Goal: Task Accomplishment & Management: Complete application form

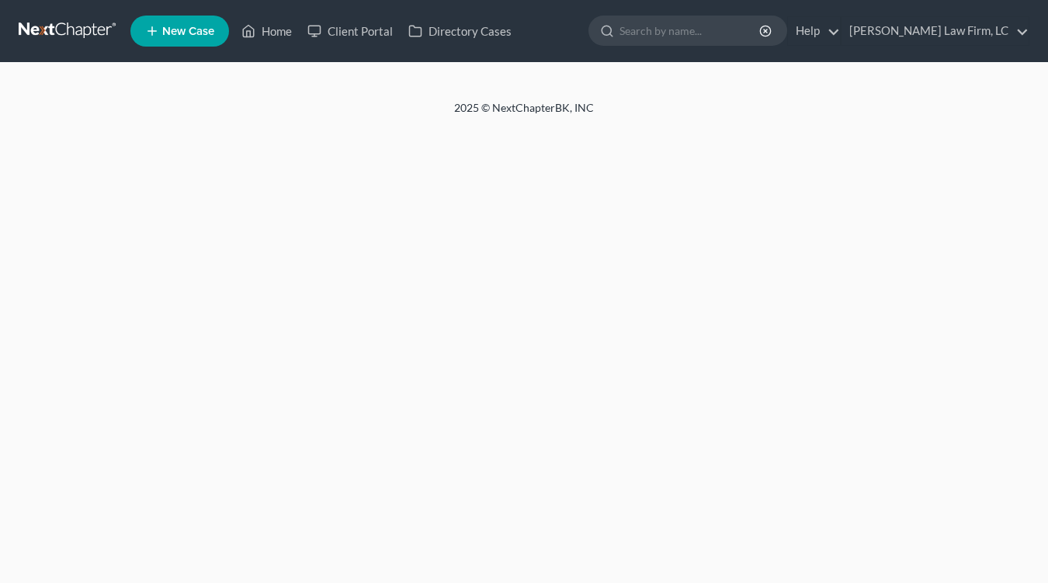
click at [61, 23] on link at bounding box center [68, 31] width 99 height 28
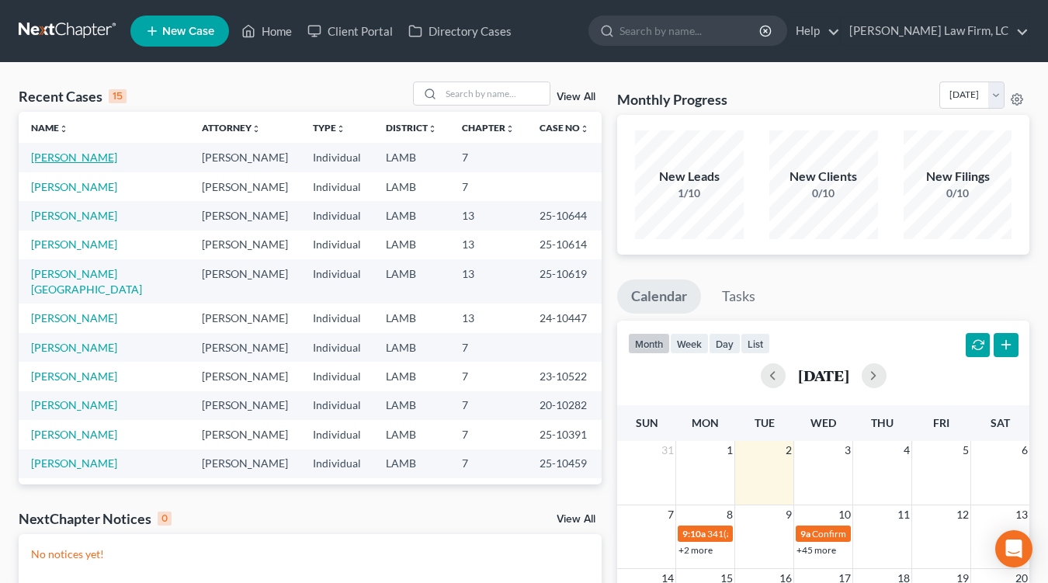
click at [68, 154] on link "[PERSON_NAME]" at bounding box center [74, 157] width 86 height 13
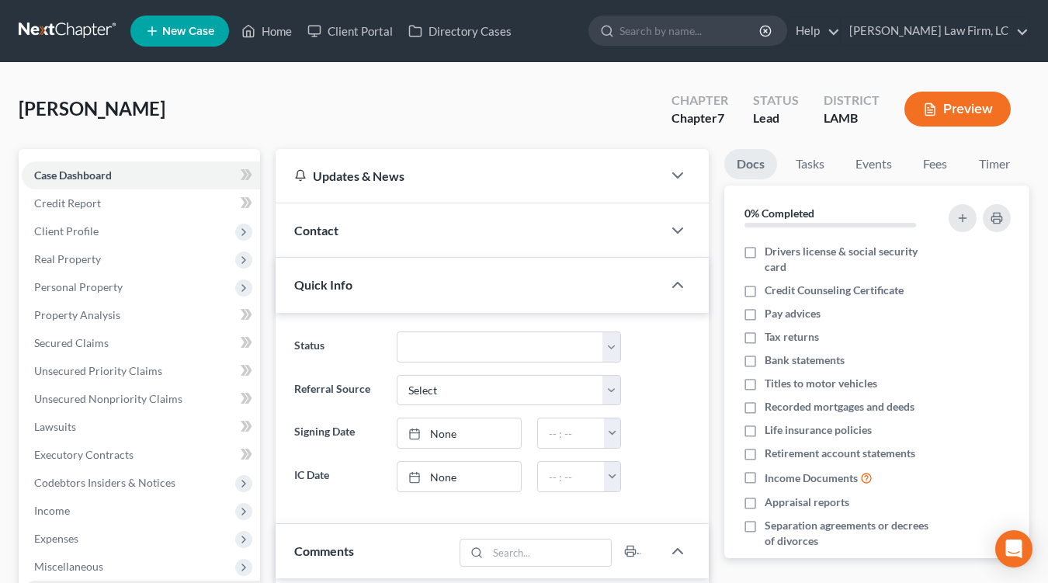
scroll to position [175, 0]
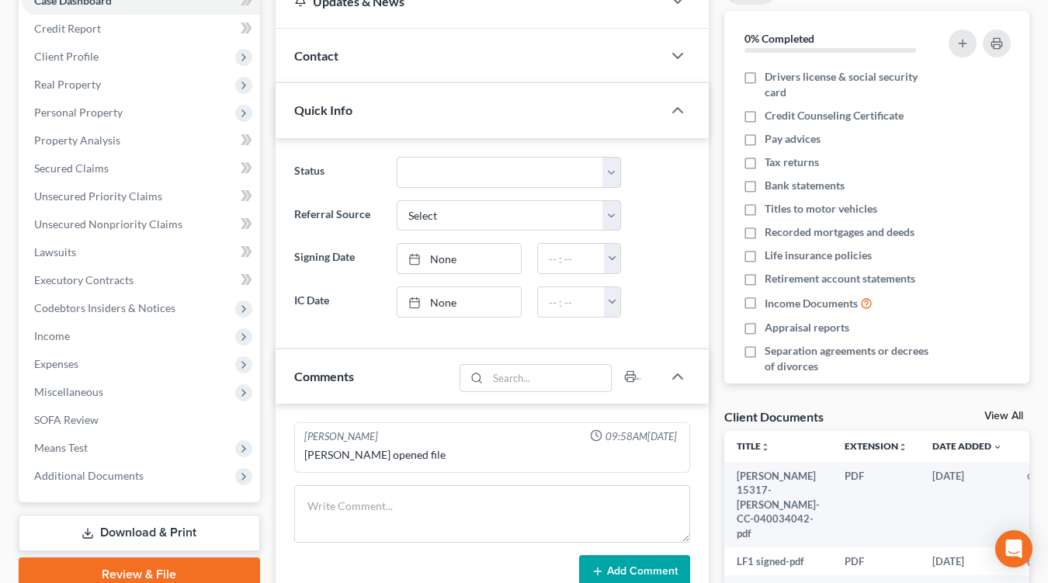
drag, startPoint x: 118, startPoint y: 466, endPoint x: 130, endPoint y: 498, distance: 33.9
click at [117, 466] on span "Additional Documents" at bounding box center [141, 476] width 238 height 28
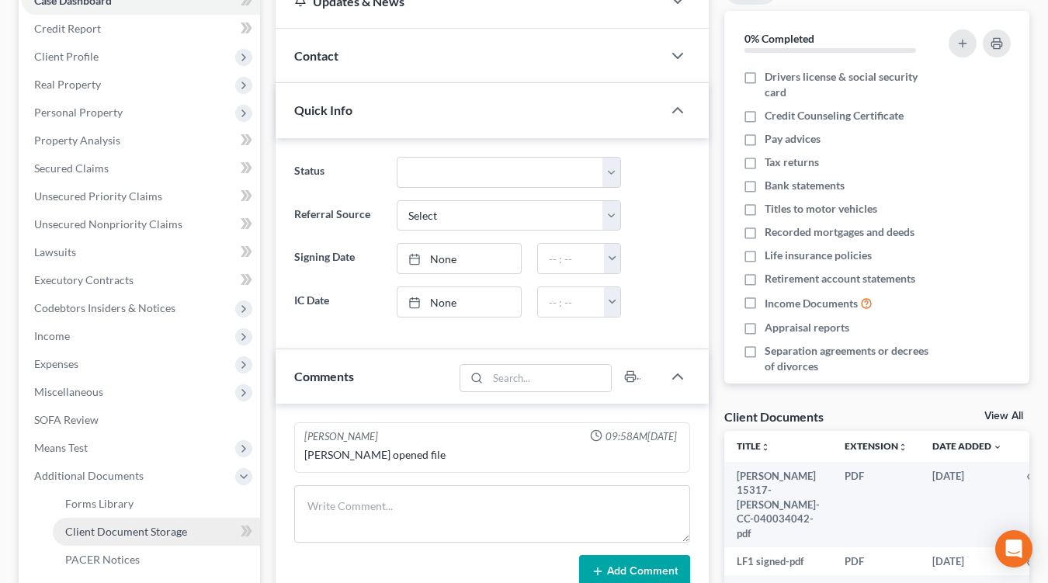
drag, startPoint x: 130, startPoint y: 518, endPoint x: 147, endPoint y: 521, distance: 17.4
click at [130, 518] on link "Client Document Storage" at bounding box center [156, 532] width 207 height 28
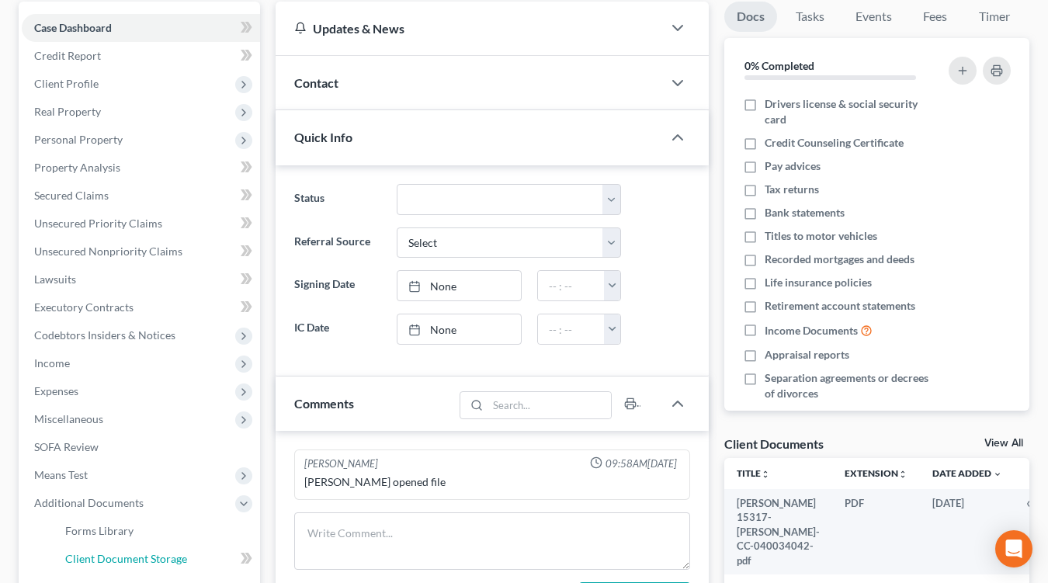
select select "39"
select select "13"
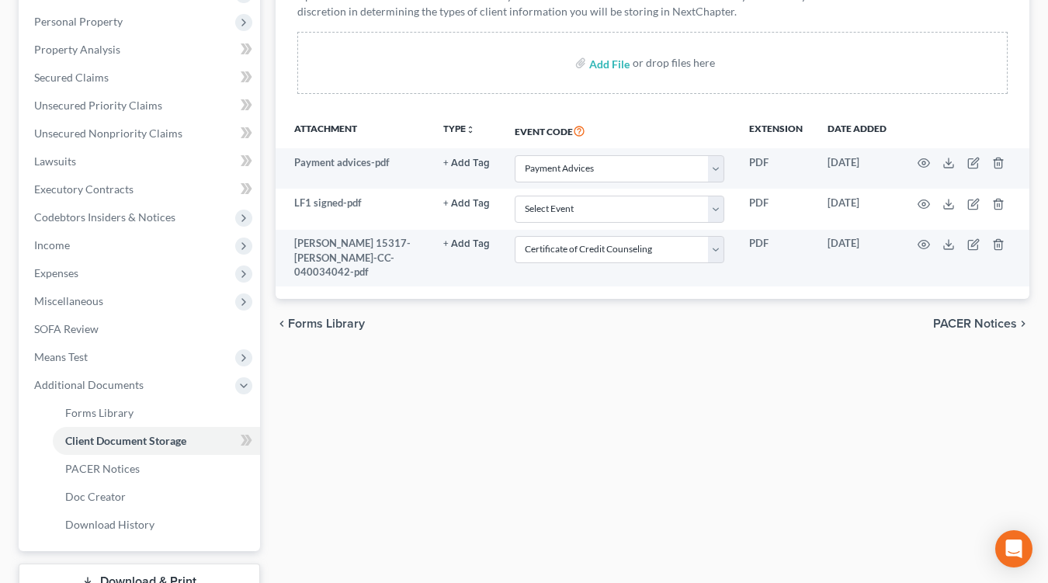
scroll to position [379, 0]
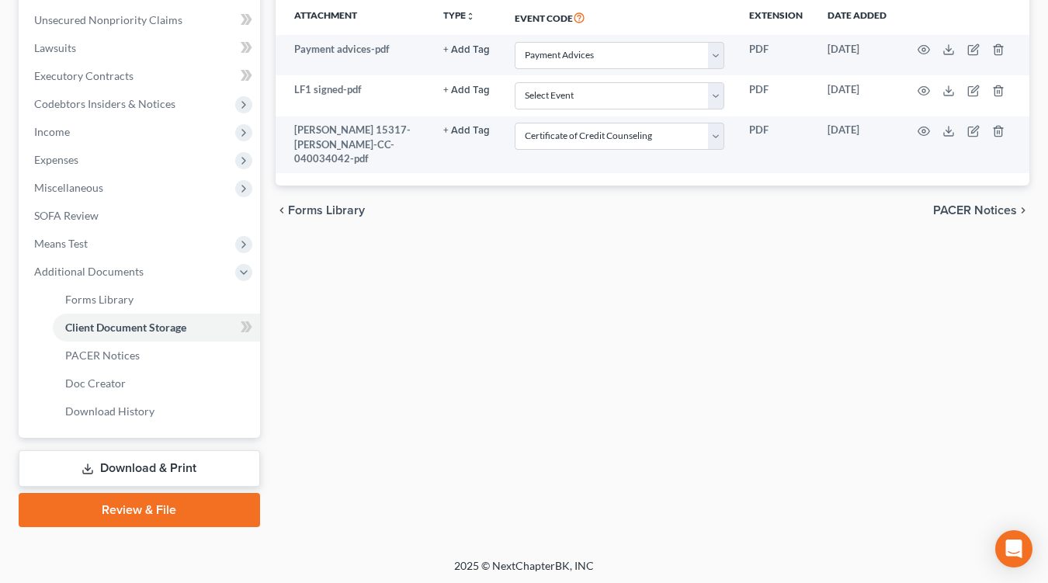
drag, startPoint x: 128, startPoint y: 538, endPoint x: 137, endPoint y: 523, distance: 17.4
click at [133, 532] on div "Hurst, Kayla Upgraded Chapter Chapter 7 Status Lead District LAMB Preview Petit…" at bounding box center [524, 121] width 1048 height 874
click at [145, 519] on link "Review & File" at bounding box center [139, 510] width 241 height 34
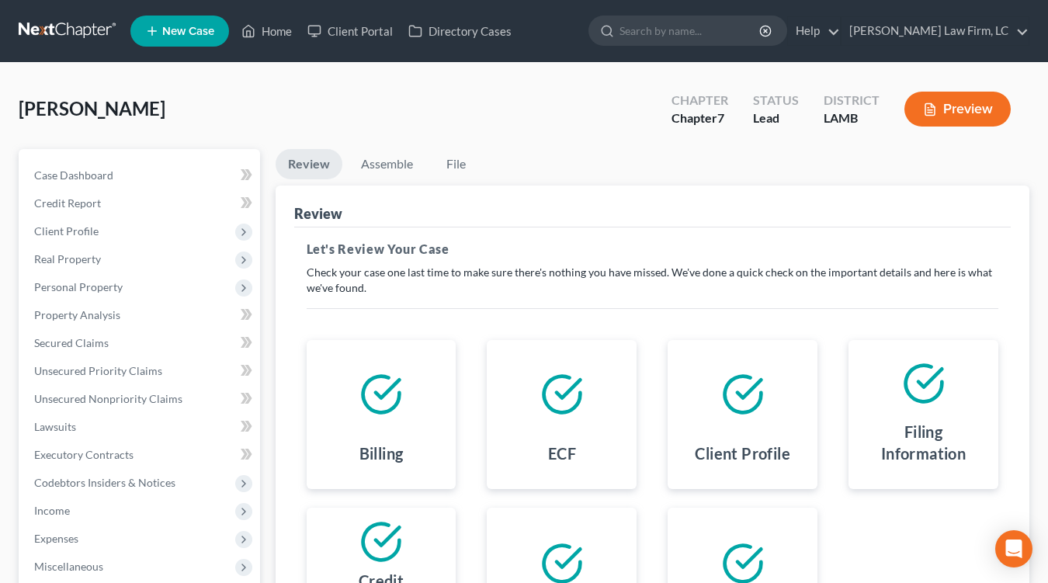
click at [359, 192] on div "Review" at bounding box center [652, 206] width 717 height 42
drag, startPoint x: 369, startPoint y: 183, endPoint x: 387, endPoint y: 167, distance: 24.7
click at [368, 183] on li "Assemble" at bounding box center [386, 167] width 77 height 36
click at [387, 167] on link "Assemble" at bounding box center [386, 164] width 77 height 30
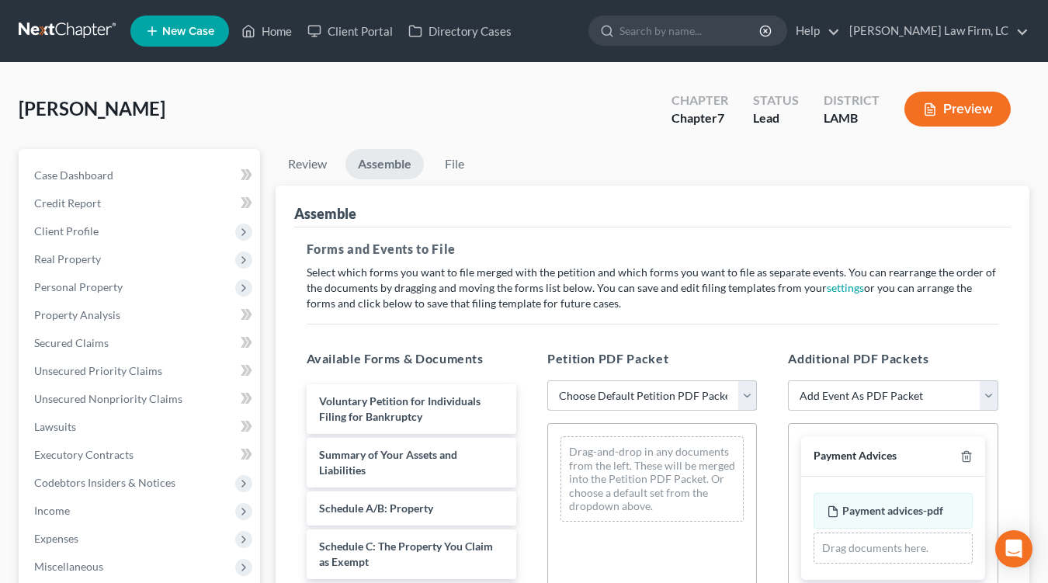
click at [634, 408] on select "Choose Default Petition PDF Packet Emergency Filing (Voluntary Petition and Cre…" at bounding box center [652, 395] width 210 height 31
click at [74, 341] on span "Secured Claims" at bounding box center [71, 342] width 74 height 13
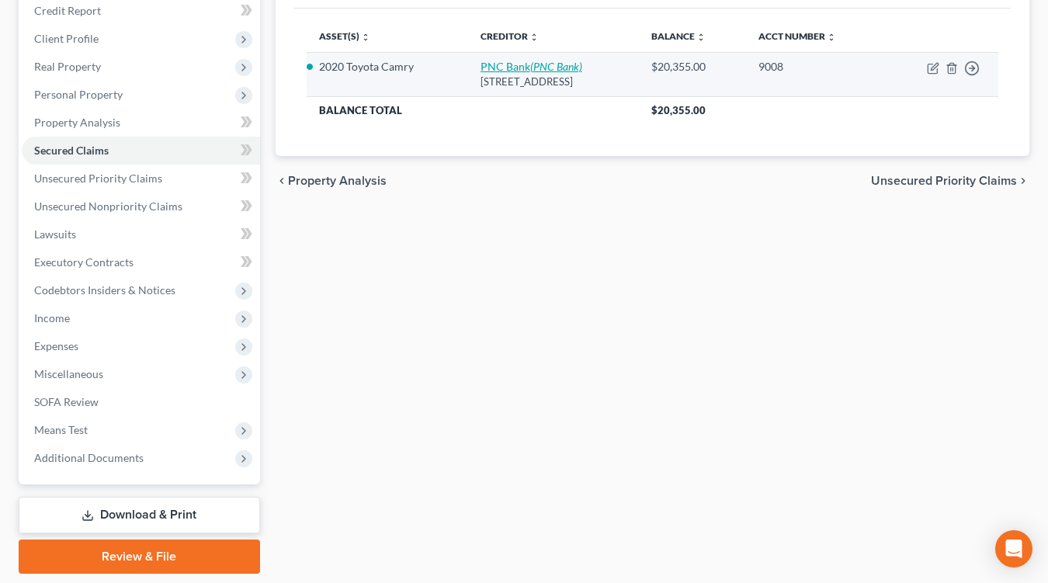
scroll to position [195, 0]
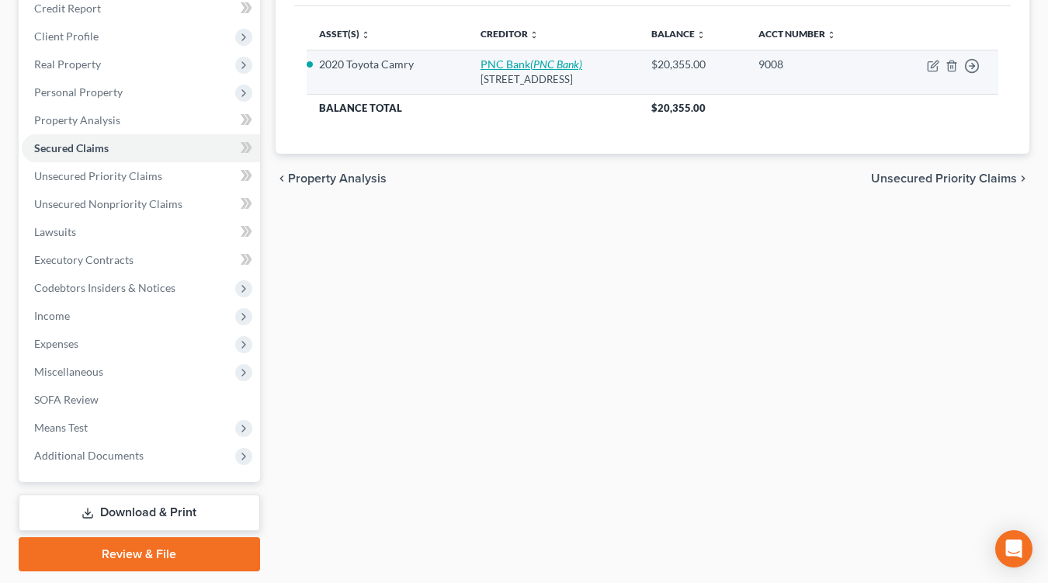
click at [507, 57] on link "PNC Bank (PNC Bank)" at bounding box center [531, 63] width 102 height 13
select select "39"
select select "2"
select select "0"
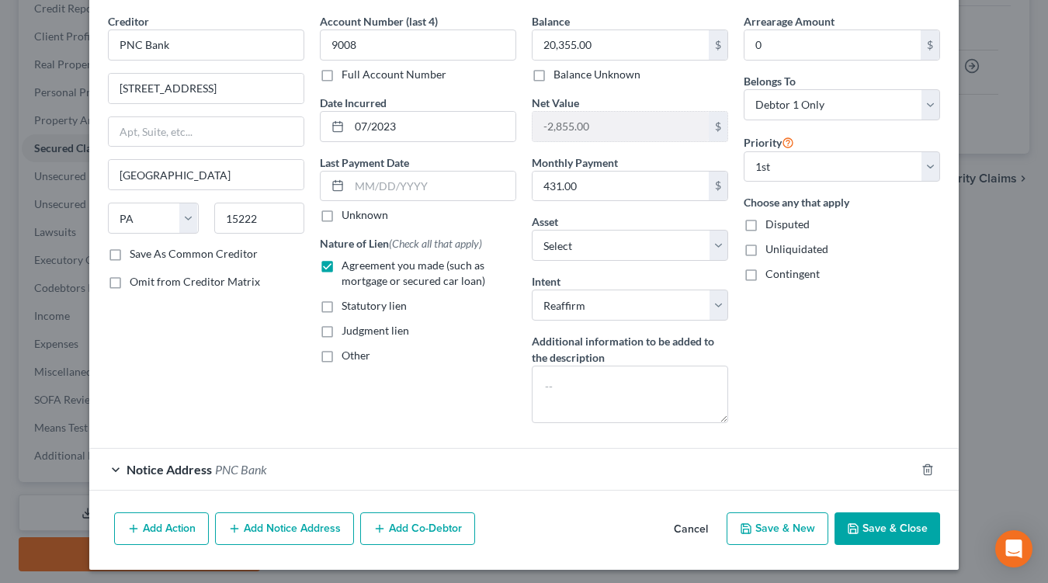
click at [660, 536] on div "Add Action Add Notice Address Add Co-Debtor Cancel Save & New Save & Close" at bounding box center [523, 531] width 869 height 51
click at [677, 518] on button "Cancel" at bounding box center [690, 529] width 59 height 31
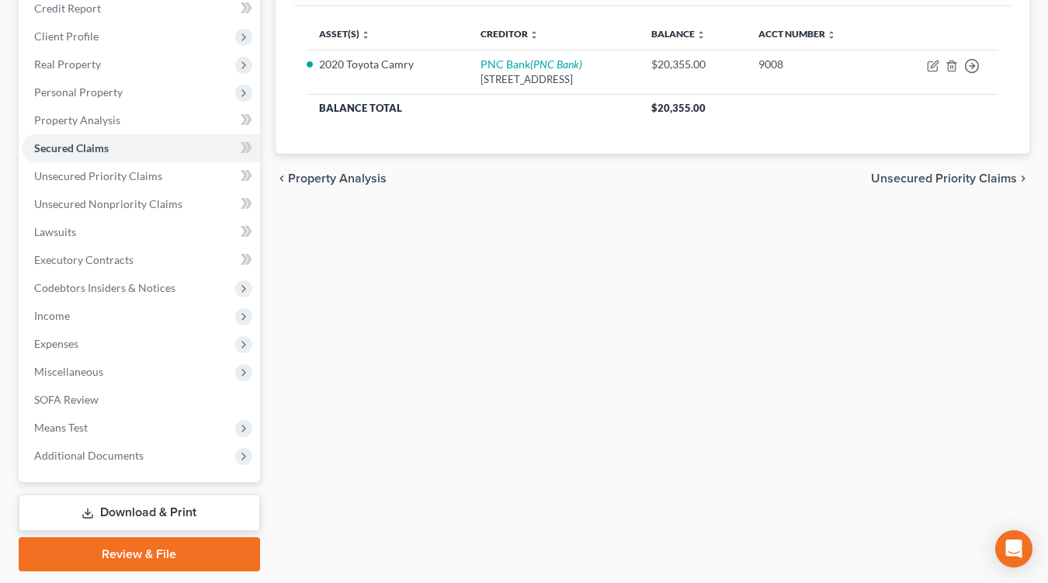
click at [178, 548] on link "Review & File" at bounding box center [139, 554] width 241 height 34
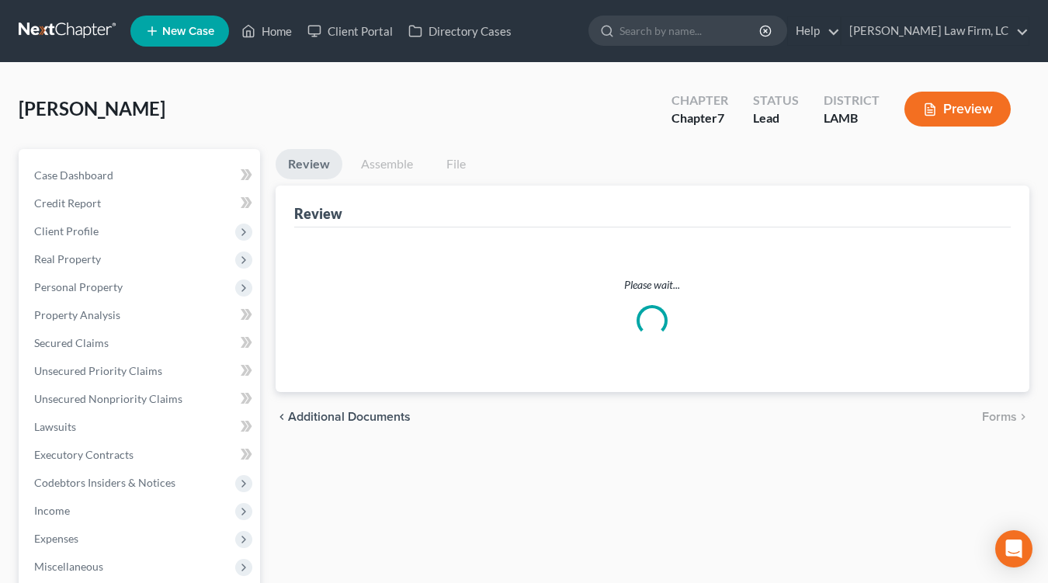
click at [384, 163] on link "Assemble" at bounding box center [386, 164] width 77 height 30
click at [387, 159] on link "Assemble" at bounding box center [386, 164] width 77 height 30
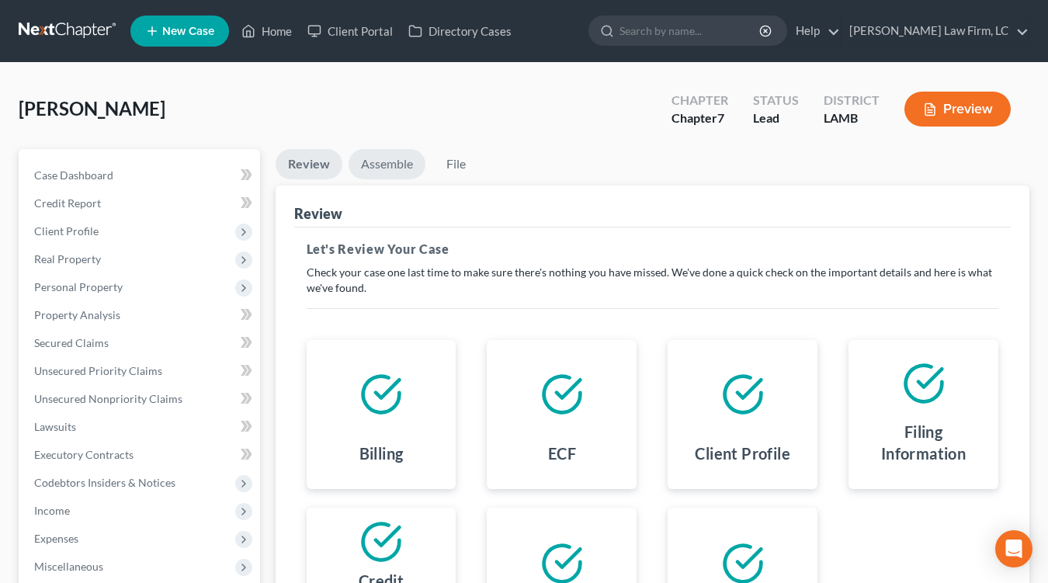
click at [394, 157] on link "Assemble" at bounding box center [386, 164] width 77 height 30
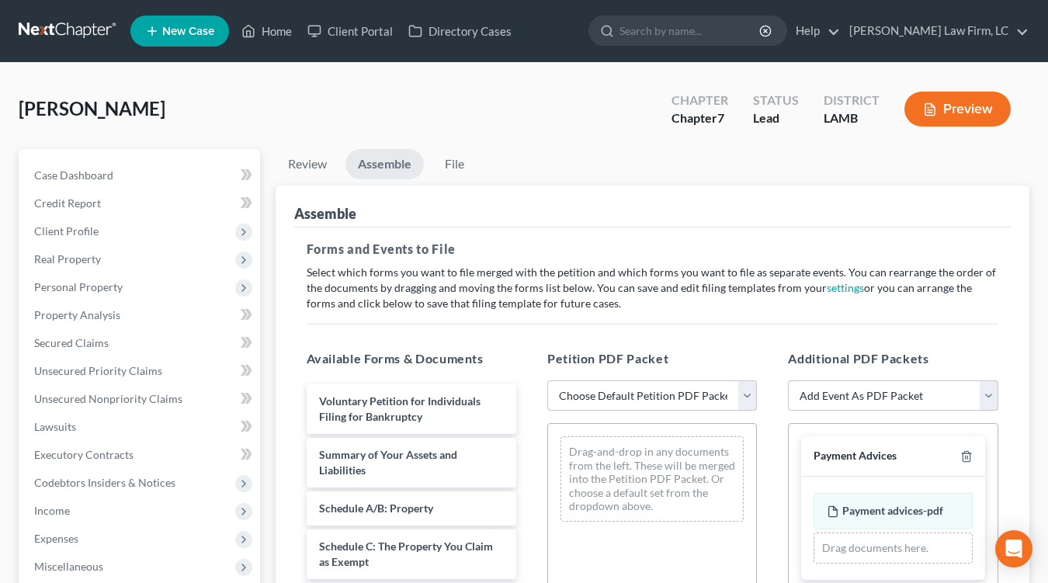
click at [701, 401] on select "Choose Default Petition PDF Packet Emergency Filing (Voluntary Petition and Cre…" at bounding box center [652, 395] width 210 height 31
drag, startPoint x: 663, startPoint y: 487, endPoint x: 656, endPoint y: 457, distance: 30.9
click at [662, 487] on div "Drag-and-drop in any documents from the left. These will be merged into the Pet…" at bounding box center [651, 478] width 183 height 85
drag, startPoint x: 643, startPoint y: 354, endPoint x: 638, endPoint y: 394, distance: 40.6
click at [642, 355] on span "Petition PDF Packet" at bounding box center [607, 358] width 121 height 15
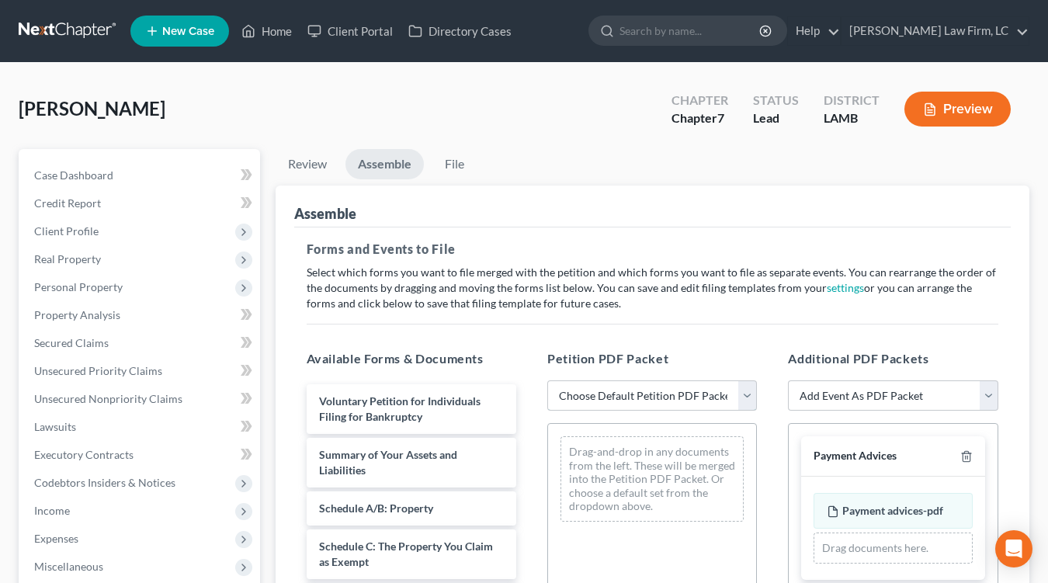
click at [638, 397] on select "Choose Default Petition PDF Packet Emergency Filing (Voluntary Petition and Cre…" at bounding box center [652, 395] width 210 height 31
select select "3"
click at [547, 380] on select "Choose Default Petition PDF Packet Emergency Filing (Voluntary Petition and Cre…" at bounding box center [652, 395] width 210 height 31
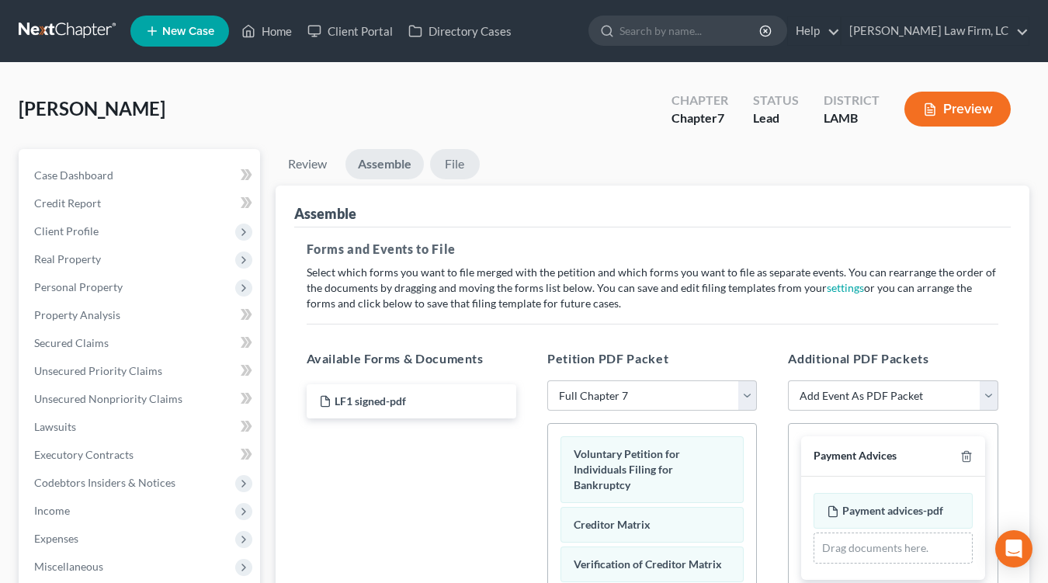
drag, startPoint x: 476, startPoint y: 137, endPoint x: 451, endPoint y: 164, distance: 36.2
click at [473, 138] on div "Hurst, Kayla Upgraded Chapter Chapter 7 Status Lead District LAMB Preview" at bounding box center [524, 115] width 1010 height 68
click at [452, 163] on link "File" at bounding box center [455, 164] width 50 height 30
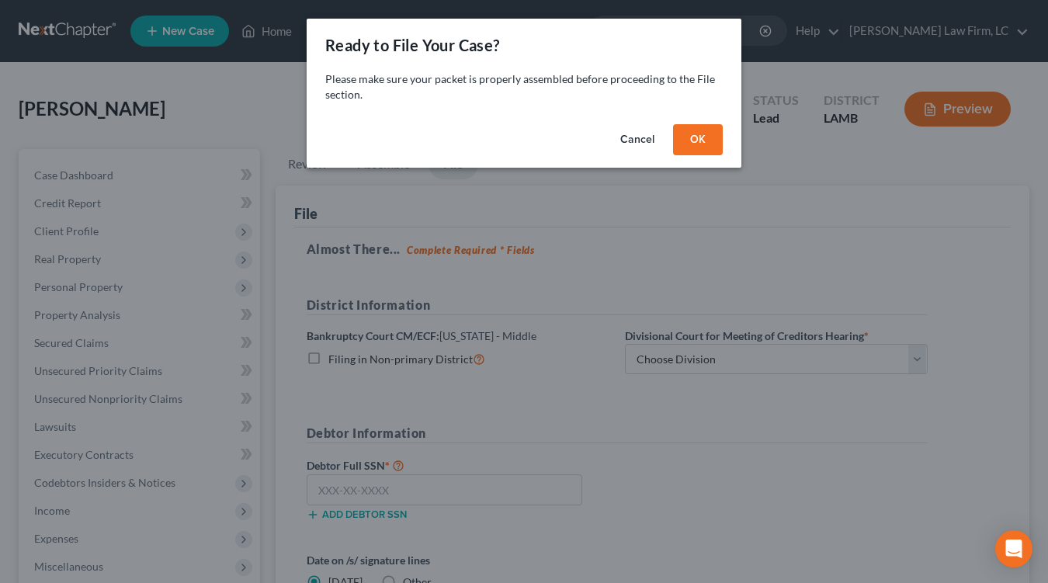
click at [704, 137] on button "OK" at bounding box center [698, 139] width 50 height 31
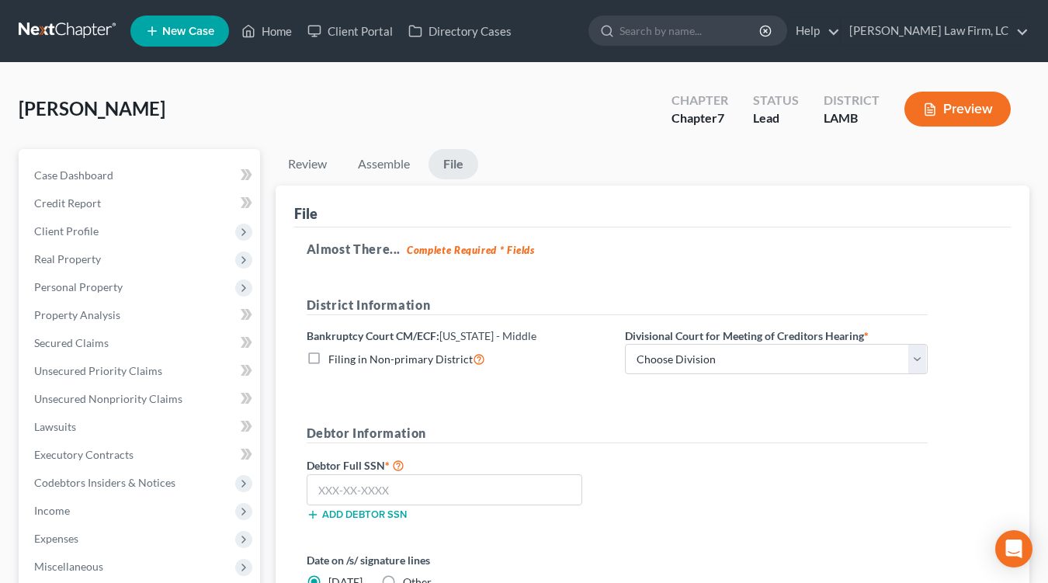
click at [345, 172] on ul "Review Assemble File" at bounding box center [652, 167] width 754 height 36
click at [369, 158] on link "Assemble" at bounding box center [383, 164] width 77 height 30
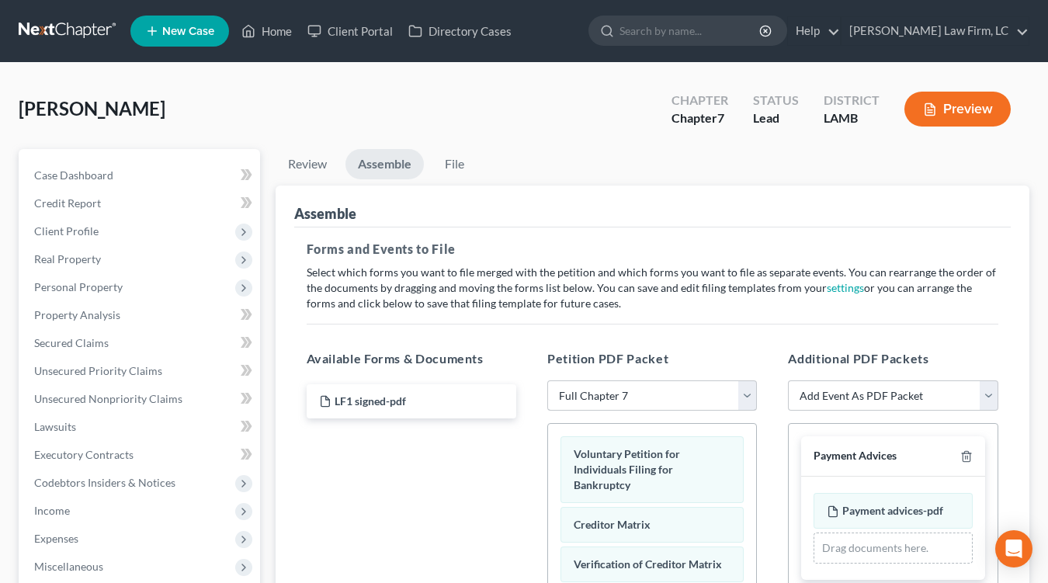
drag, startPoint x: 623, startPoint y: 361, endPoint x: 625, endPoint y: 383, distance: 21.8
click at [625, 383] on select "Choose Default Petition PDF Packet Emergency Filing (Voluntary Petition and Cre…" at bounding box center [652, 395] width 210 height 31
click at [547, 380] on select "Choose Default Petition PDF Packet Emergency Filing (Voluntary Petition and Cre…" at bounding box center [652, 395] width 210 height 31
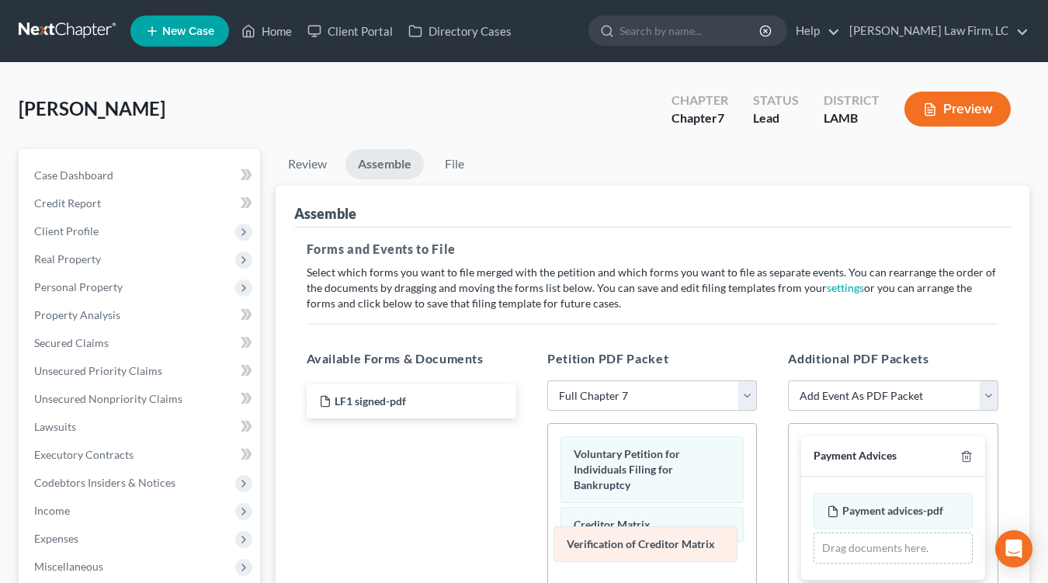
drag, startPoint x: 611, startPoint y: 550, endPoint x: 337, endPoint y: 469, distance: 286.3
click at [548, 499] on div "Verification of Creditor Matrix Voluntary Petition for Individuals Filing for B…" at bounding box center [652, 553] width 208 height 259
drag, startPoint x: 355, startPoint y: 395, endPoint x: 575, endPoint y: 537, distance: 261.5
click at [528, 418] on div "LF1 signed-pdf LF1 signed-pdf Verification of Creditor Matrix" at bounding box center [411, 401] width 234 height 34
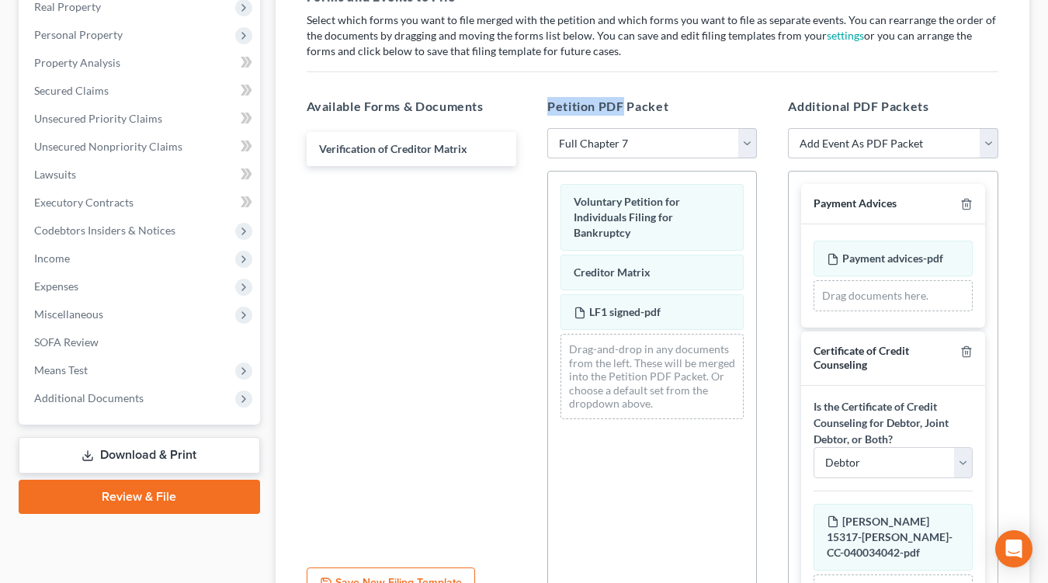
scroll to position [258, 0]
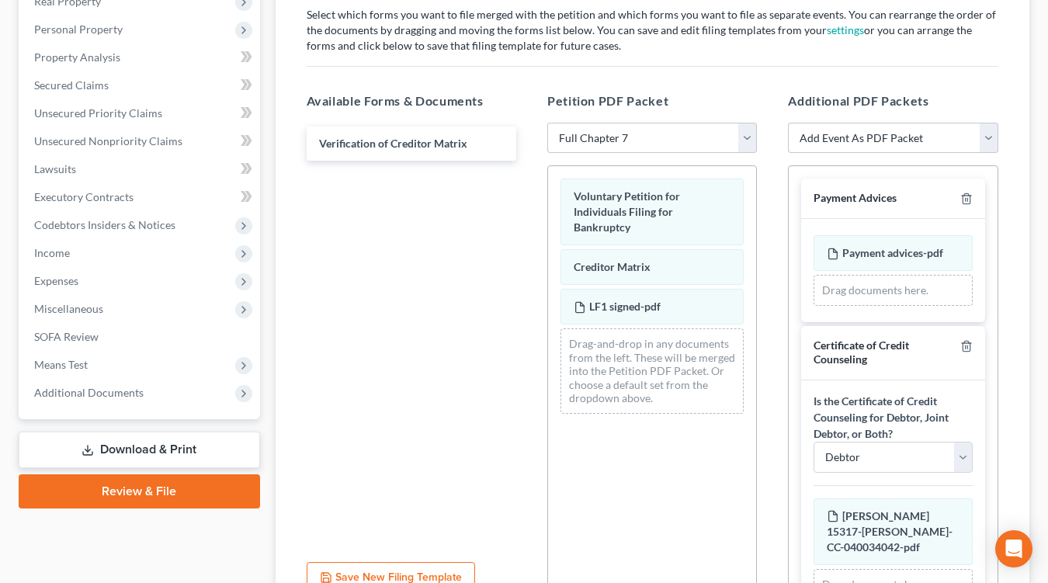
click at [417, 401] on div "Verification of Creditor Matrix" at bounding box center [411, 336] width 234 height 427
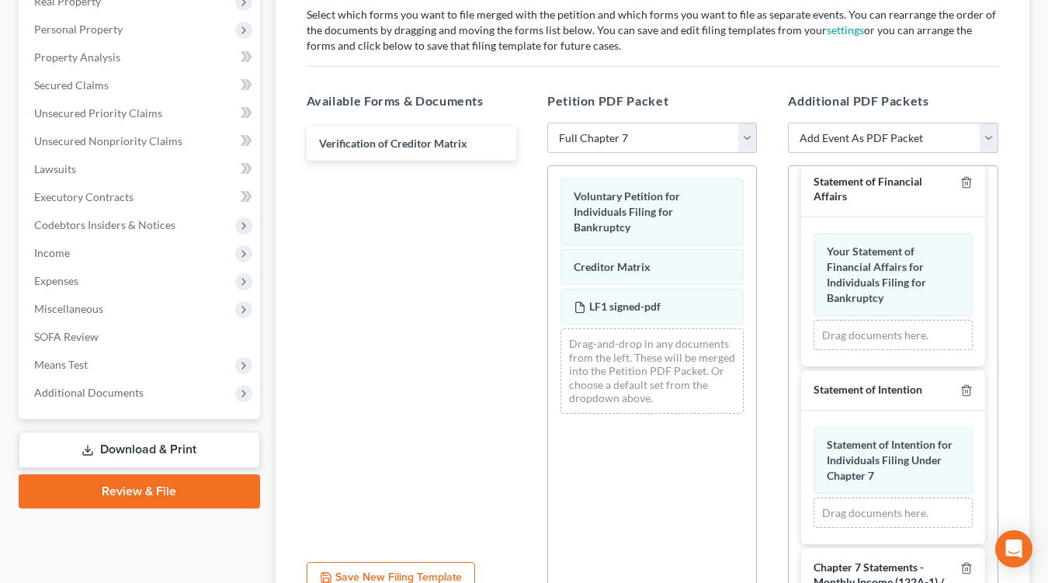
scroll to position [2086, 0]
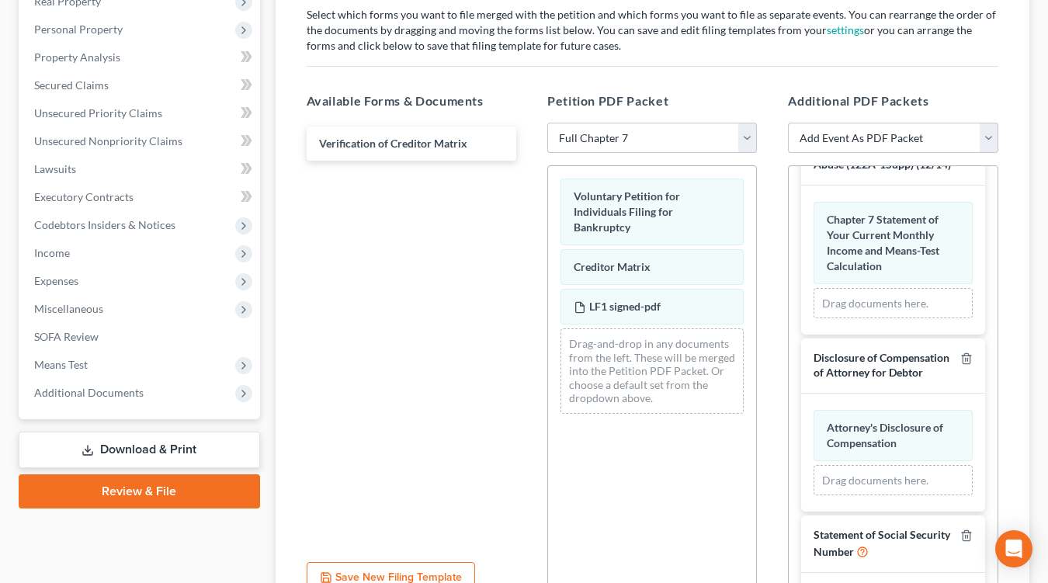
type input "C:\fakepath\SS statement signed.pdf"
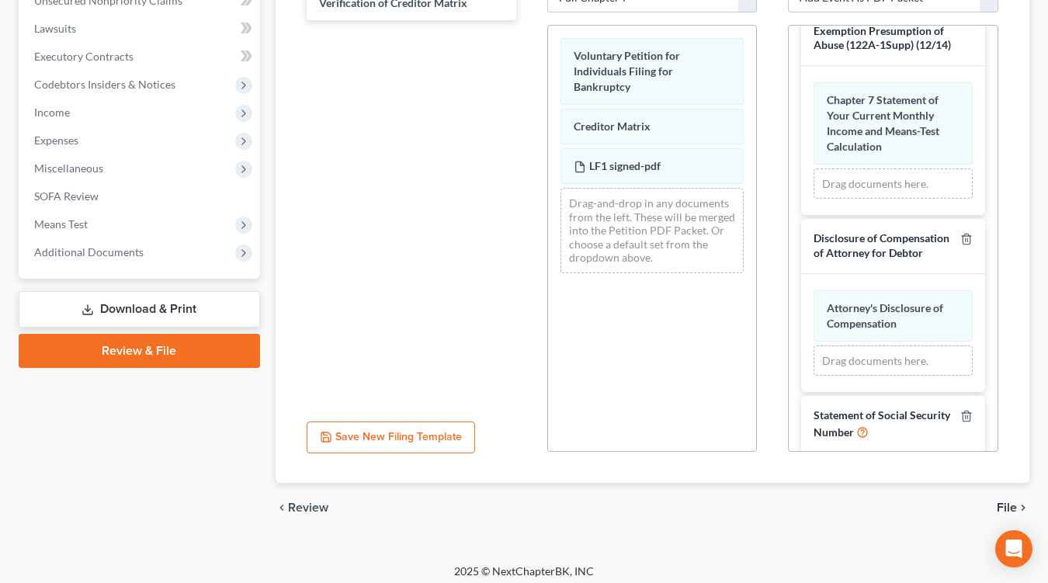
scroll to position [404, 0]
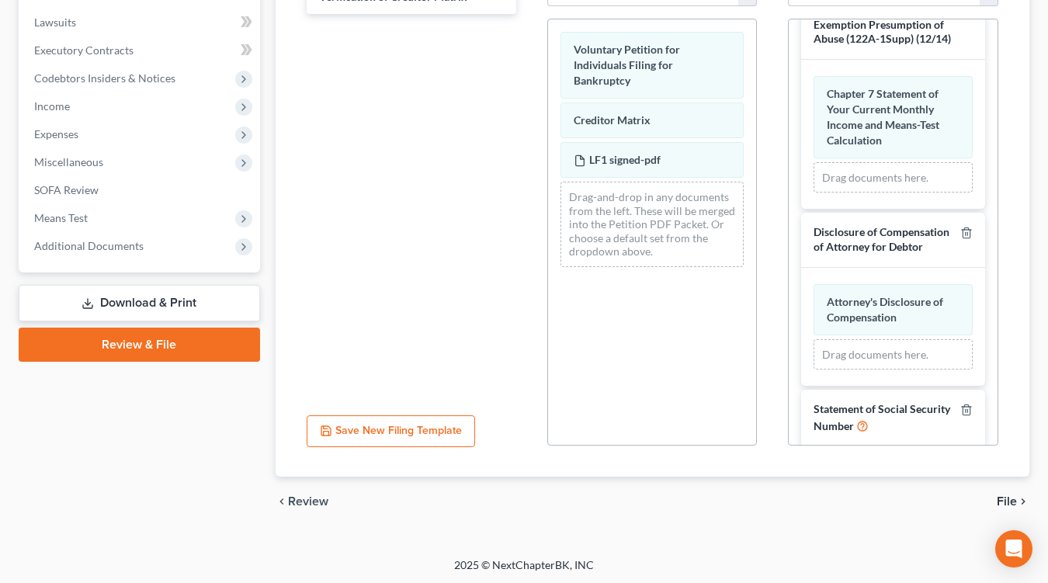
click at [1010, 489] on div "chevron_left Review File chevron_right" at bounding box center [652, 501] width 754 height 50
click at [1008, 498] on span "File" at bounding box center [1006, 501] width 20 height 12
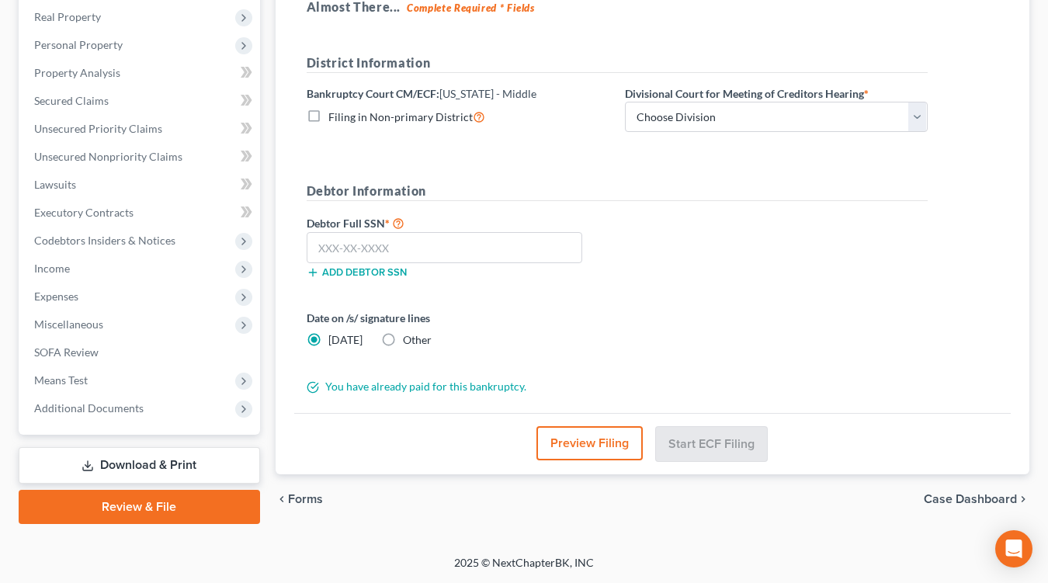
scroll to position [239, 0]
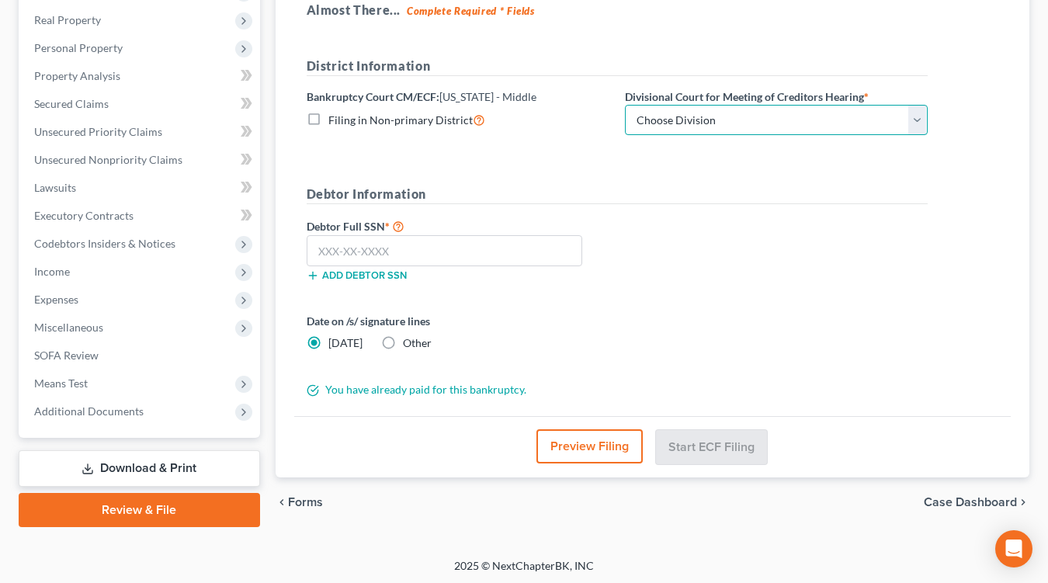
click at [721, 109] on select "Choose Division Baton Rouge" at bounding box center [776, 120] width 303 height 31
select select "0"
click at [625, 105] on select "Choose Division Baton Rouge" at bounding box center [776, 120] width 303 height 31
drag, startPoint x: 404, startPoint y: 341, endPoint x: 404, endPoint y: 331, distance: 10.9
click at [404, 336] on span "Other" at bounding box center [417, 342] width 29 height 13
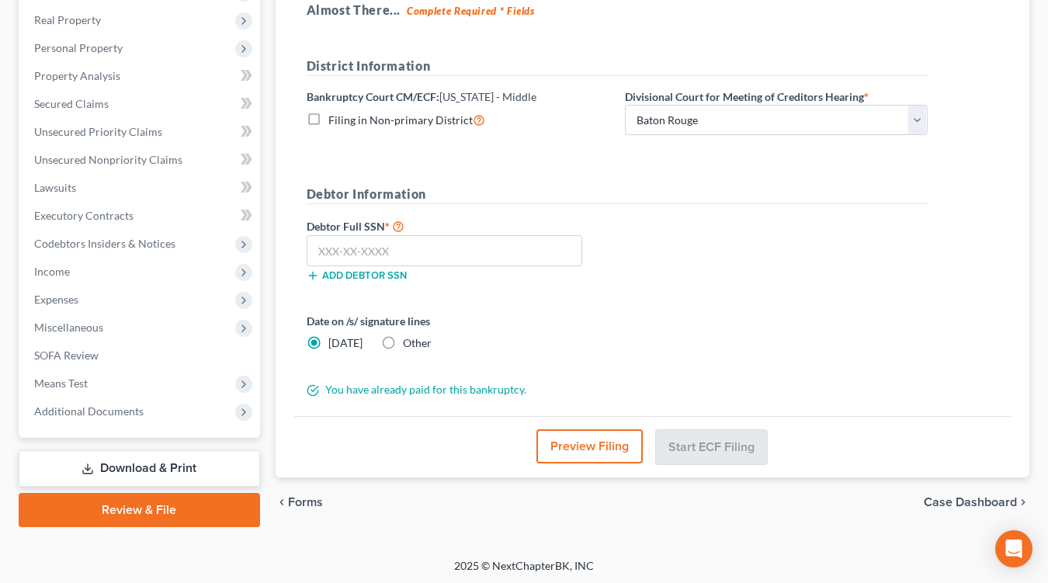
click at [409, 335] on input "Other" at bounding box center [414, 340] width 10 height 10
radio input "true"
radio input "false"
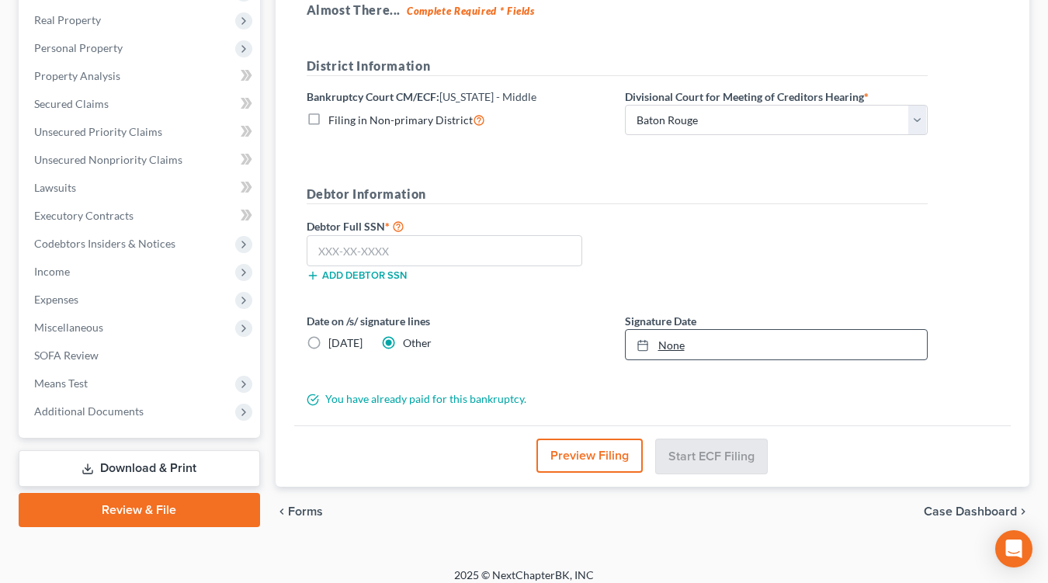
type input "9/2/2025"
drag, startPoint x: 692, startPoint y: 326, endPoint x: 722, endPoint y: 337, distance: 31.4
click at [691, 330] on link "9/2/2025" at bounding box center [775, 344] width 301 height 29
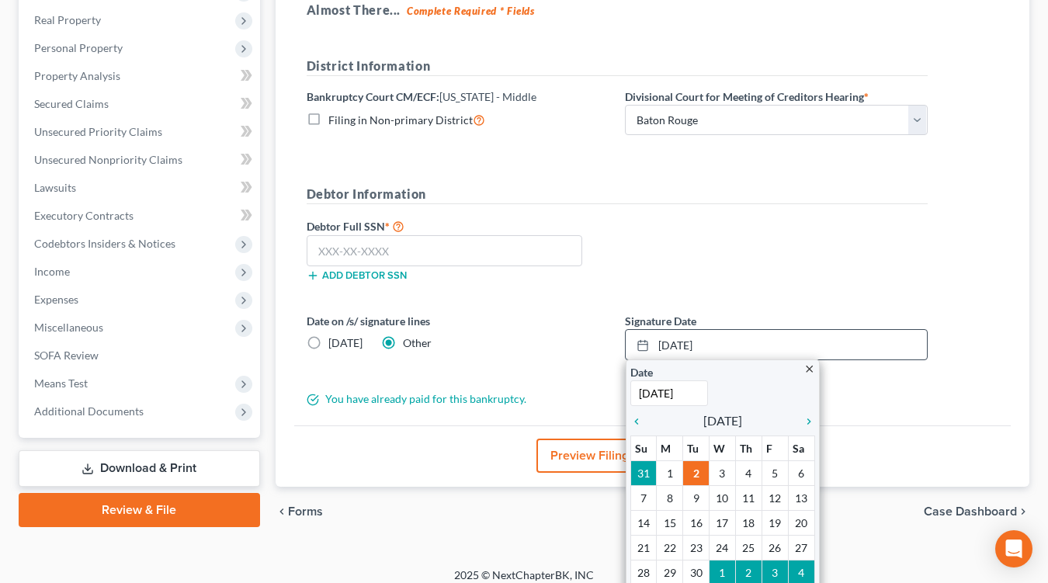
click at [625, 407] on div "close Date 9/2/2025 Time 12:00 AM chevron_left September 2025 chevron_right Su …" at bounding box center [722, 486] width 194 height 254
click at [635, 415] on icon "chevron_left" at bounding box center [640, 421] width 20 height 12
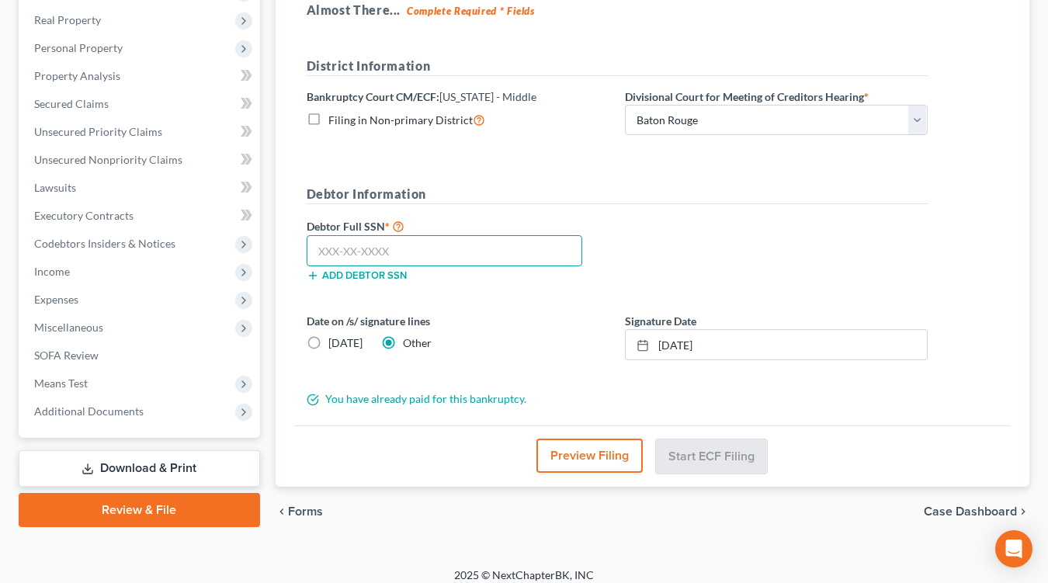
click at [551, 244] on input "text" at bounding box center [445, 250] width 276 height 31
click at [531, 261] on input "text" at bounding box center [445, 250] width 276 height 31
click at [531, 258] on input "text" at bounding box center [445, 250] width 276 height 31
type input "661-03-7859"
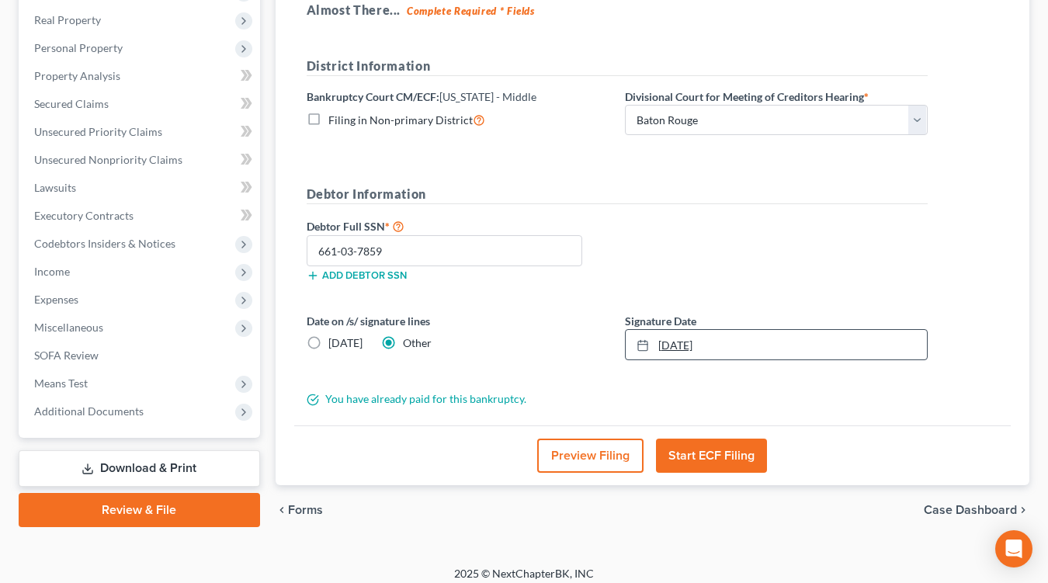
click at [688, 340] on link "8/29/2025" at bounding box center [775, 344] width 301 height 29
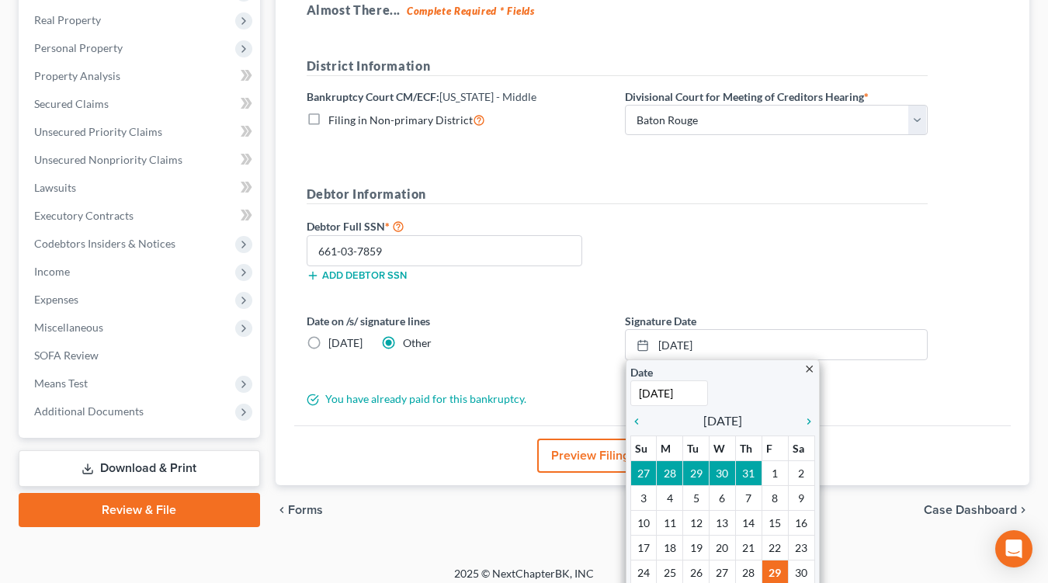
drag, startPoint x: 678, startPoint y: 565, endPoint x: 677, endPoint y: 535, distance: 29.5
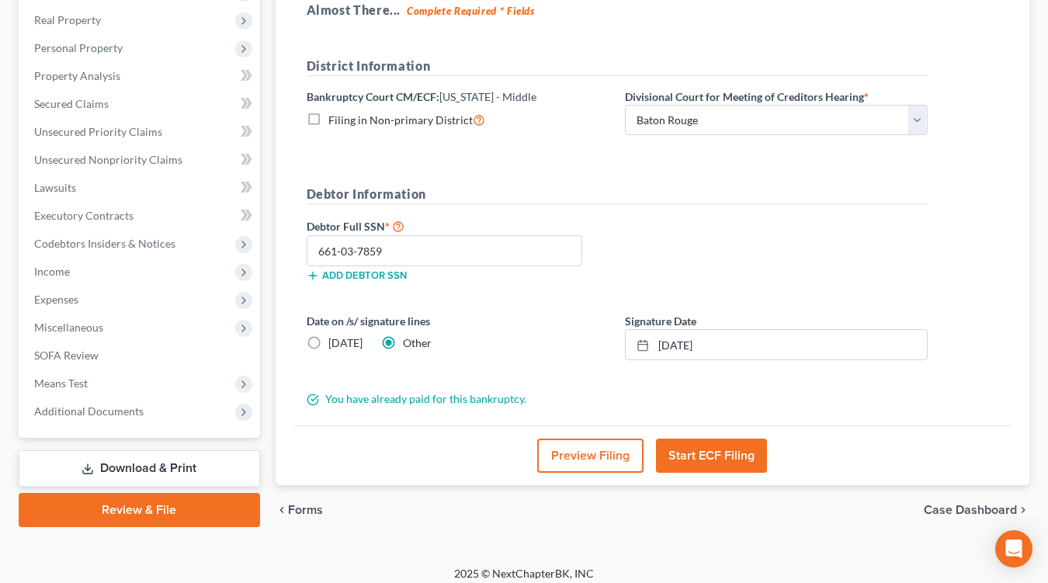
click at [745, 441] on button "Start ECF Filing" at bounding box center [711, 455] width 111 height 34
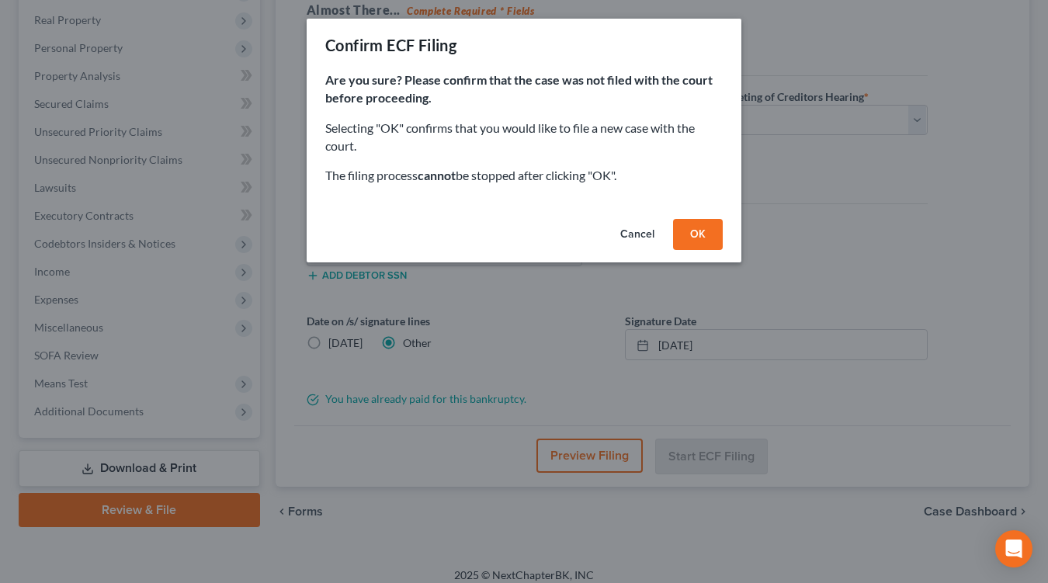
drag, startPoint x: 697, startPoint y: 222, endPoint x: 549, endPoint y: 96, distance: 194.3
click at [697, 222] on button "OK" at bounding box center [698, 234] width 50 height 31
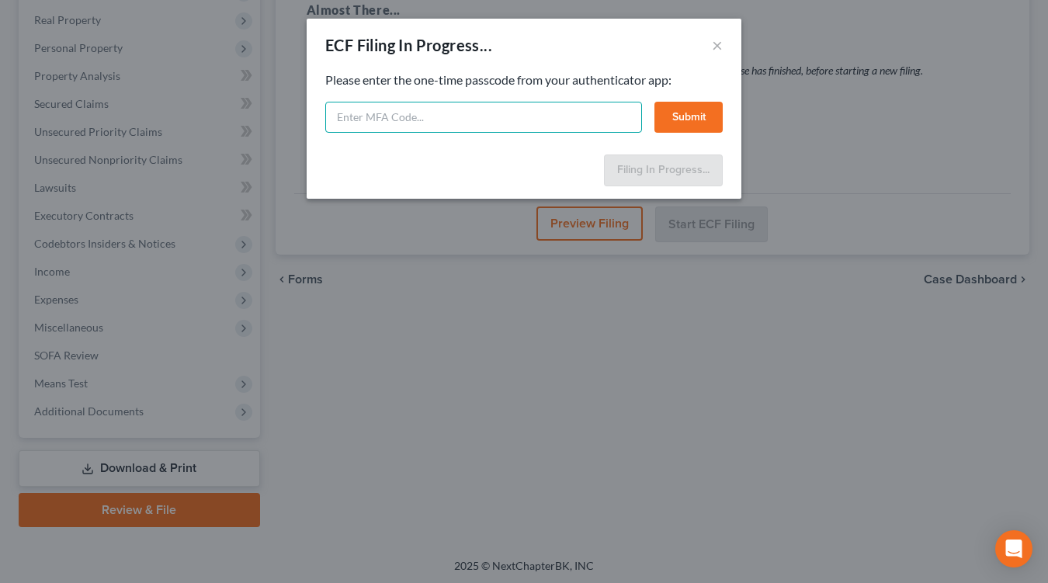
click at [413, 120] on input "text" at bounding box center [483, 117] width 317 height 31
type input "131465"
click at [692, 120] on button "Submit" at bounding box center [688, 117] width 68 height 31
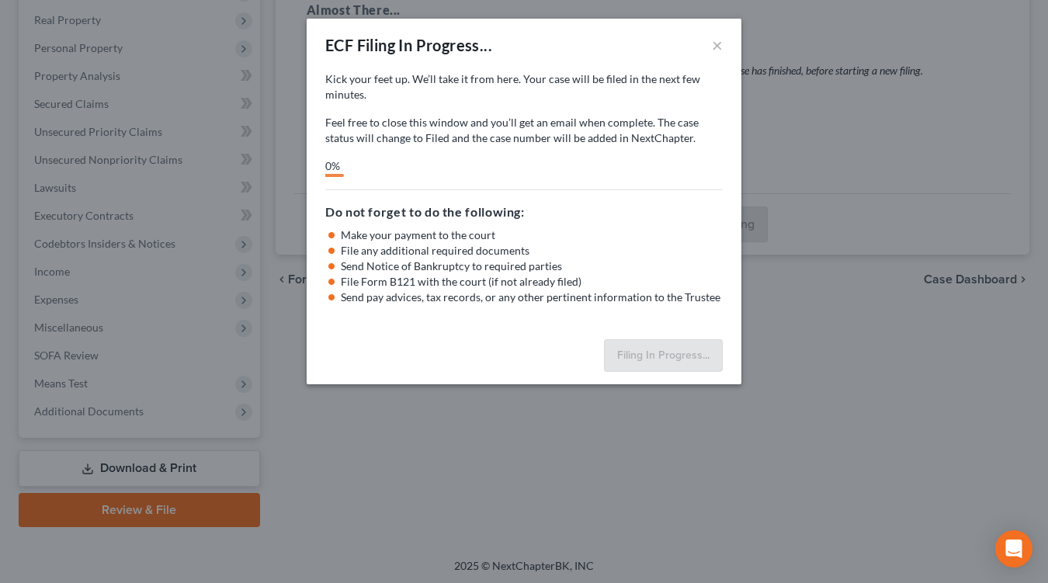
click at [716, 46] on button "×" at bounding box center [717, 45] width 11 height 19
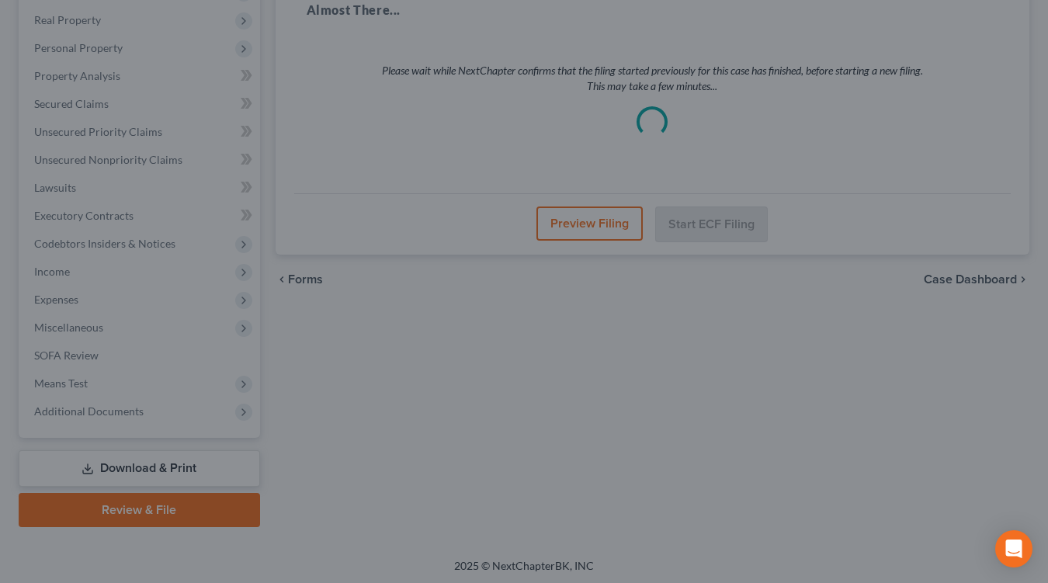
scroll to position [0, 0]
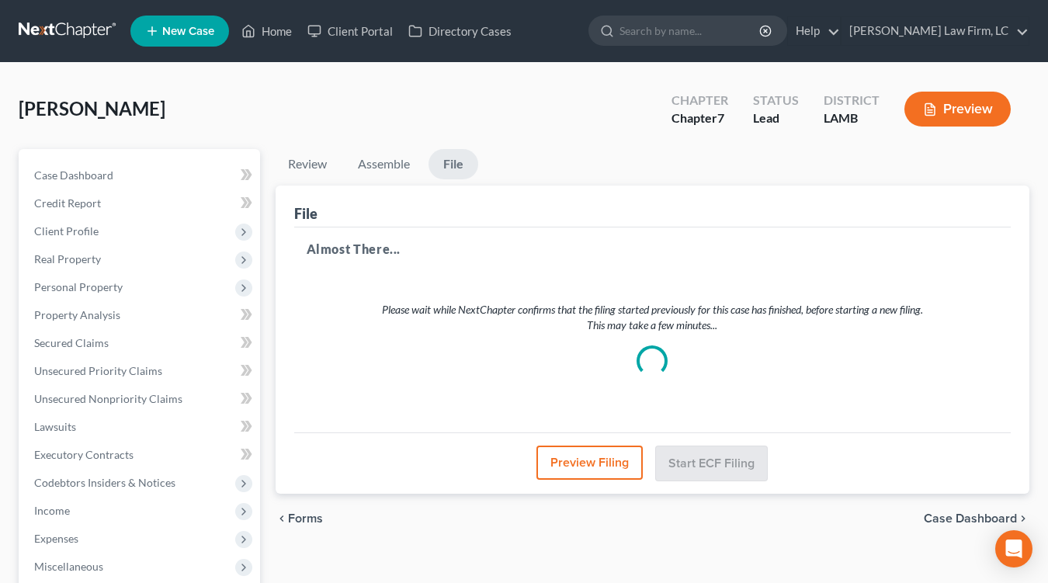
click at [75, 39] on link at bounding box center [68, 31] width 99 height 28
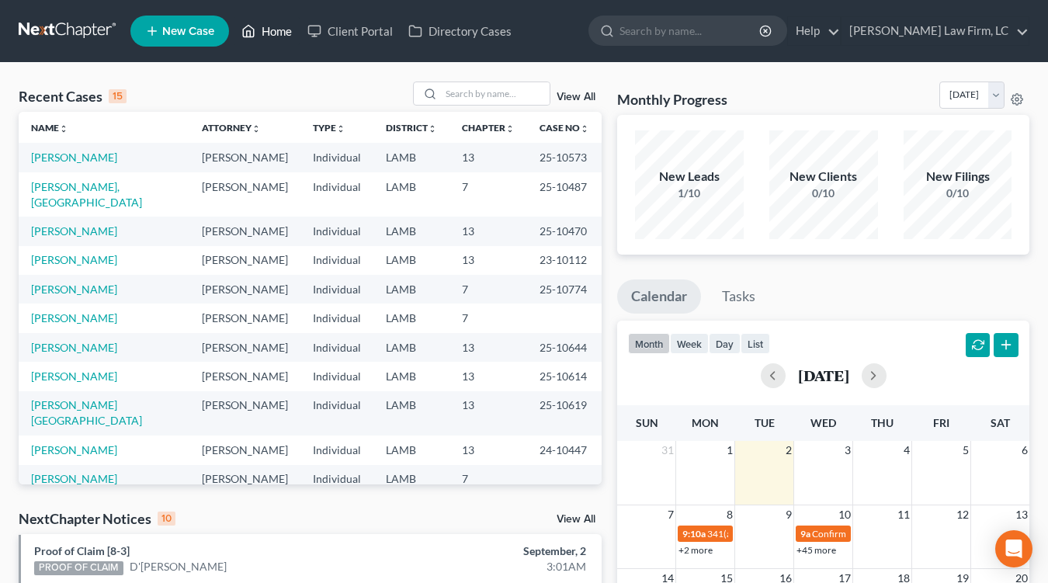
drag, startPoint x: 369, startPoint y: 176, endPoint x: 255, endPoint y: 29, distance: 185.9
click at [363, 168] on tbody "Pinkney, Ashley Mitchell D. Dickson Individual LAMB 13 25-10573 Rogers, Toronto…" at bounding box center [310, 376] width 583 height 466
click at [98, 32] on link at bounding box center [68, 31] width 99 height 28
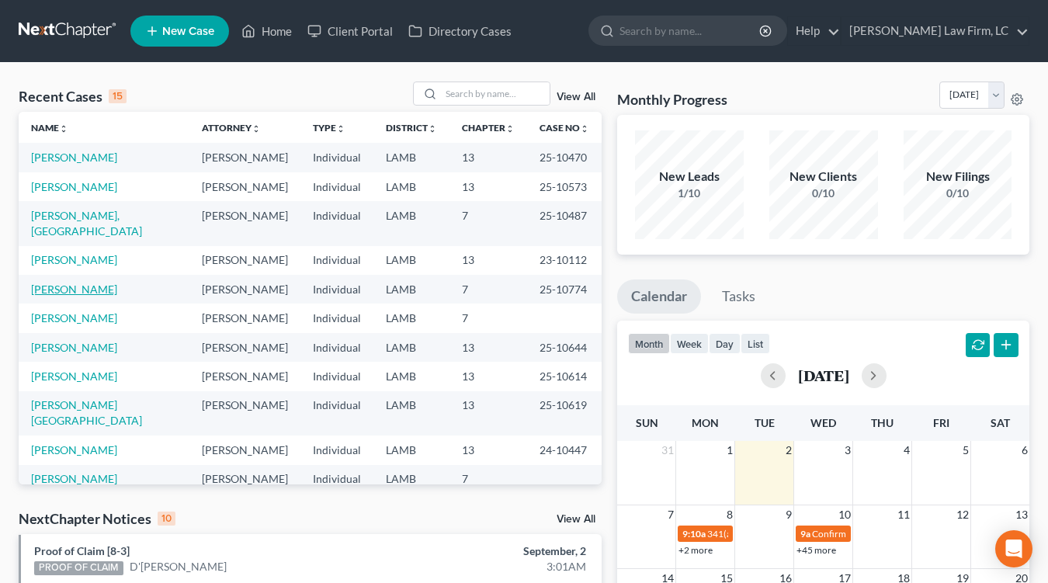
click at [71, 282] on link "[PERSON_NAME]" at bounding box center [74, 288] width 86 height 13
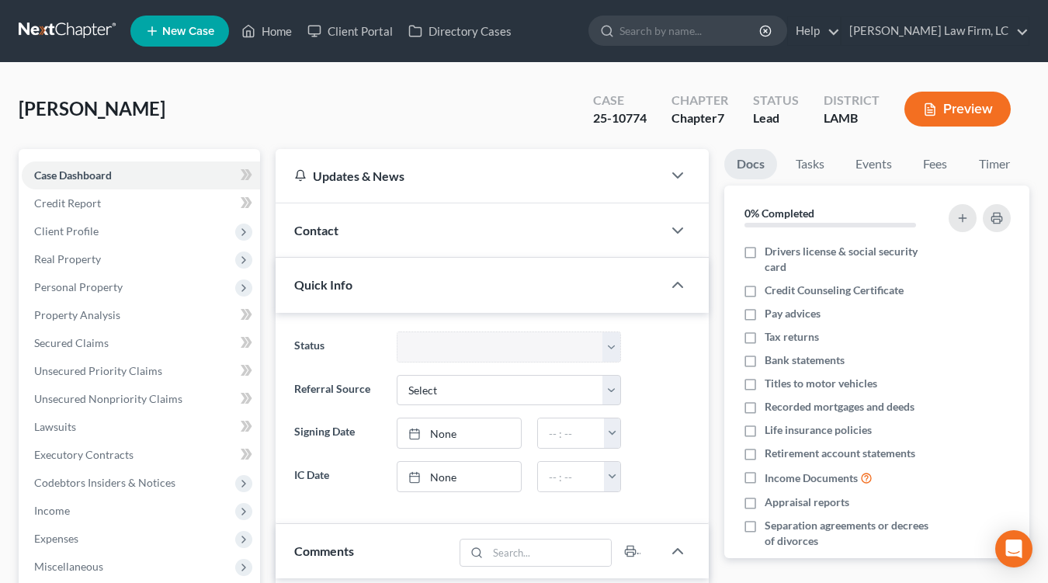
click at [66, 43] on link at bounding box center [68, 31] width 99 height 28
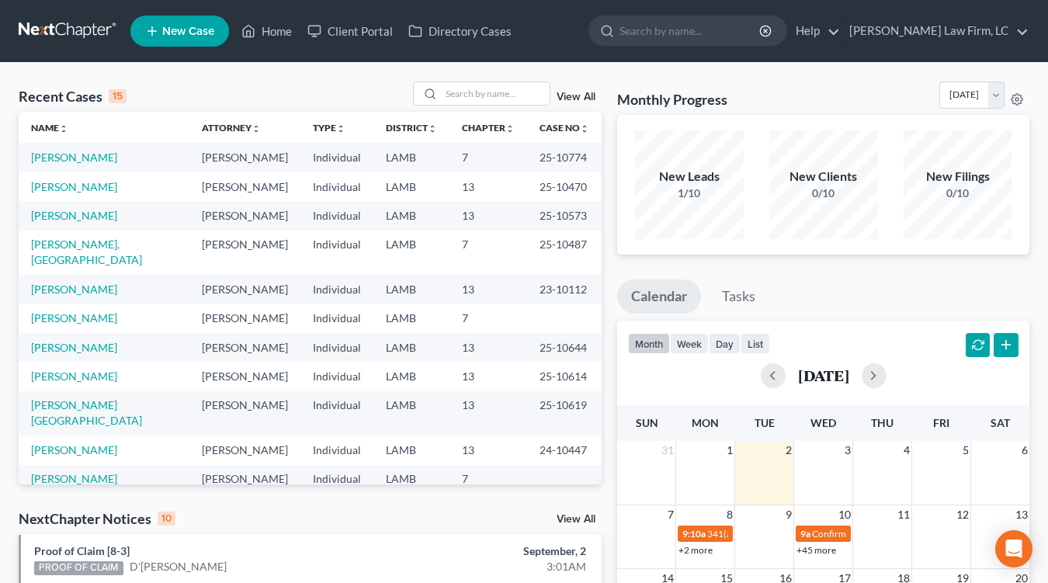
click at [12, 16] on nav "Home New Case Client Portal Directory Cases [PERSON_NAME] Law Firm, [GEOGRAPHIC…" at bounding box center [524, 31] width 1048 height 62
drag, startPoint x: 22, startPoint y: 17, endPoint x: 10, endPoint y: 0, distance: 20.7
click at [22, 17] on link at bounding box center [68, 31] width 99 height 28
click at [48, 10] on nav "Home New Case Client Portal Directory Cases [PERSON_NAME] Law Firm, [GEOGRAPHIC…" at bounding box center [524, 31] width 1048 height 62
click at [50, 15] on nav "Home New Case Client Portal Directory Cases [PERSON_NAME] Law Firm, [GEOGRAPHIC…" at bounding box center [524, 31] width 1048 height 62
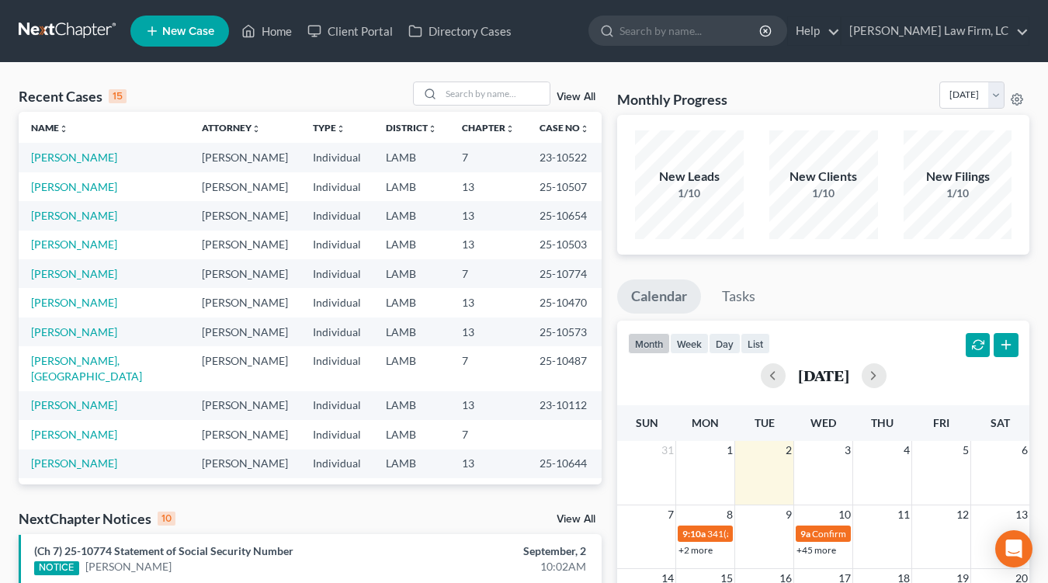
click at [314, 491] on div "Recent Cases 15 View All Name unfold_more expand_more expand_less Attorney unfo…" at bounding box center [310, 583] width 598 height 1004
click at [97, 428] on td "[PERSON_NAME]" at bounding box center [104, 434] width 171 height 29
click at [99, 428] on link "[PERSON_NAME]" at bounding box center [74, 434] width 86 height 13
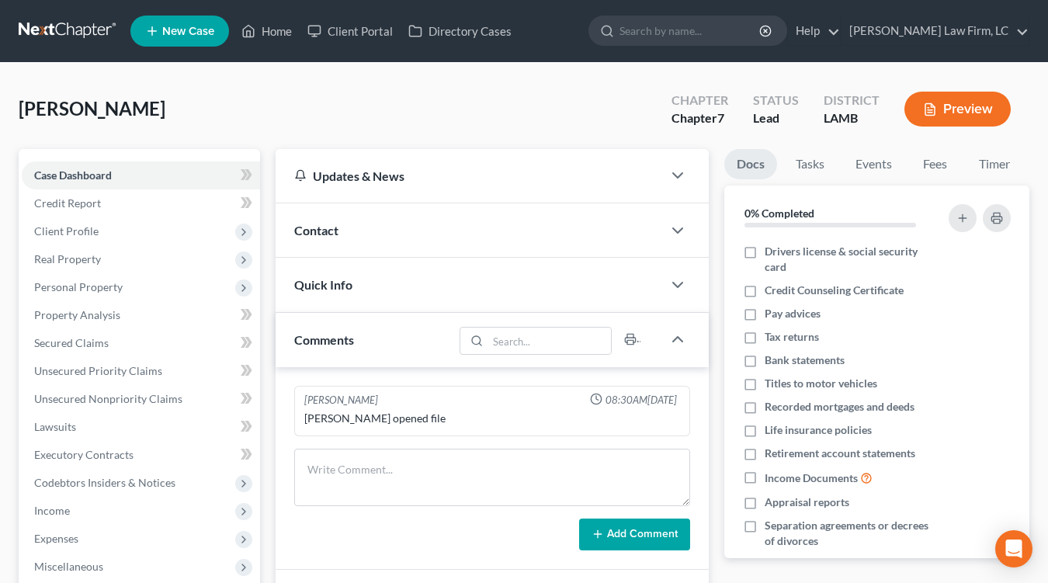
click at [988, 181] on li "Timer" at bounding box center [994, 167] width 56 height 36
click at [992, 171] on link "Timer" at bounding box center [994, 164] width 56 height 30
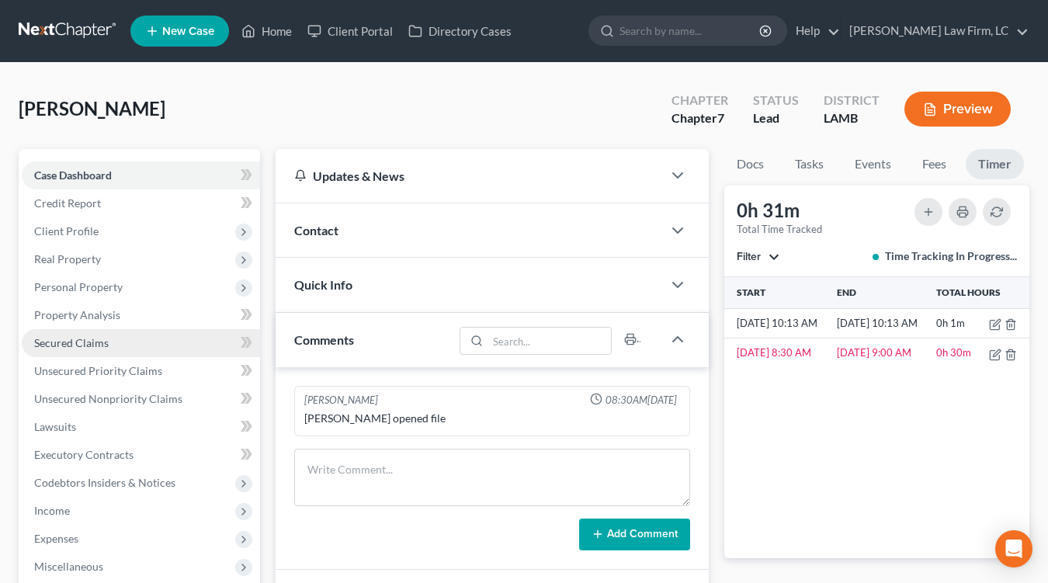
click at [90, 344] on span "Secured Claims" at bounding box center [71, 342] width 74 height 13
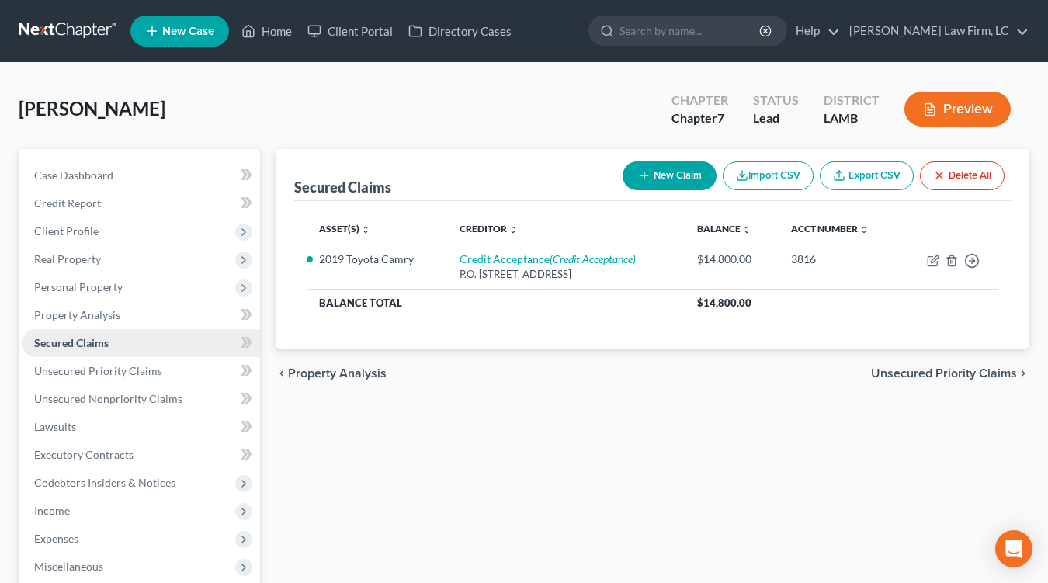
scroll to position [10, 0]
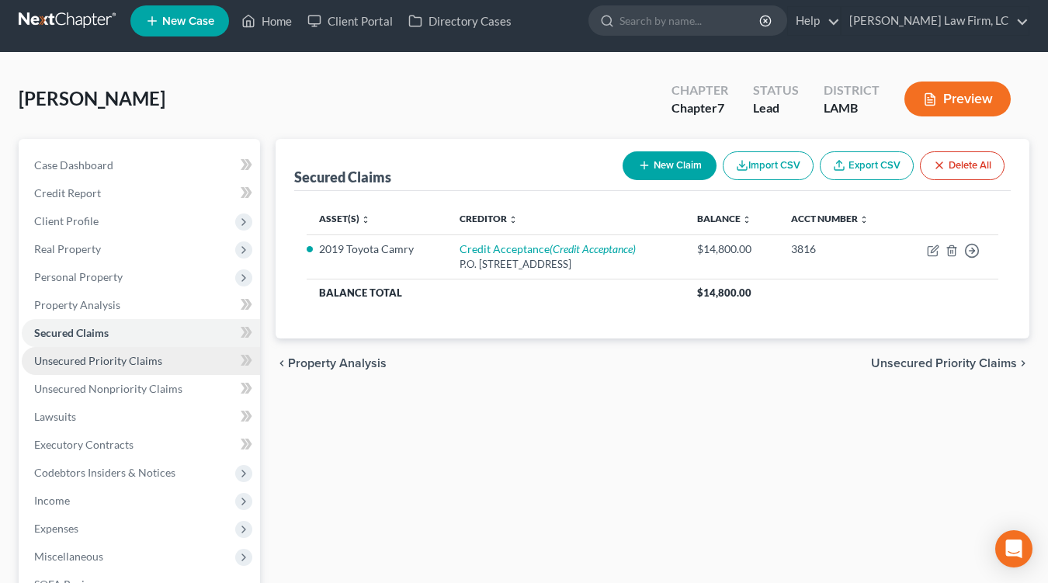
click at [106, 350] on link "Unsecured Priority Claims" at bounding box center [141, 361] width 238 height 28
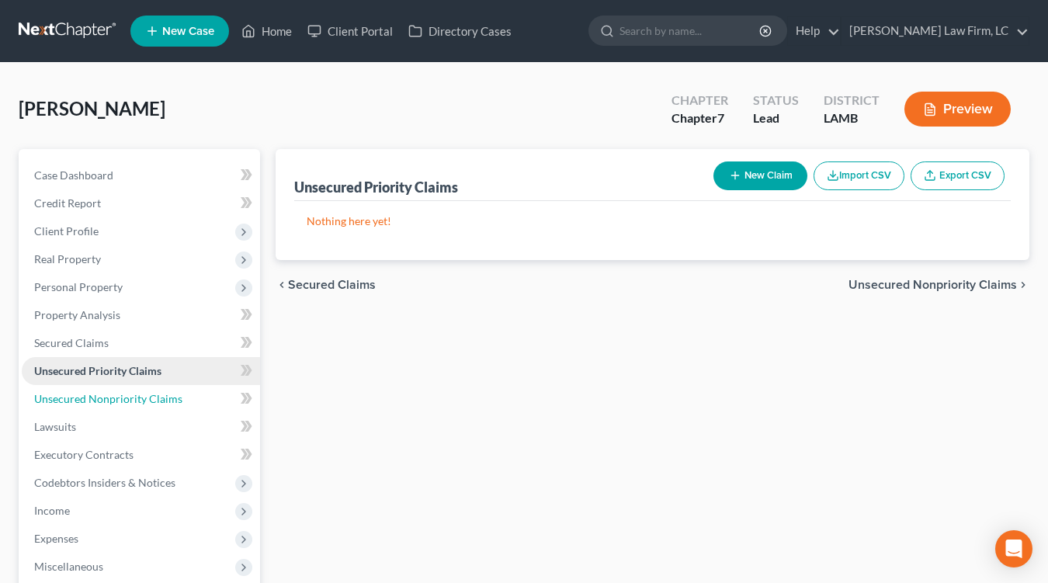
click at [139, 383] on ul "Case Dashboard Payments Invoices Payments Payments Credit Report Client Profile" at bounding box center [141, 412] width 238 height 503
click at [133, 388] on link "Unsecured Nonpriority Claims" at bounding box center [141, 399] width 238 height 28
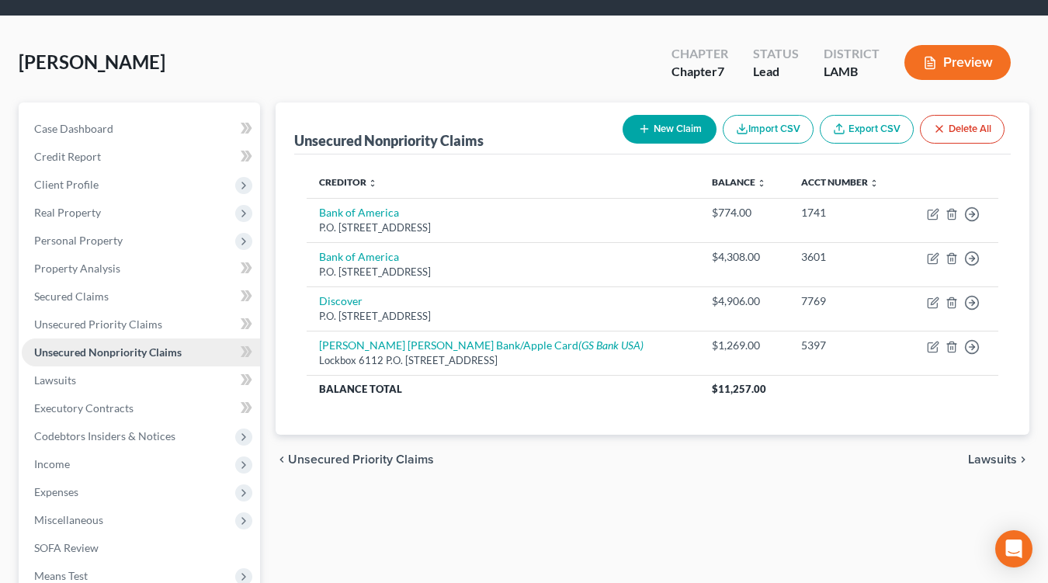
scroll to position [55, 0]
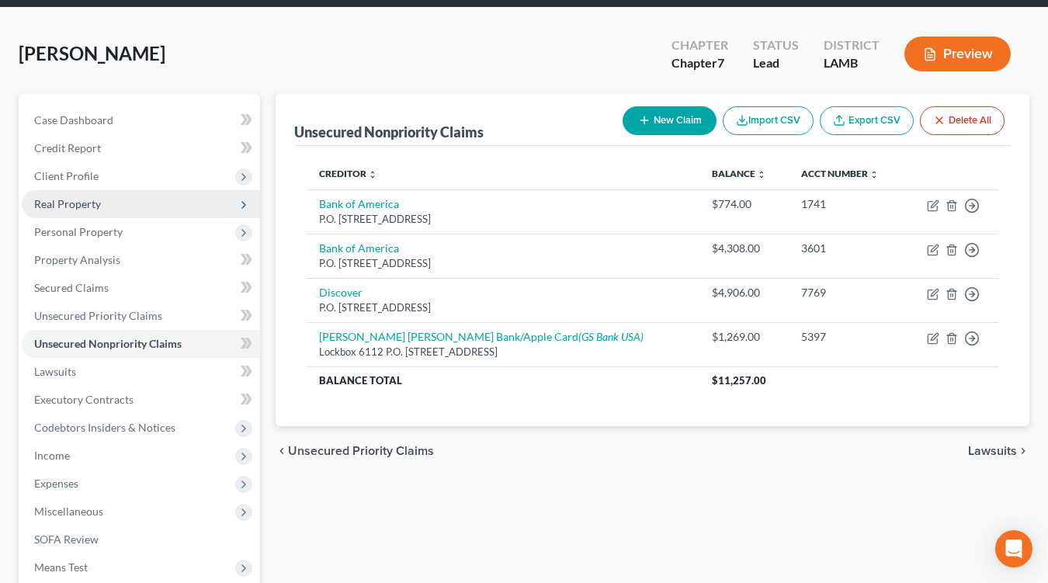
click at [173, 203] on span "Real Property" at bounding box center [141, 204] width 238 height 28
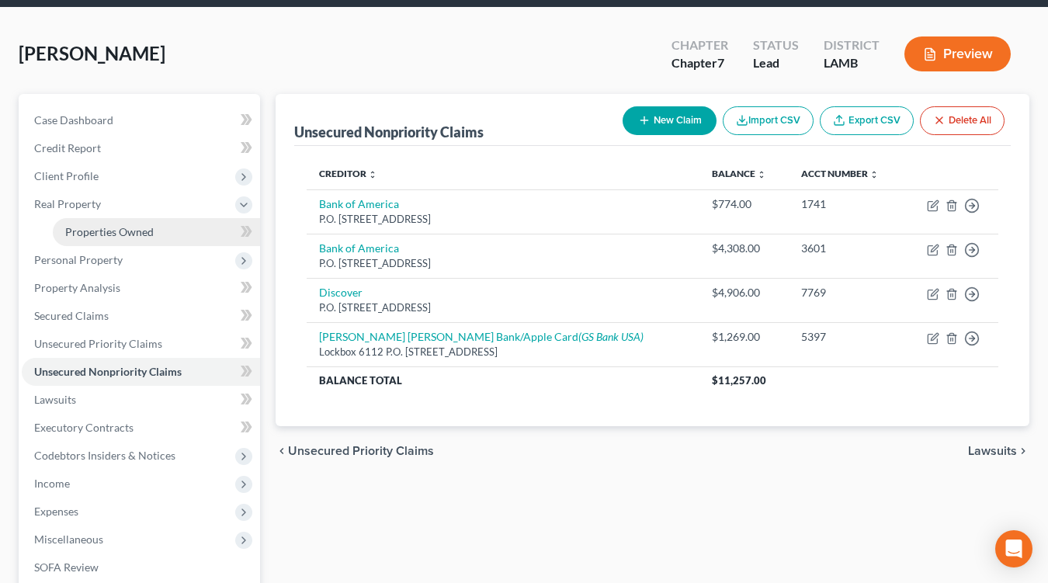
click at [167, 225] on link "Properties Owned" at bounding box center [156, 232] width 207 height 28
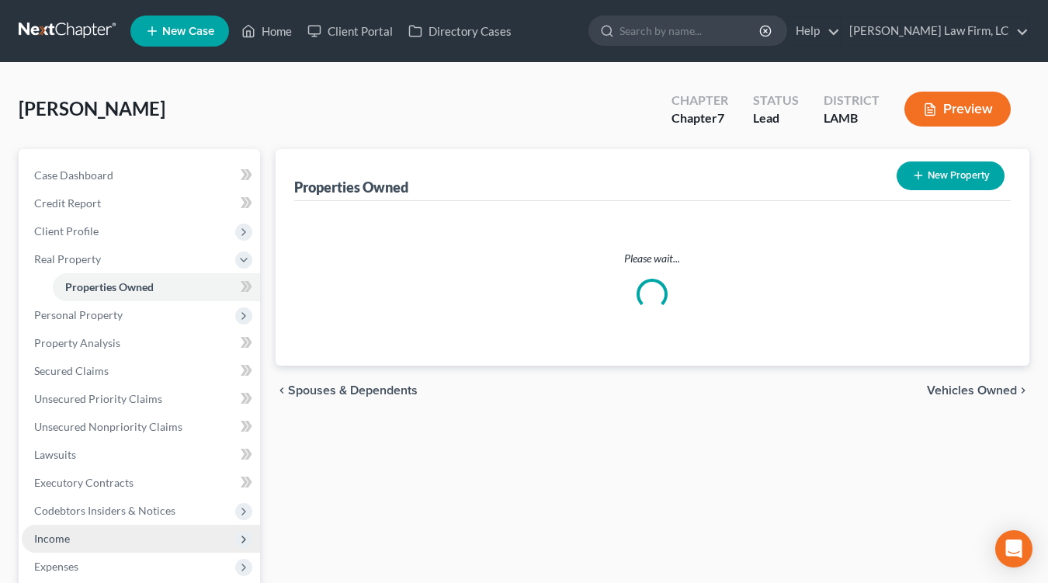
click at [83, 531] on span "Income" at bounding box center [141, 539] width 238 height 28
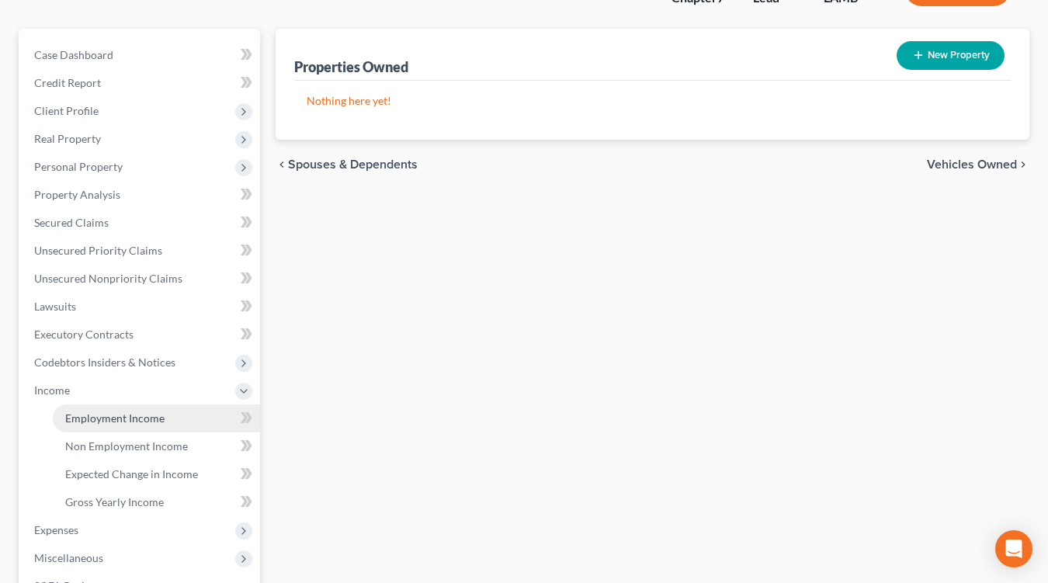
click at [119, 414] on span "Employment Income" at bounding box center [114, 417] width 99 height 13
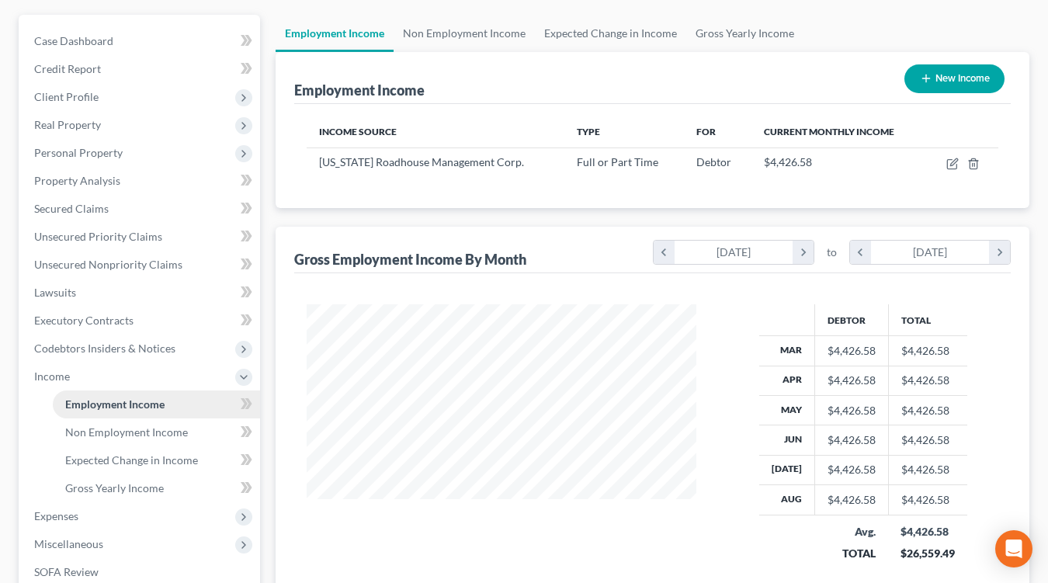
scroll to position [275, 421]
click at [168, 442] on link "Non Employment Income" at bounding box center [156, 432] width 207 height 28
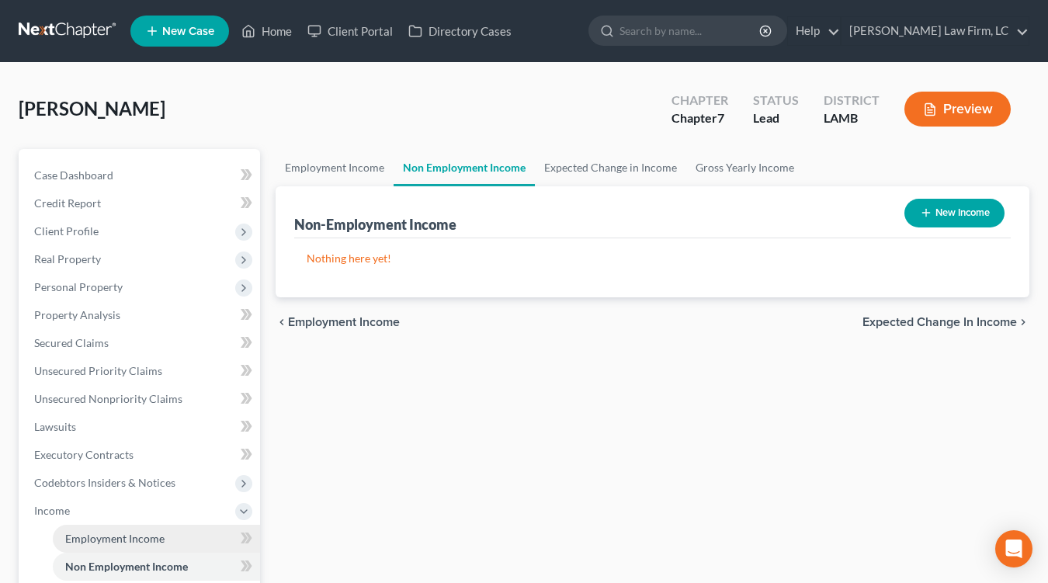
click at [136, 546] on link "Employment Income" at bounding box center [156, 539] width 207 height 28
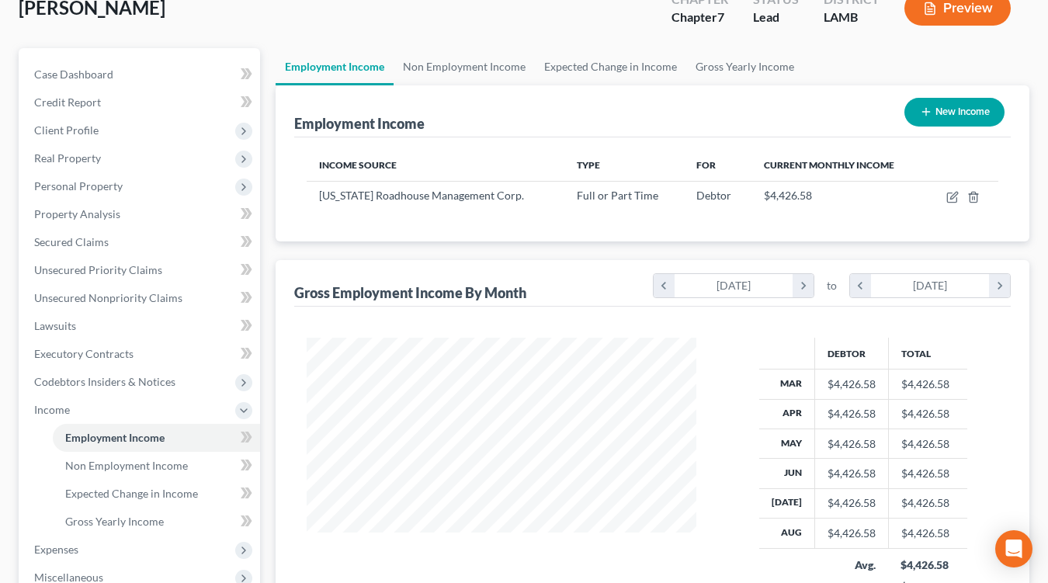
scroll to position [112, 0]
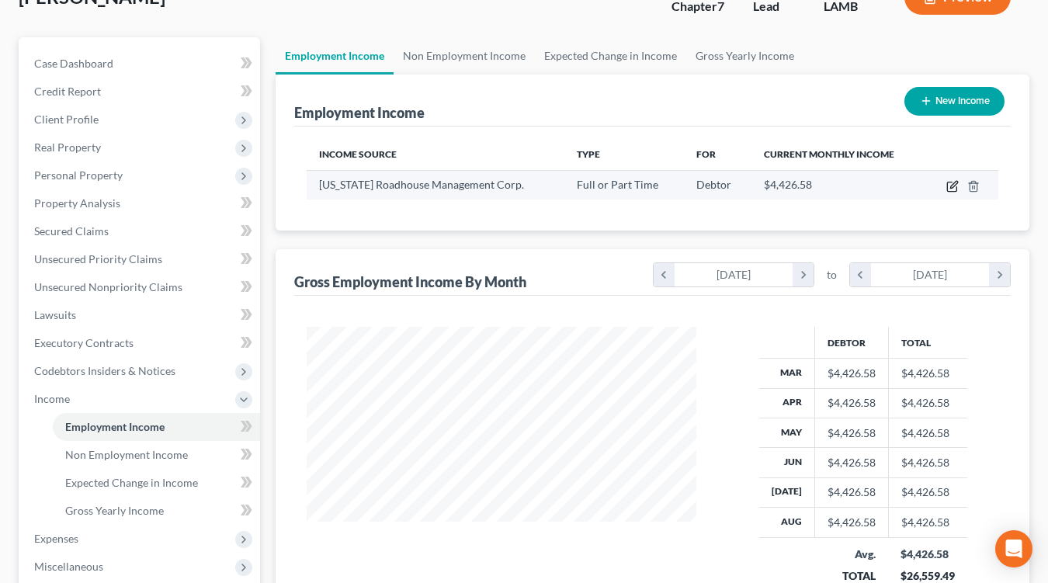
click at [954, 180] on icon "button" at bounding box center [952, 186] width 12 height 12
select select "0"
select select "19"
select select "0"
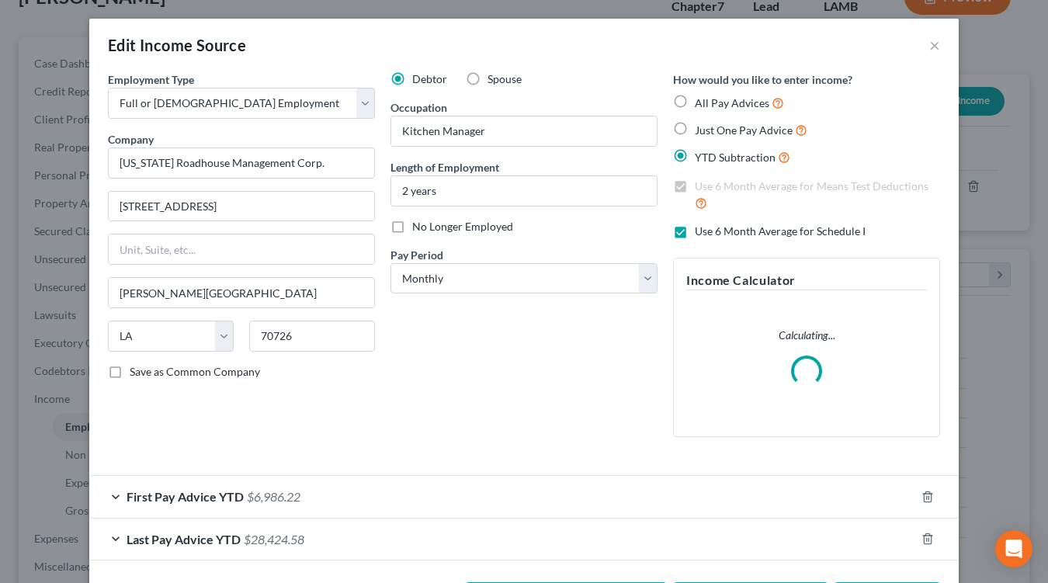
scroll to position [60, 0]
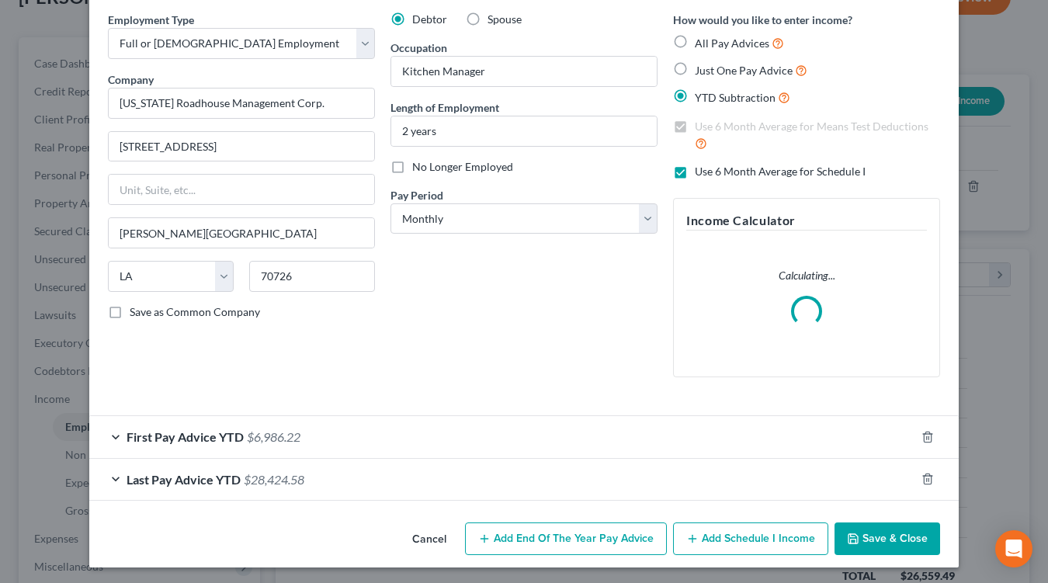
click at [424, 512] on div "Employment Type * Select Full or Part Time Employment Self Employment Company *…" at bounding box center [523, 264] width 869 height 504
click at [425, 528] on button "Cancel" at bounding box center [429, 539] width 59 height 31
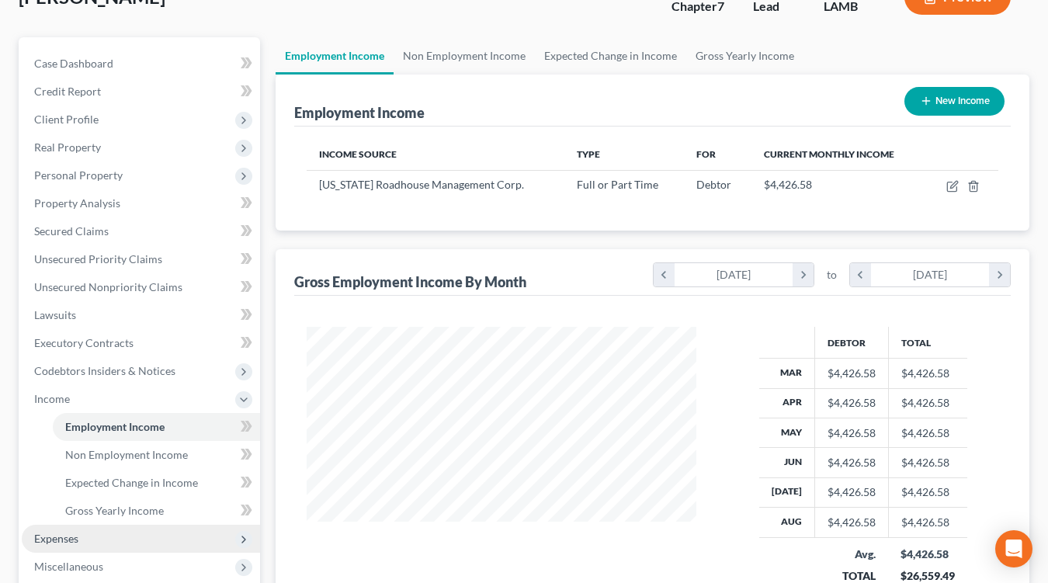
drag, startPoint x: 116, startPoint y: 532, endPoint x: 117, endPoint y: 546, distance: 14.1
click at [116, 532] on span "Expenses" at bounding box center [141, 539] width 238 height 28
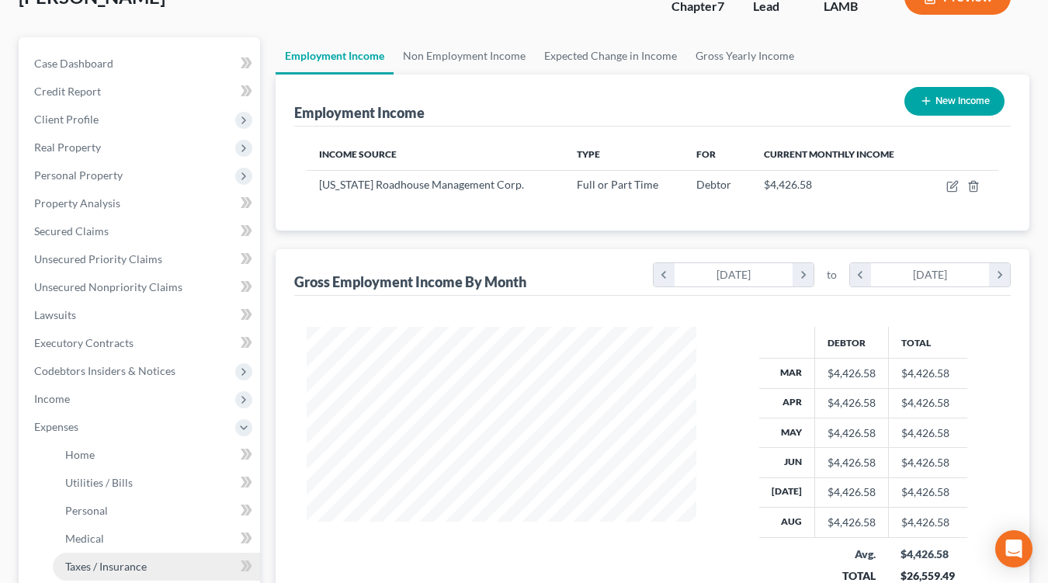
click at [117, 552] on link "Taxes / Insurance" at bounding box center [156, 566] width 207 height 28
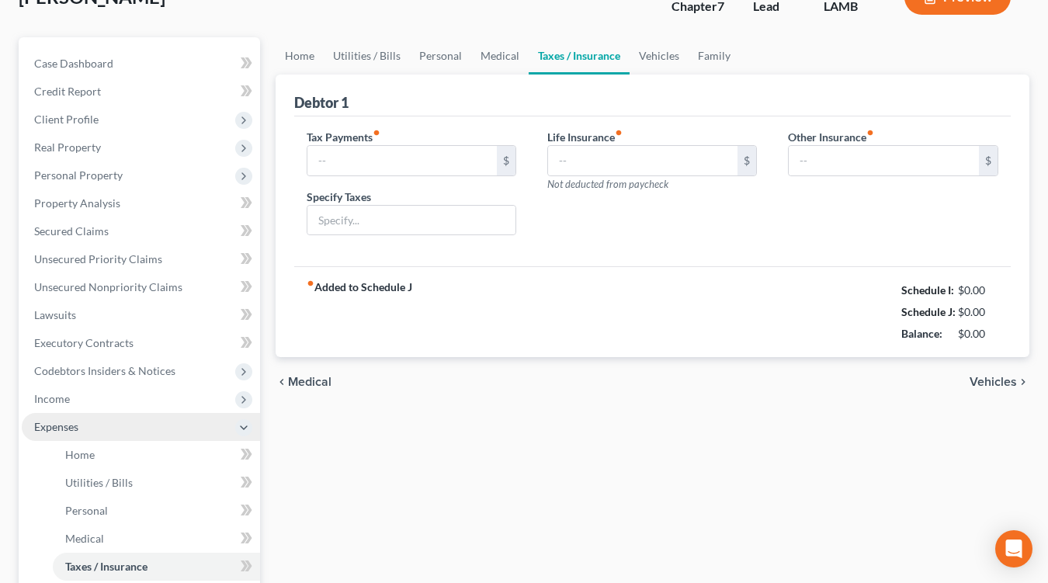
type input "0.00"
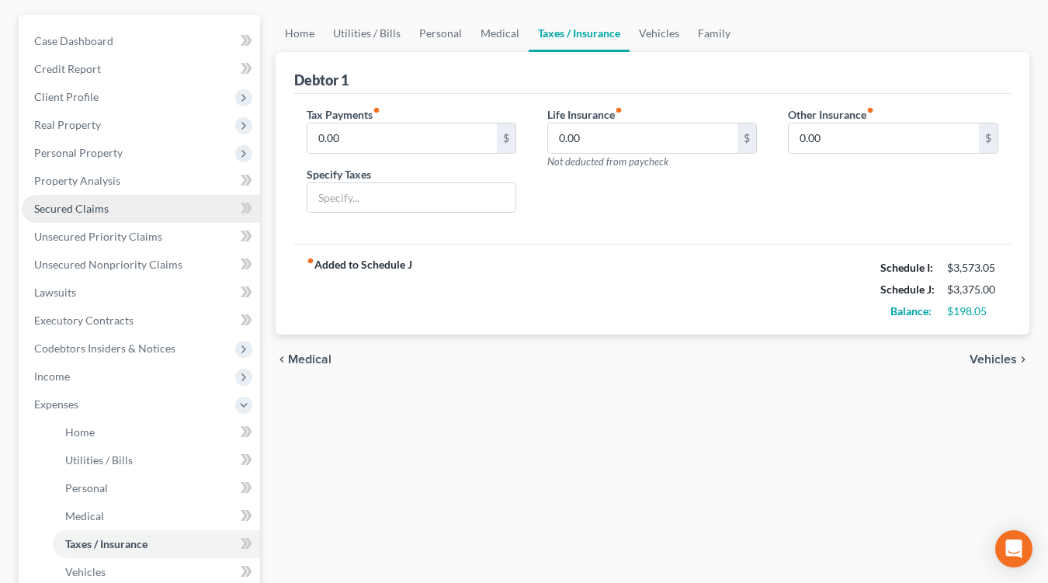
scroll to position [136, 0]
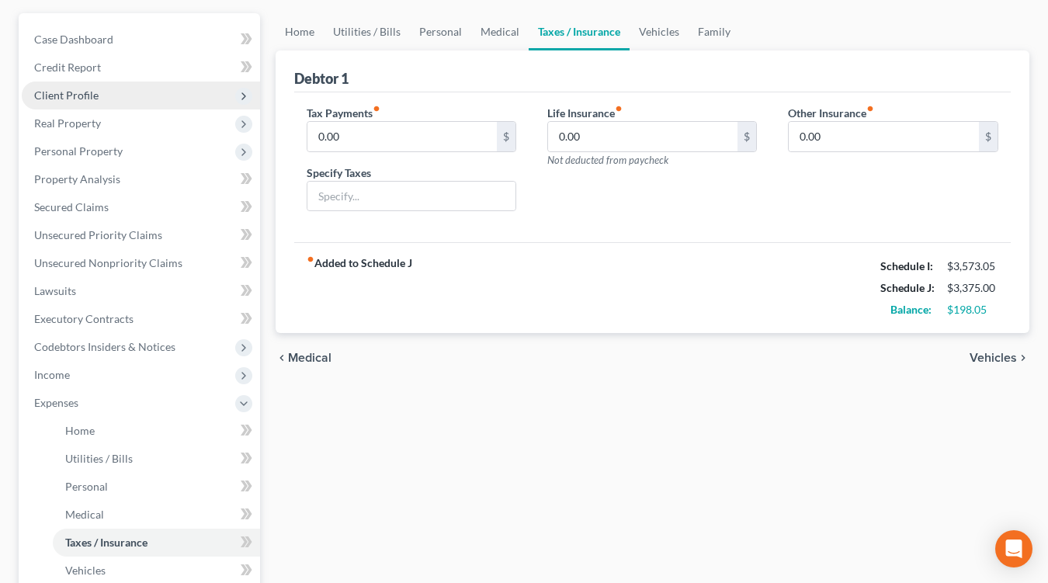
click at [130, 92] on span "Client Profile" at bounding box center [141, 95] width 238 height 28
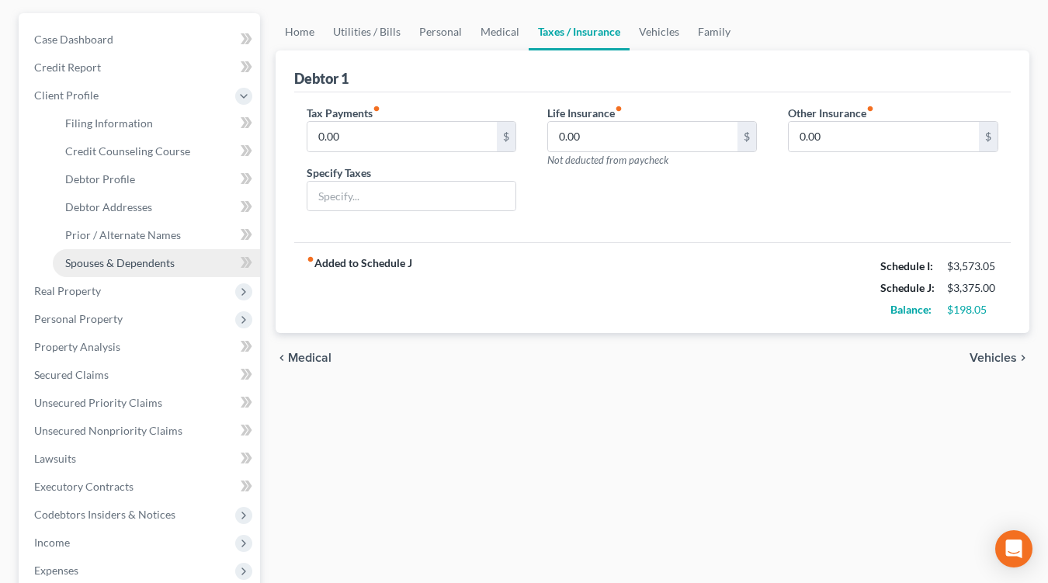
click at [122, 249] on link "Spouses & Dependents" at bounding box center [156, 263] width 207 height 28
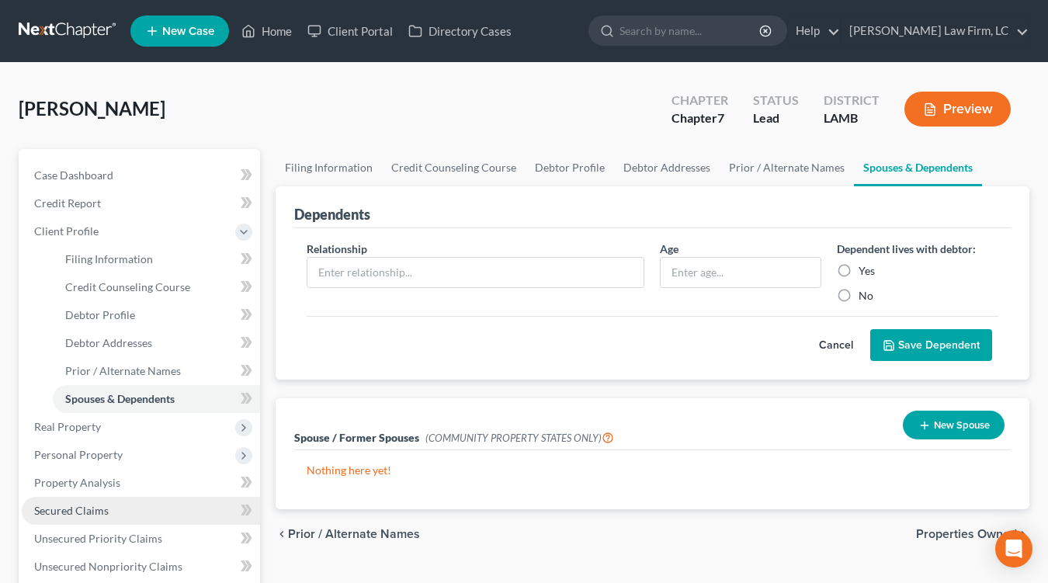
click at [168, 506] on link "Secured Claims" at bounding box center [141, 511] width 238 height 28
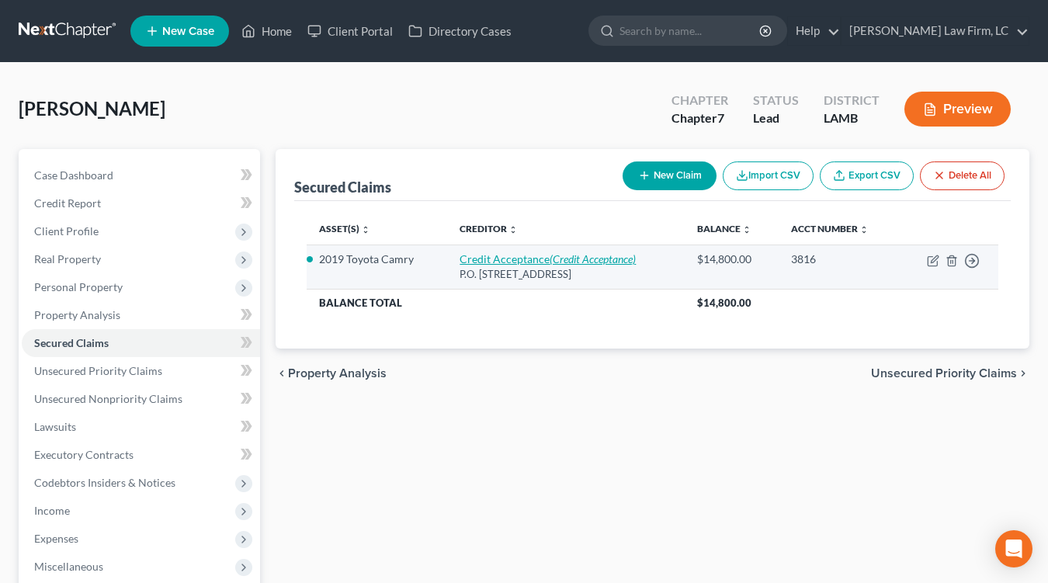
click at [518, 261] on link "Credit Acceptance (Credit Acceptance)" at bounding box center [547, 258] width 176 height 13
select select "23"
select select "2"
select select "0"
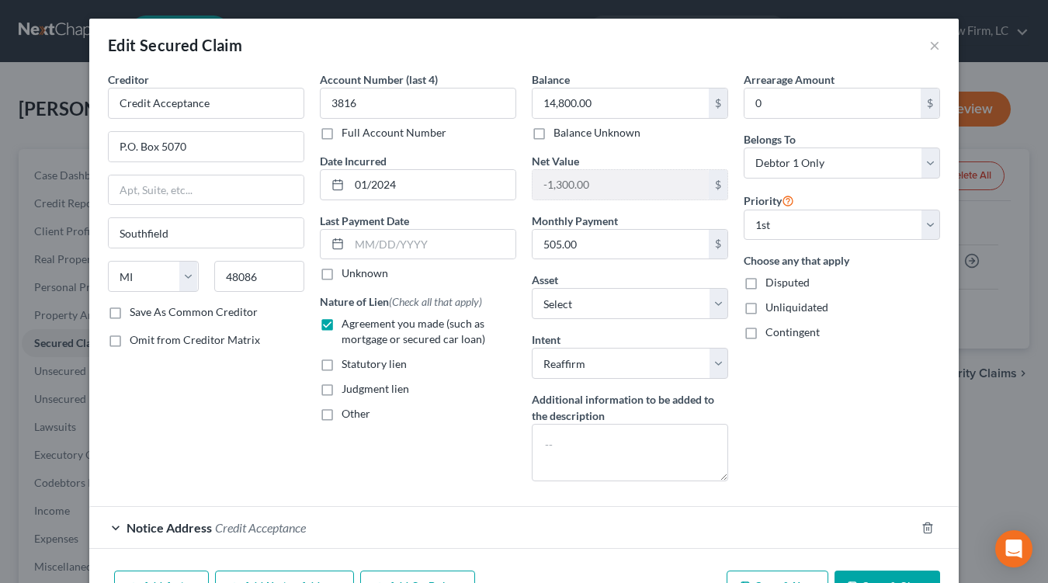
drag, startPoint x: 686, startPoint y: 575, endPoint x: 649, endPoint y: 518, distance: 68.0
click at [686, 574] on button "Cancel" at bounding box center [690, 587] width 59 height 31
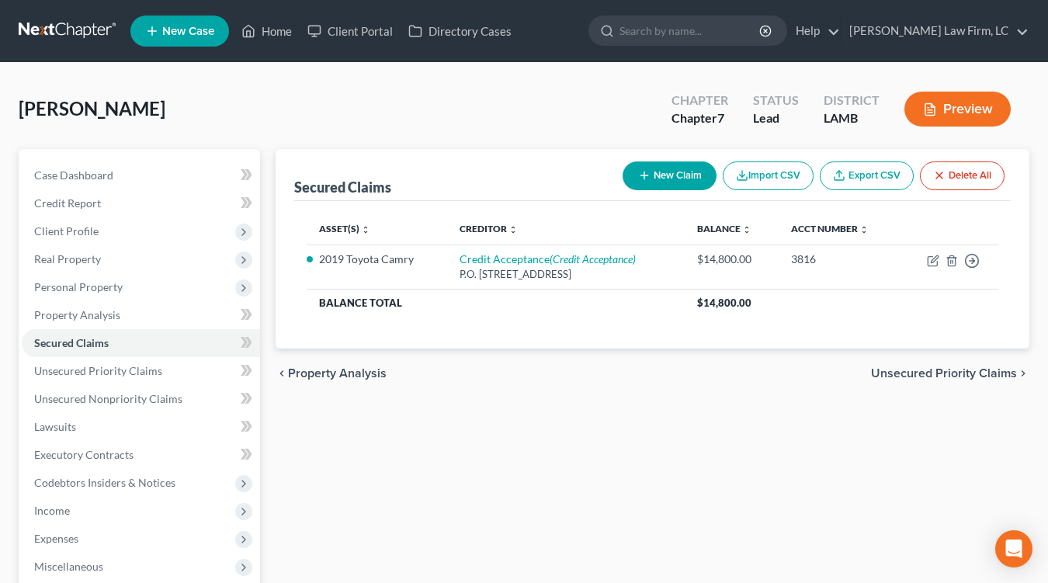
click at [72, 31] on link at bounding box center [68, 31] width 99 height 28
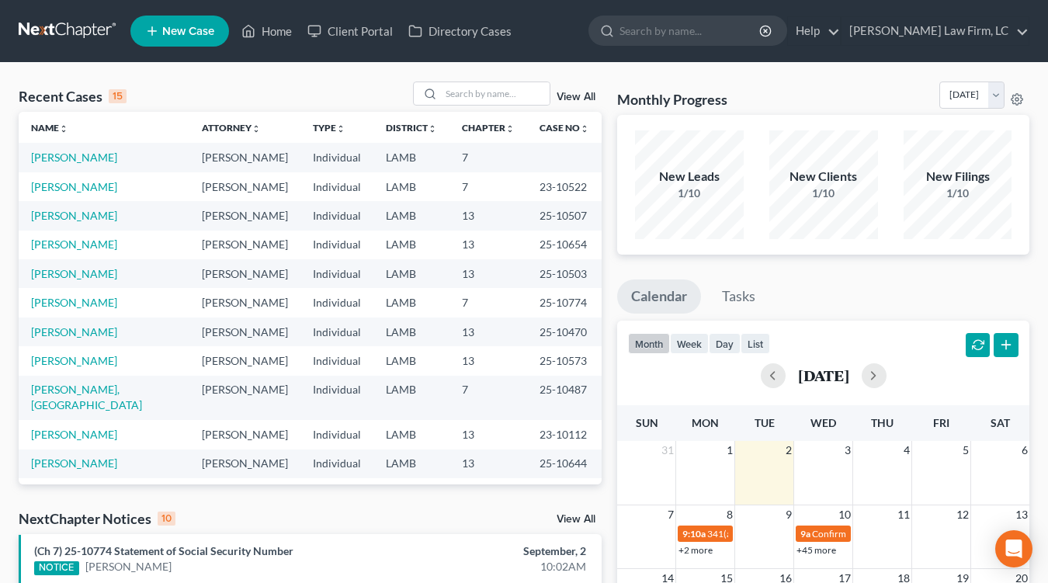
click at [52, 18] on link at bounding box center [68, 31] width 99 height 28
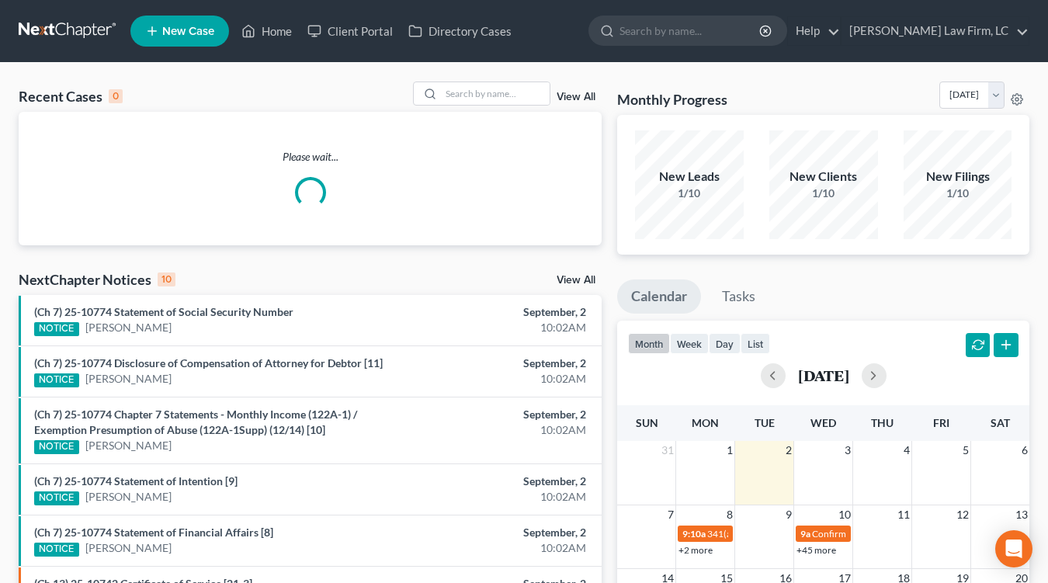
click at [740, 224] on div "New Leads 1/10" at bounding box center [689, 184] width 109 height 109
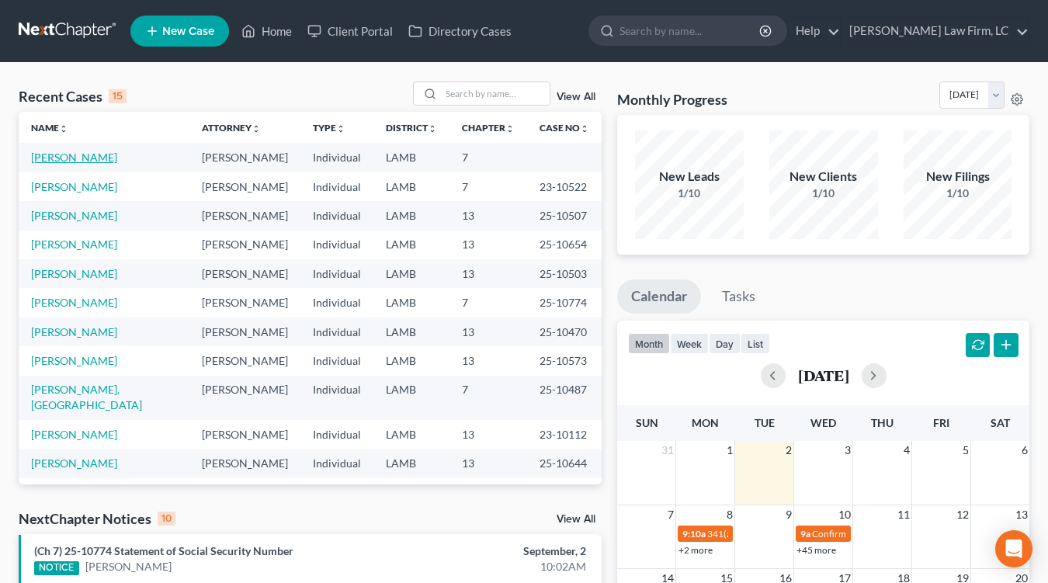
click at [114, 151] on link "[PERSON_NAME]" at bounding box center [74, 157] width 86 height 13
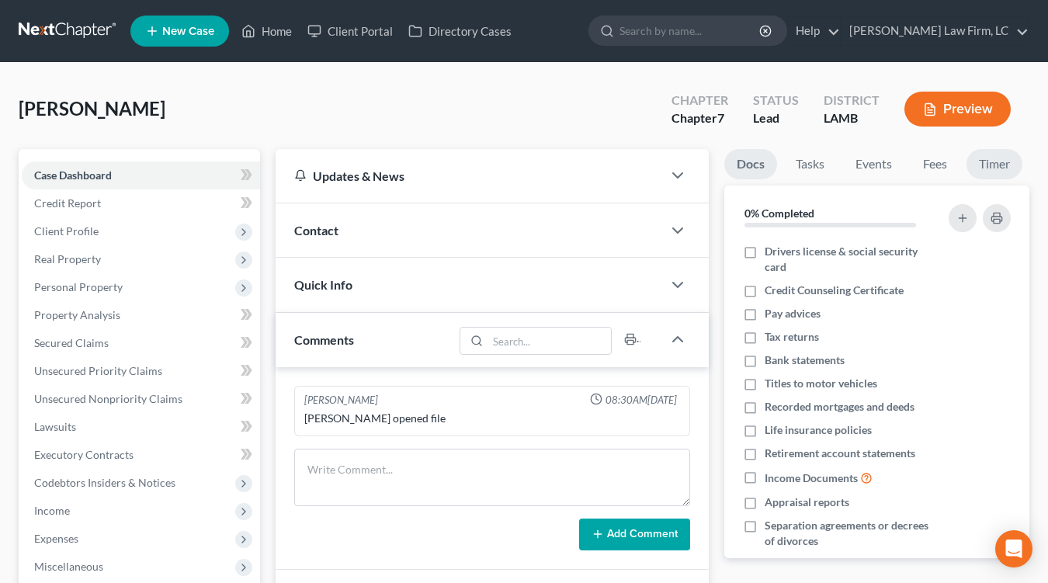
click at [983, 164] on link "Timer" at bounding box center [994, 164] width 56 height 30
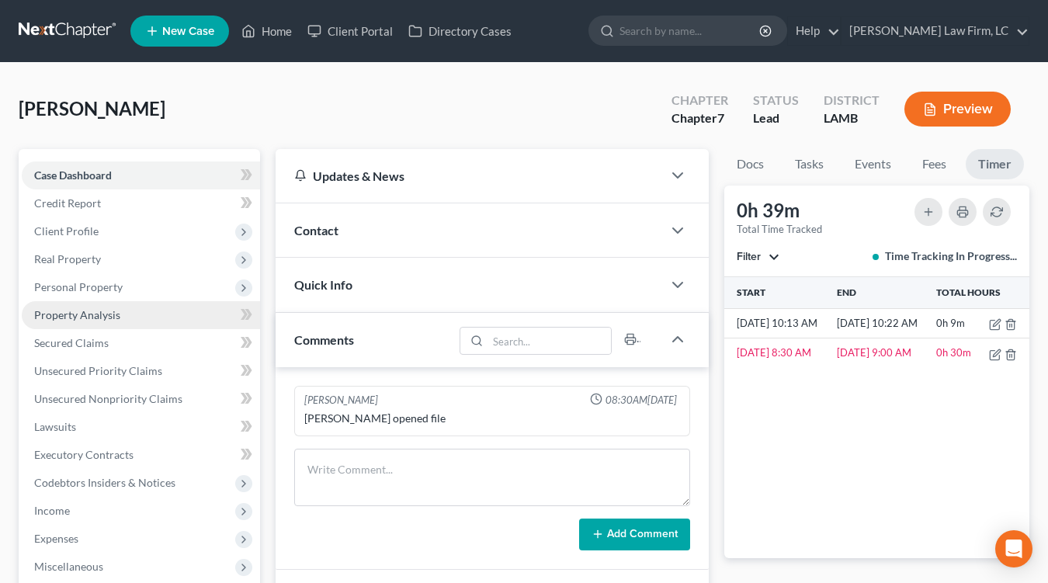
click at [93, 315] on span "Property Analysis" at bounding box center [77, 314] width 86 height 13
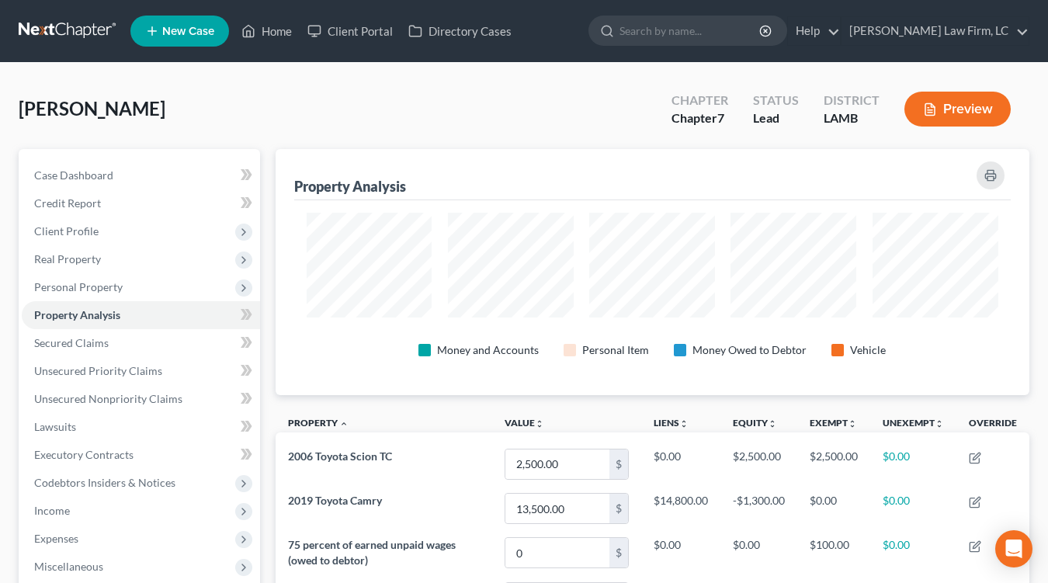
scroll to position [245, 753]
click at [117, 341] on link "Secured Claims" at bounding box center [141, 343] width 238 height 28
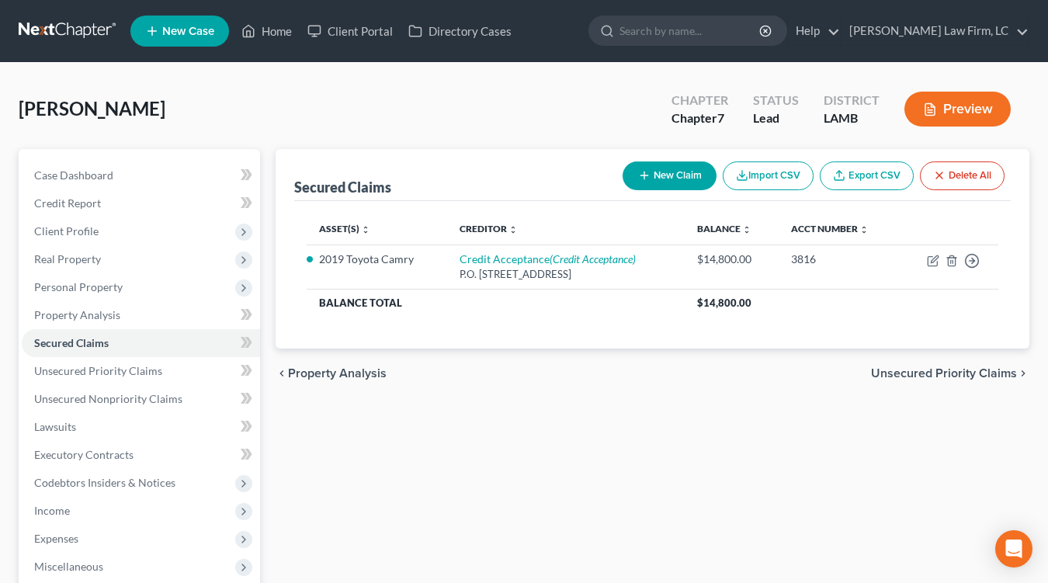
click at [953, 94] on button "Preview" at bounding box center [957, 109] width 106 height 35
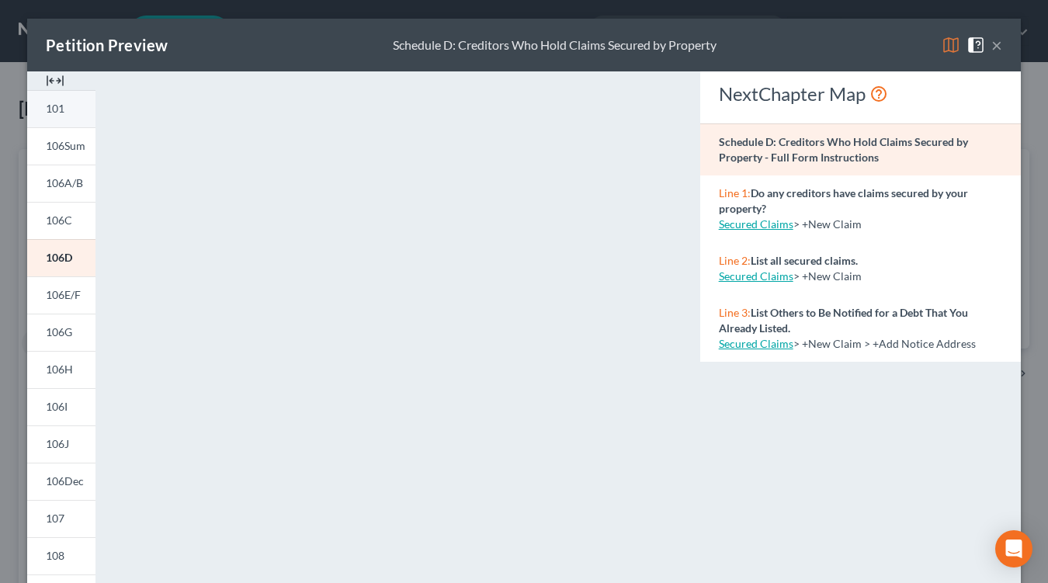
click at [70, 126] on link "101" at bounding box center [61, 108] width 68 height 37
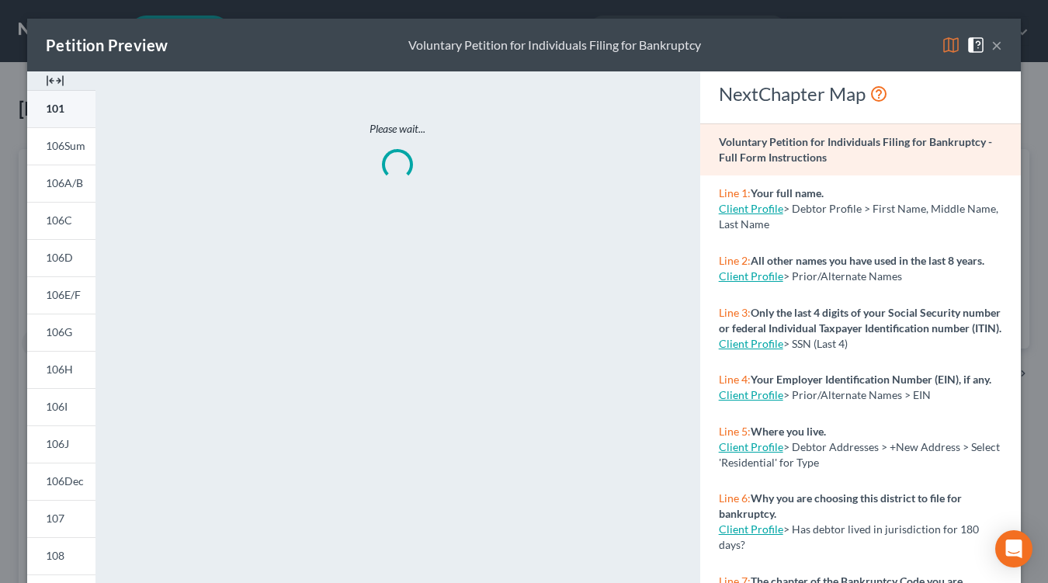
click at [71, 120] on link "101" at bounding box center [61, 108] width 68 height 37
click at [12, 257] on div "Petition Preview Voluntary Petition for Individuals Filing for Bankruptcy × 101…" at bounding box center [524, 291] width 1048 height 583
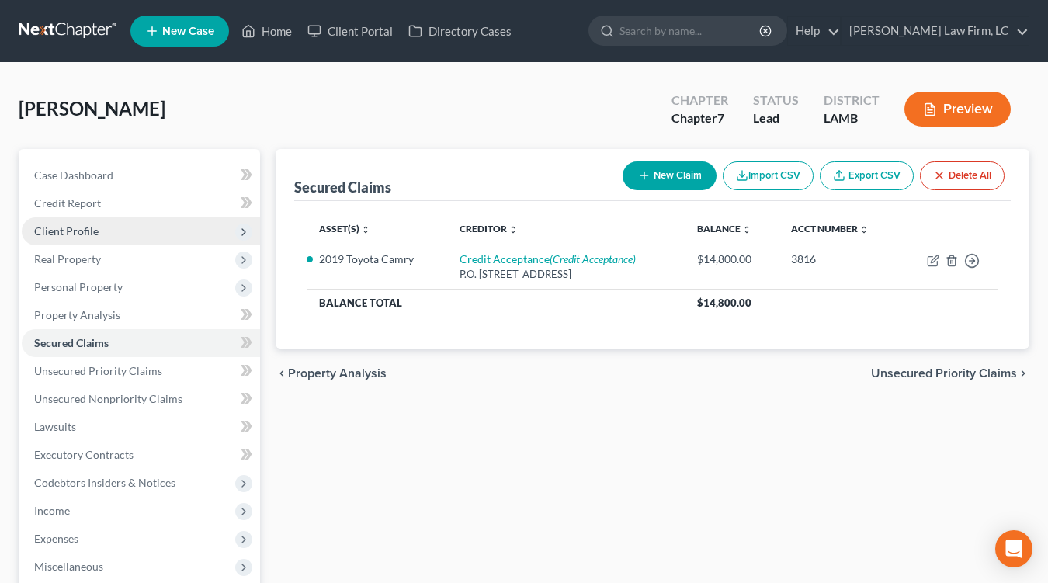
click at [88, 219] on span "Client Profile" at bounding box center [141, 231] width 238 height 28
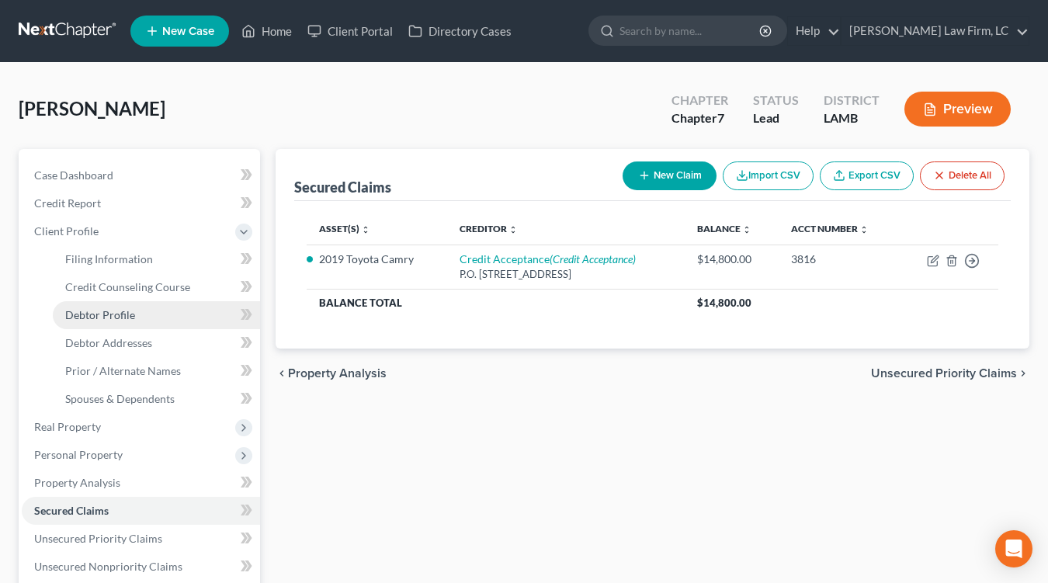
click at [121, 317] on span "Debtor Profile" at bounding box center [100, 314] width 70 height 13
select select "0"
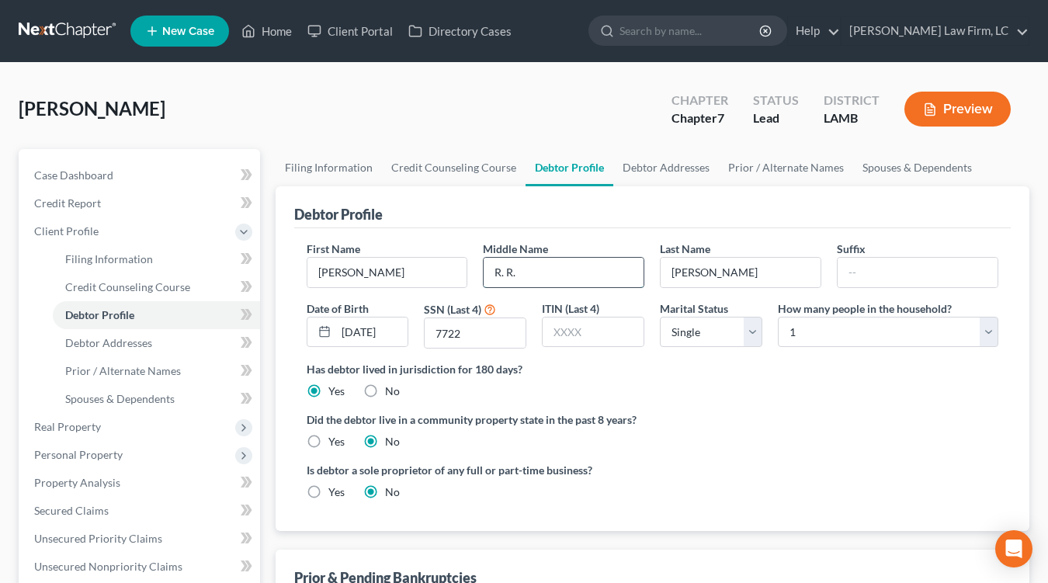
click at [545, 273] on input "R. R." at bounding box center [563, 272] width 160 height 29
type input "R."
click at [140, 253] on span "Filing Information" at bounding box center [109, 258] width 88 height 13
select select "1"
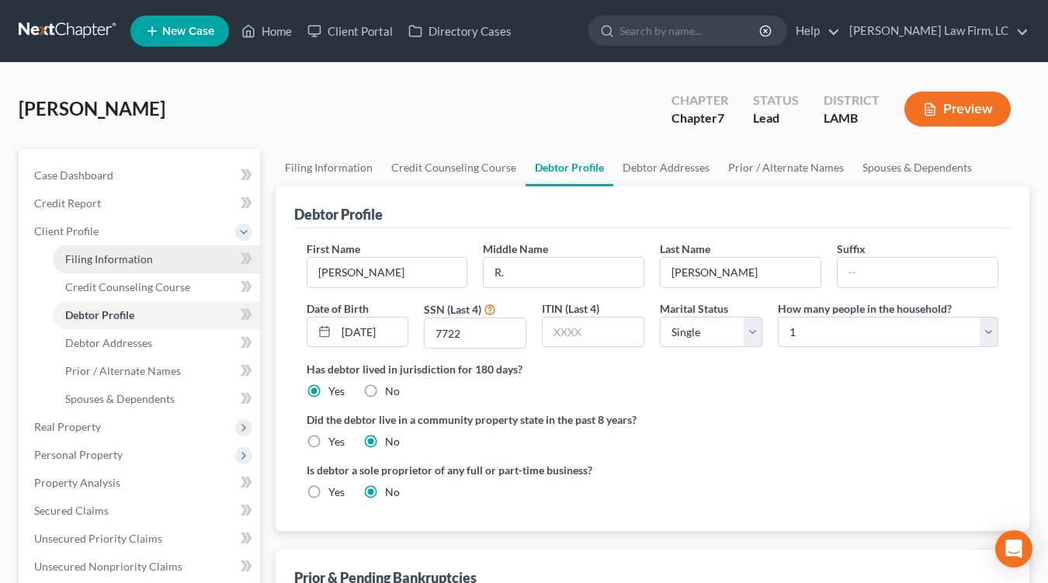
select select "0"
select select "19"
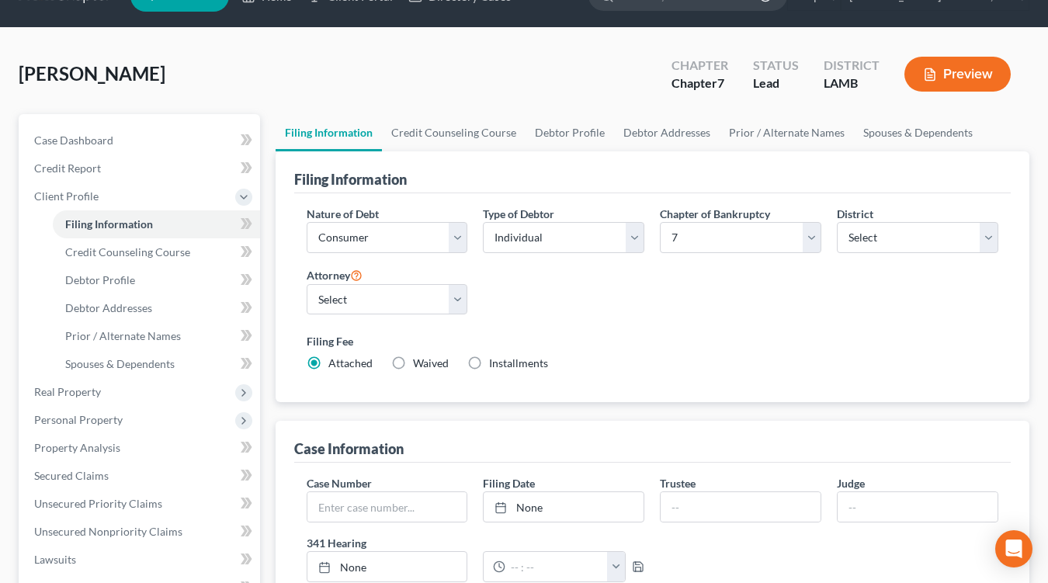
scroll to position [36, 0]
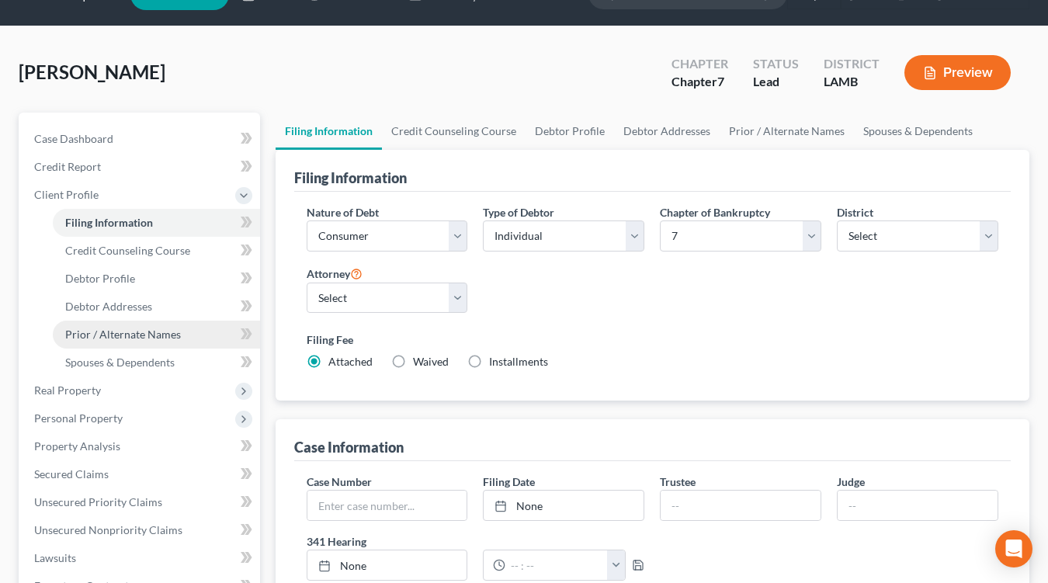
click at [157, 330] on span "Prior / Alternate Names" at bounding box center [123, 333] width 116 height 13
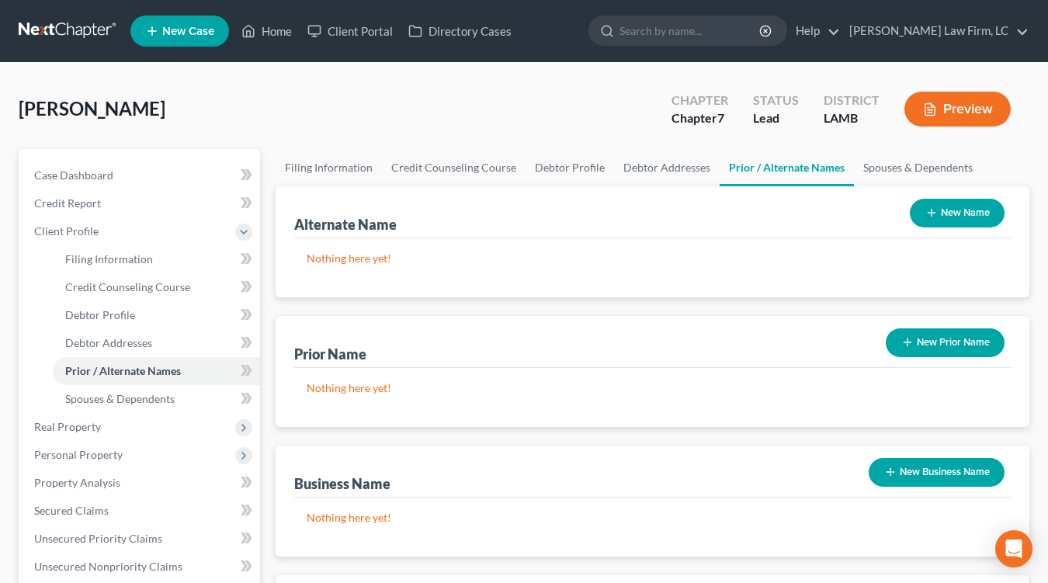
scroll to position [45, 0]
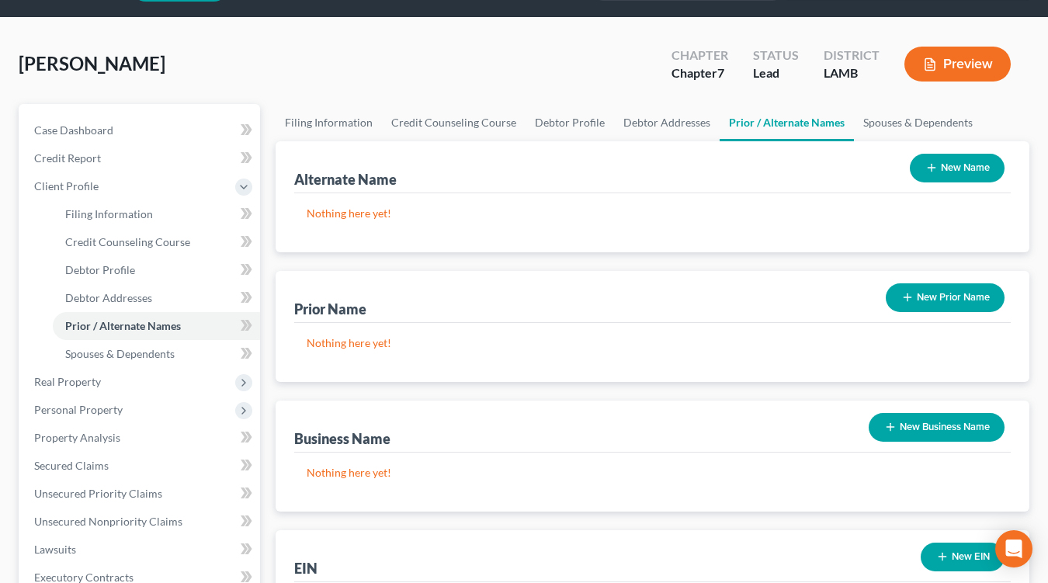
click at [950, 175] on button "New Name" at bounding box center [956, 168] width 95 height 29
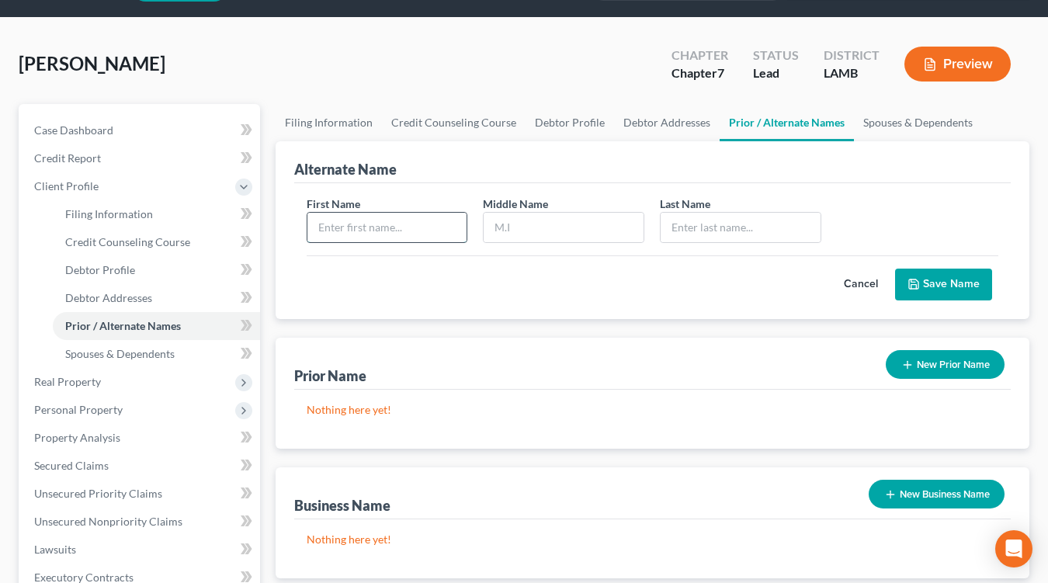
click at [438, 213] on input "text" at bounding box center [387, 227] width 160 height 29
type input "Christoper"
type input "R."
click at [717, 224] on input "Gonzales-Rodriguez" at bounding box center [740, 227] width 160 height 29
type input "Gonzales Rodriguez"
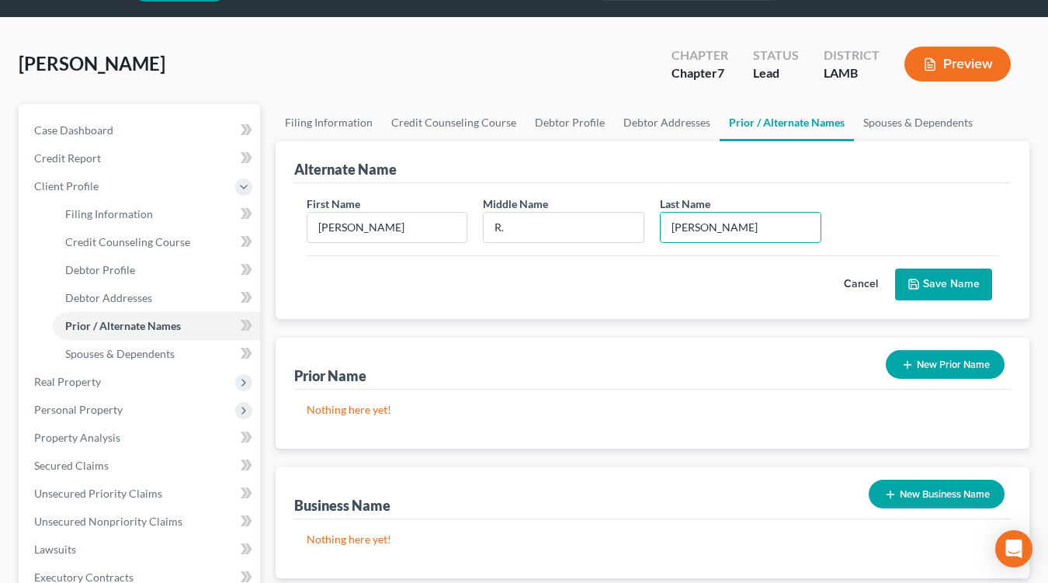
click at [943, 286] on button "Save Name" at bounding box center [943, 284] width 97 height 33
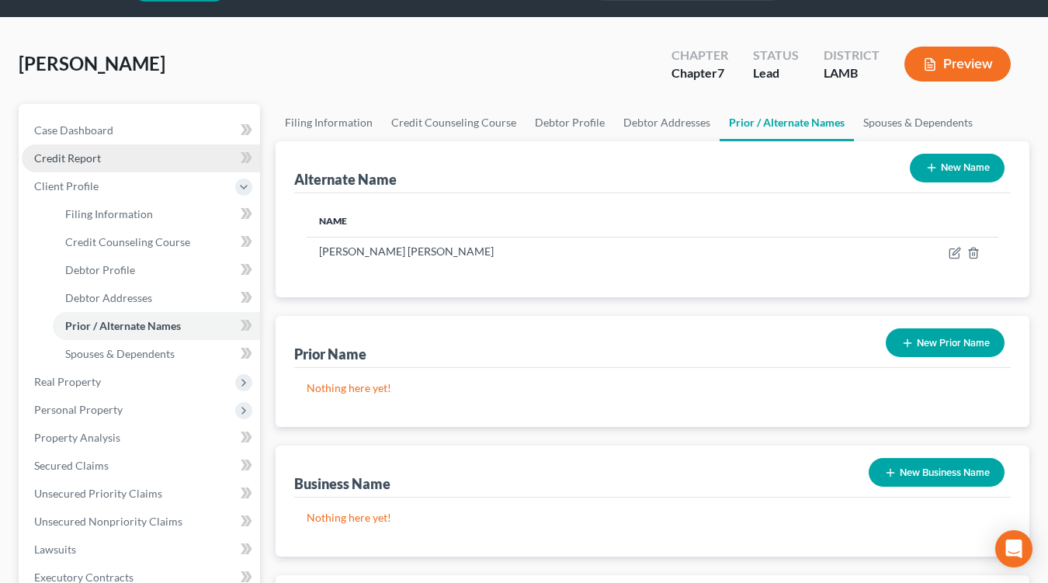
click at [131, 164] on link "Credit Report" at bounding box center [141, 158] width 238 height 28
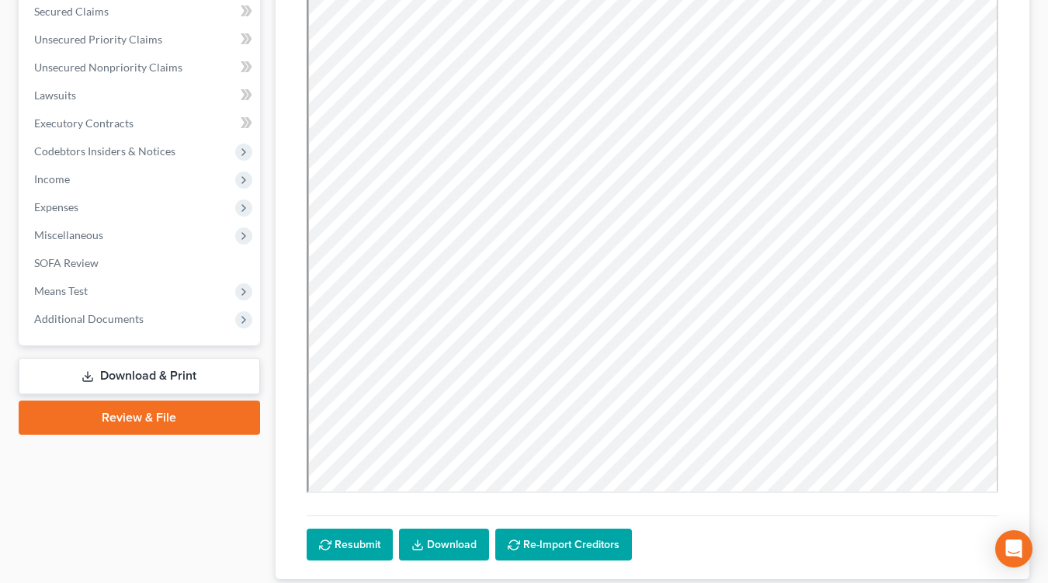
scroll to position [435, 0]
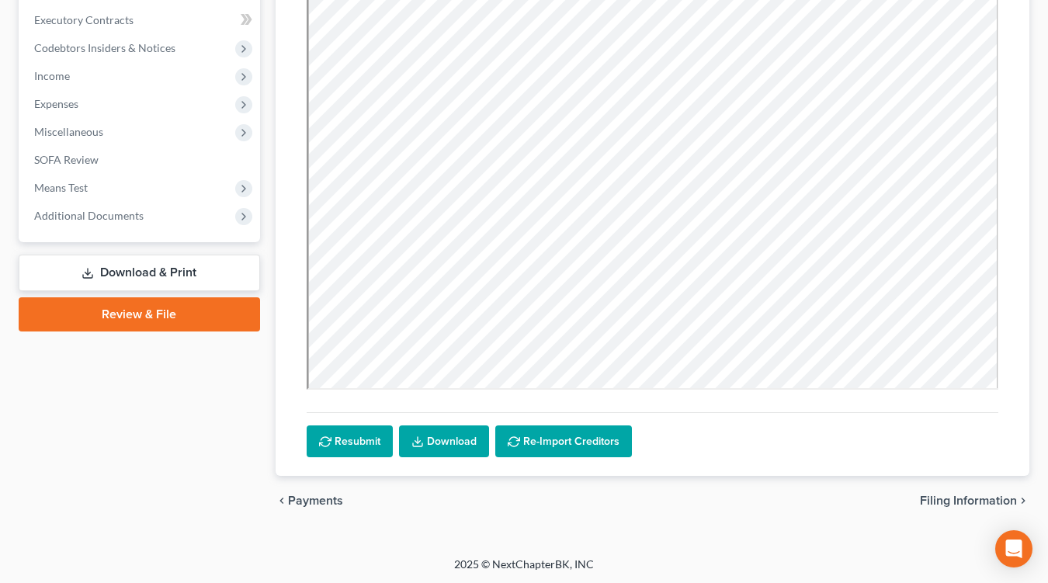
click at [149, 268] on link "Download & Print" at bounding box center [139, 273] width 241 height 36
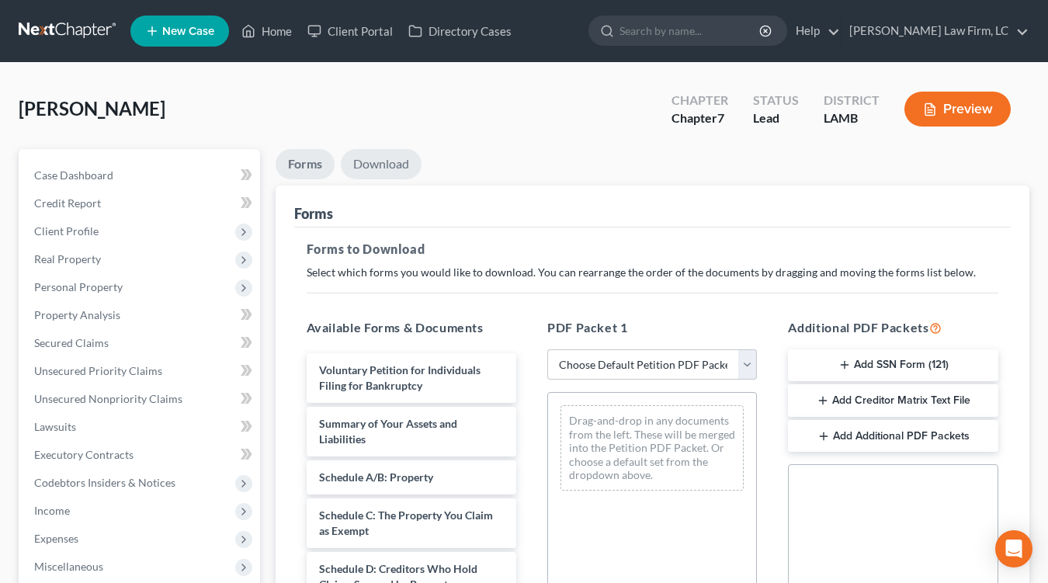
click at [376, 169] on link "Download" at bounding box center [381, 164] width 81 height 30
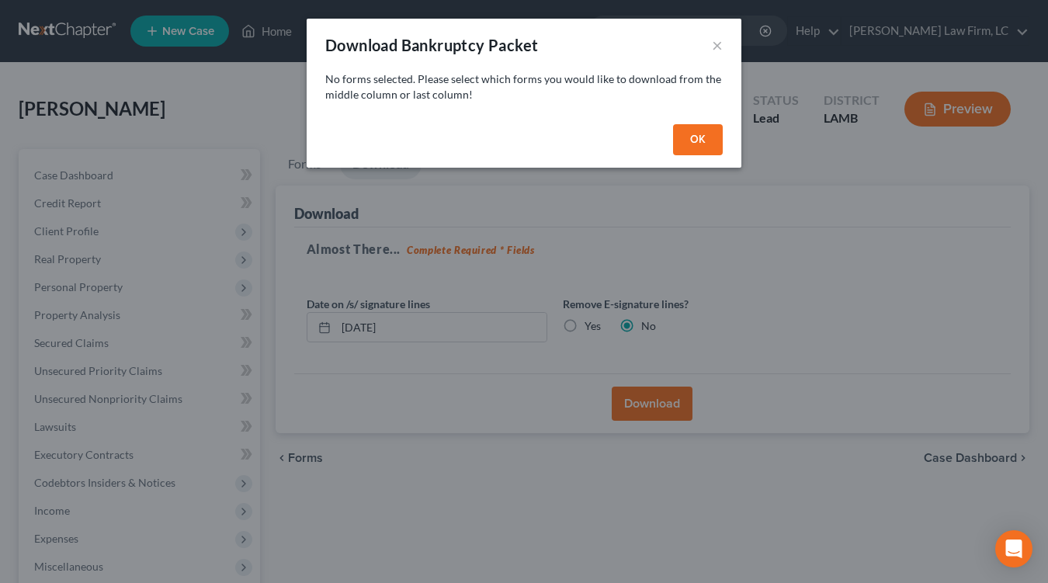
click at [707, 133] on button "OK" at bounding box center [698, 139] width 50 height 31
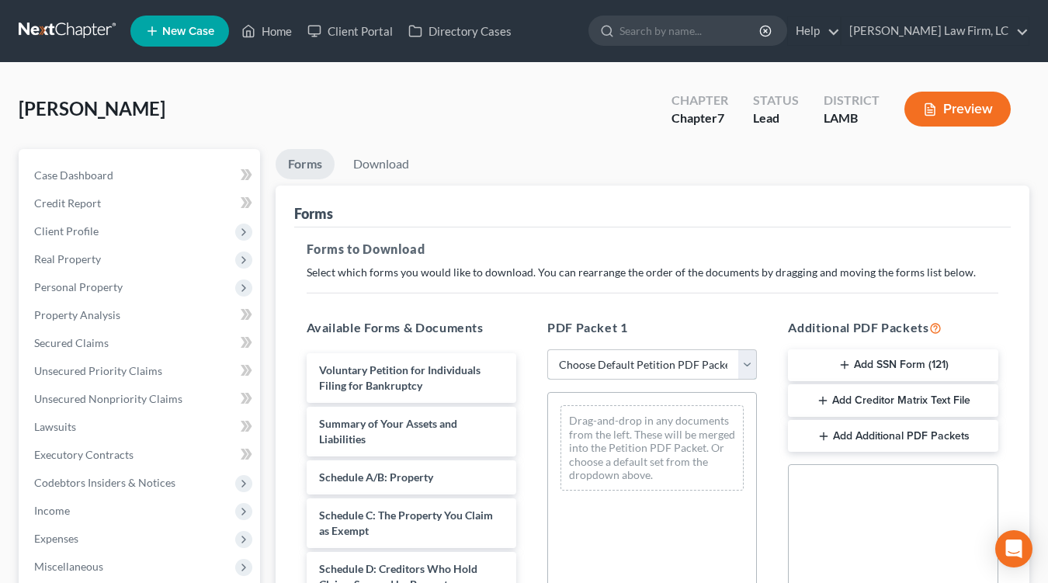
click at [665, 361] on select "Choose Default Petition PDF Packet Complete Bankruptcy Petition (all forms and …" at bounding box center [652, 364] width 210 height 31
select select "0"
click at [547, 349] on select "Choose Default Petition PDF Packet Complete Bankruptcy Petition (all forms and …" at bounding box center [652, 364] width 210 height 31
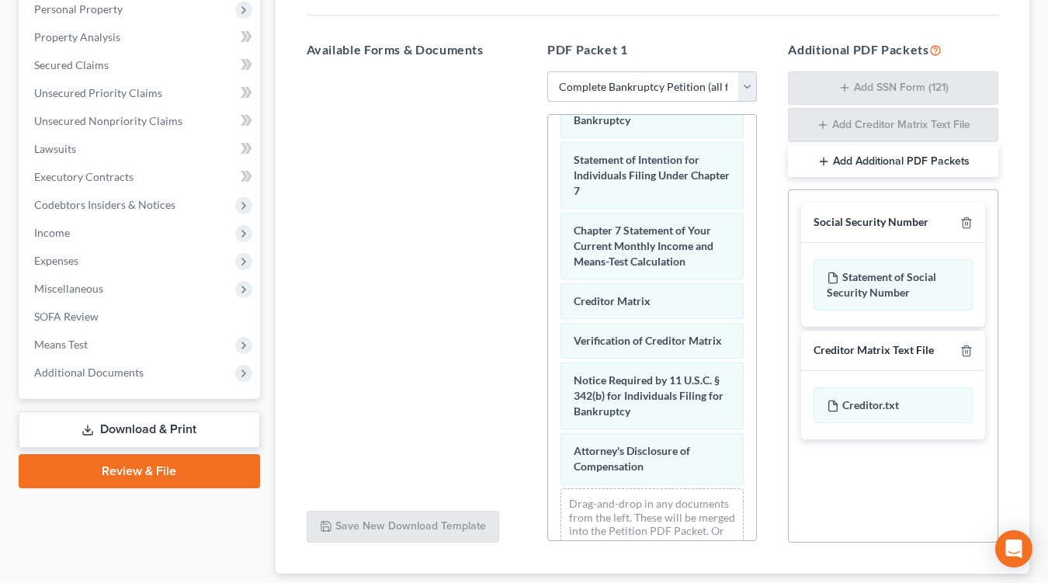
scroll to position [374, 0]
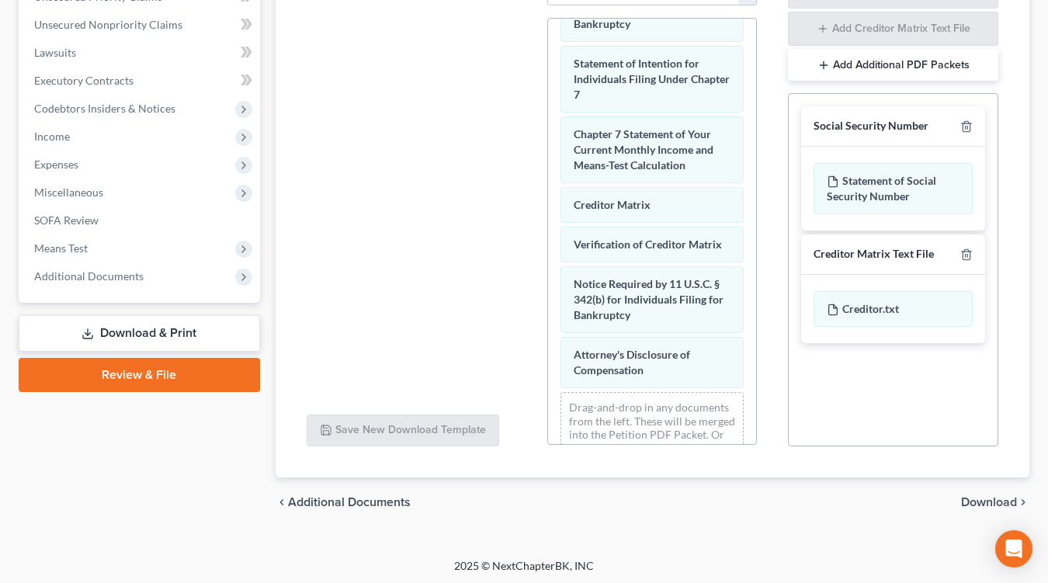
click at [968, 247] on div at bounding box center [963, 254] width 19 height 15
click at [968, 249] on icon "button" at bounding box center [966, 254] width 12 height 12
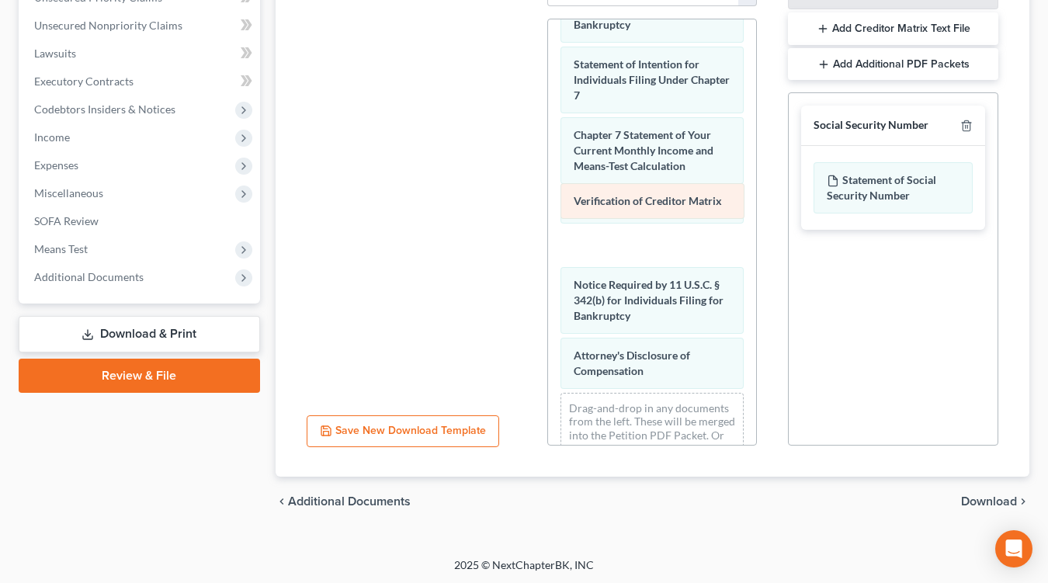
scroll to position [592, 0]
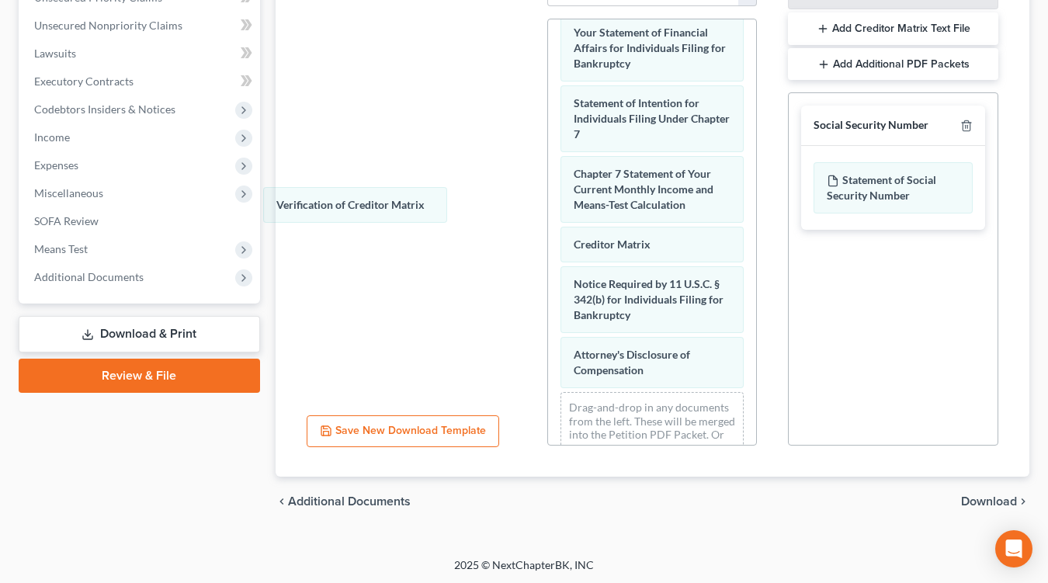
drag, startPoint x: 667, startPoint y: 208, endPoint x: 518, endPoint y: 251, distance: 155.9
click at [991, 495] on span "Download" at bounding box center [989, 501] width 56 height 12
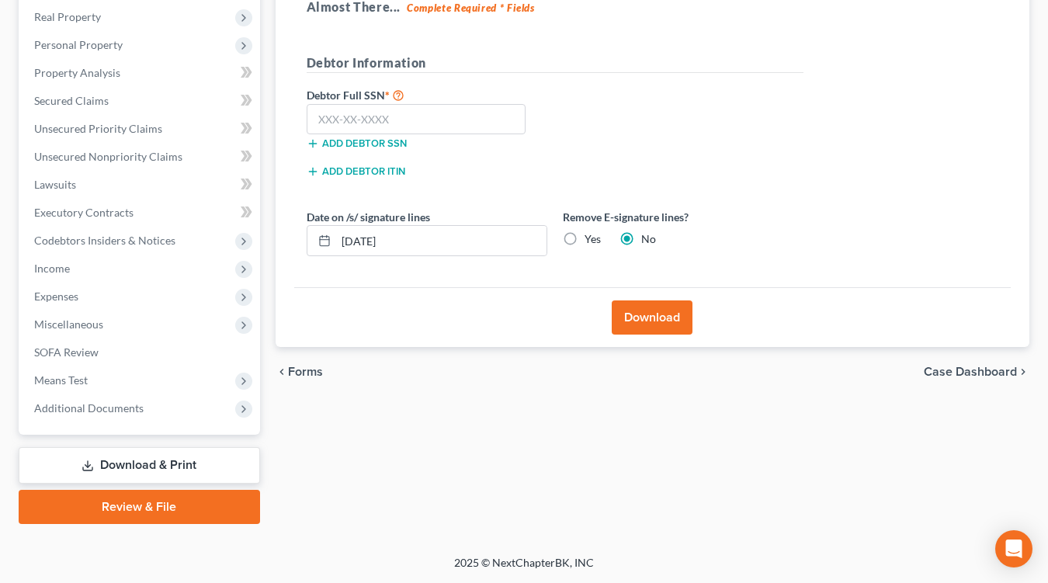
scroll to position [239, 0]
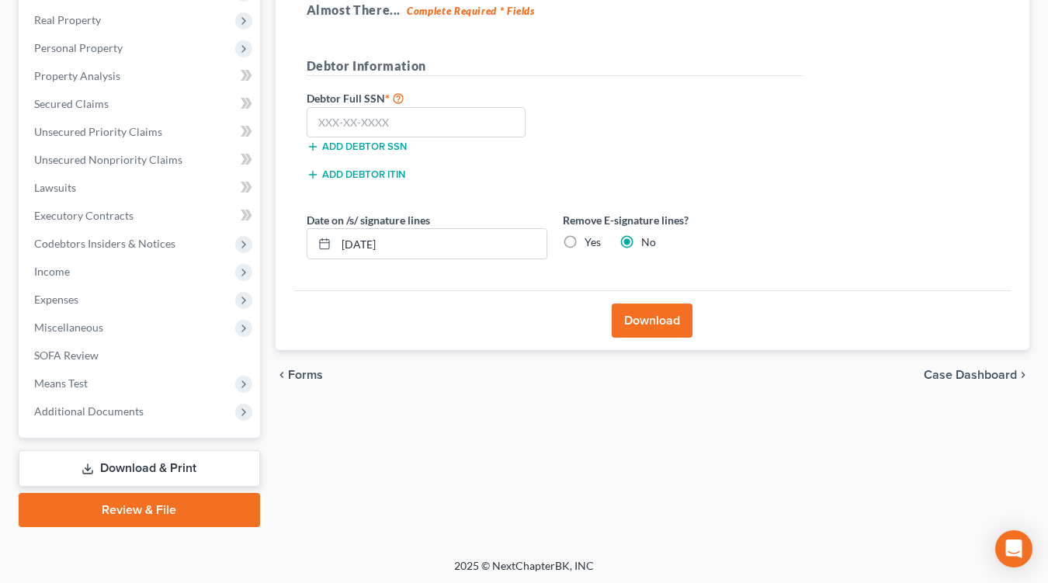
drag, startPoint x: 580, startPoint y: 237, endPoint x: 576, endPoint y: 244, distance: 8.4
click at [584, 237] on label "Yes" at bounding box center [592, 242] width 16 height 16
click at [591, 237] on input "Yes" at bounding box center [596, 239] width 10 height 10
radio input "true"
radio input "false"
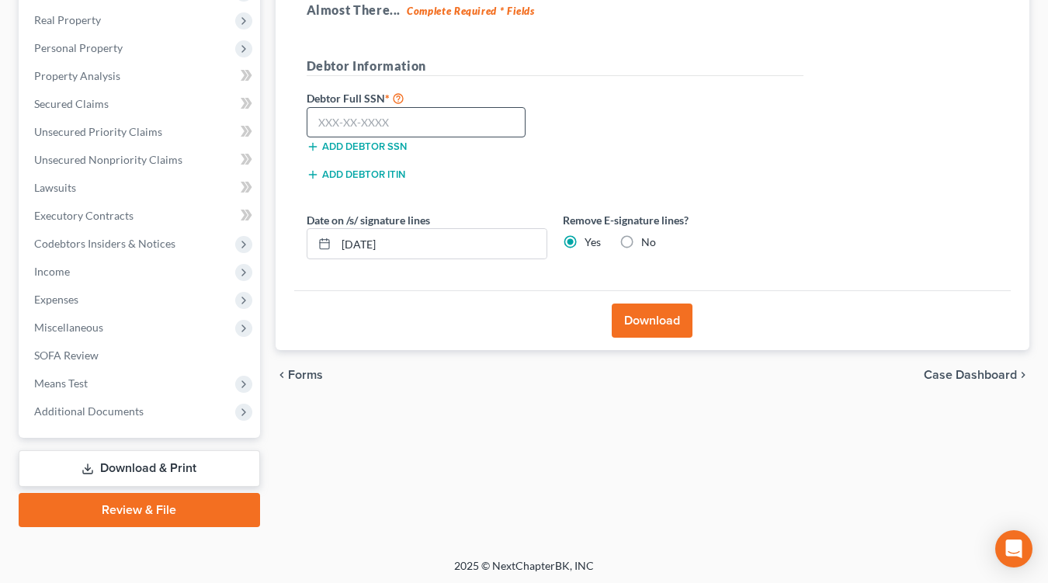
click at [479, 104] on div "Debtor Full SSN * Add debtor SSN" at bounding box center [427, 120] width 256 height 65
click at [480, 108] on input "text" at bounding box center [417, 122] width 220 height 31
type input "272-57-7722"
click at [667, 297] on div "Download" at bounding box center [652, 320] width 717 height 60
click at [660, 313] on button "Download" at bounding box center [651, 320] width 81 height 34
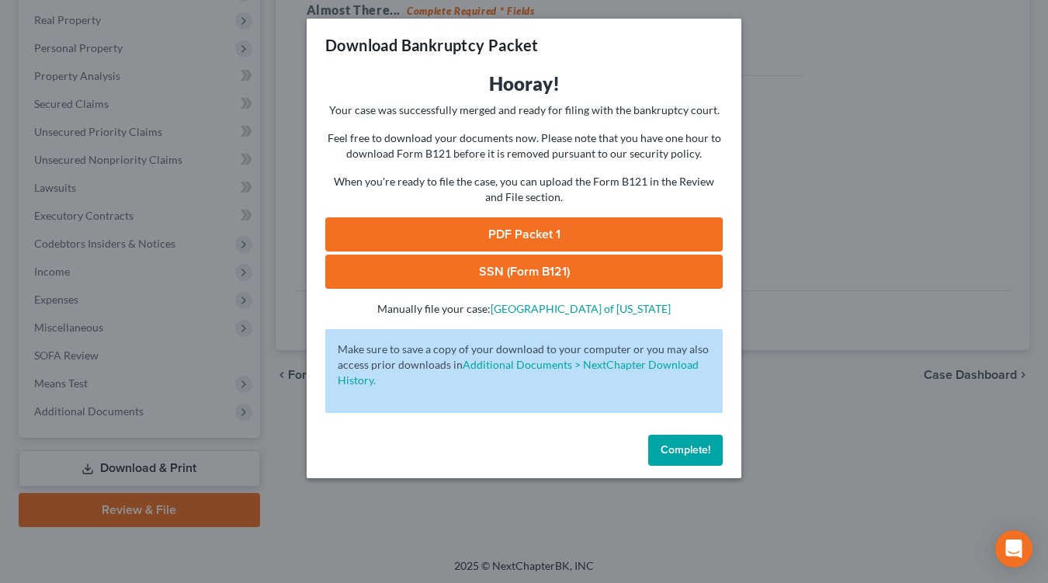
click at [554, 280] on link "SSN (Form B121)" at bounding box center [523, 272] width 397 height 34
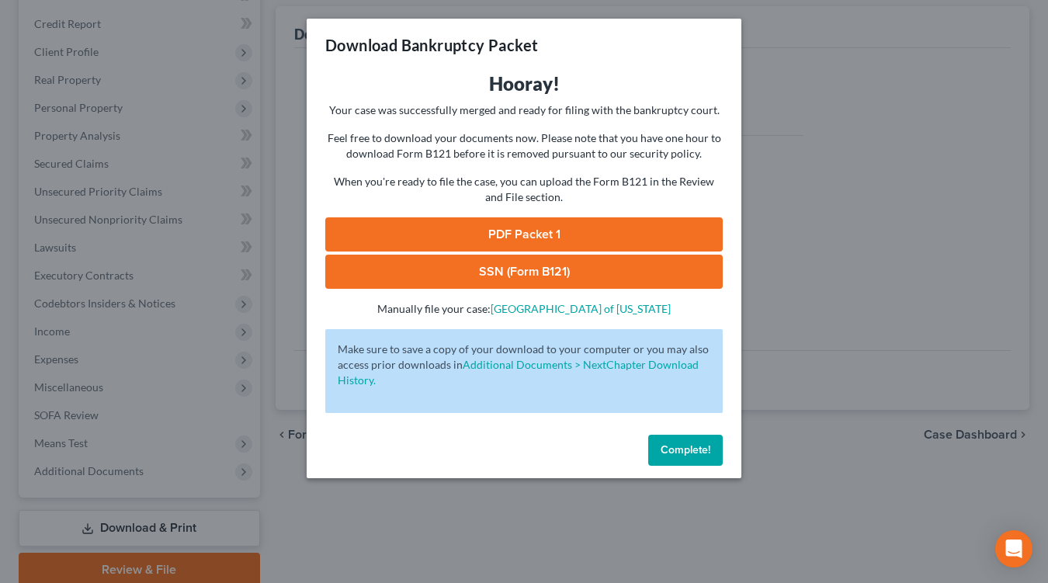
click at [552, 243] on link "PDF Packet 1" at bounding box center [523, 234] width 397 height 34
drag, startPoint x: 120, startPoint y: 73, endPoint x: 71, endPoint y: 64, distance: 50.5
click at [120, 73] on div "Download Bankruptcy Packet Hooray! Your case was successfully merged and ready …" at bounding box center [524, 291] width 1048 height 583
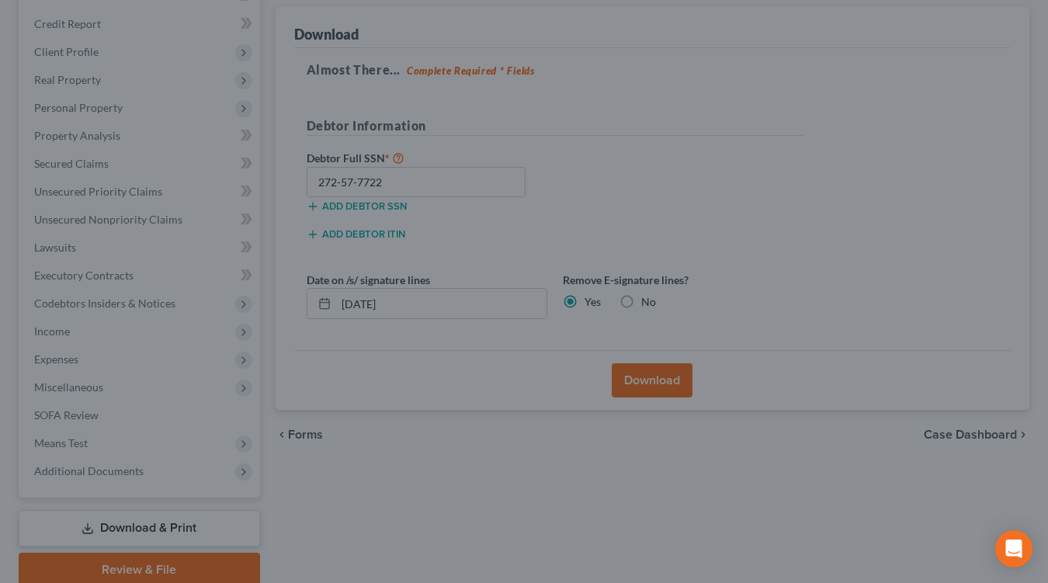
scroll to position [0, 0]
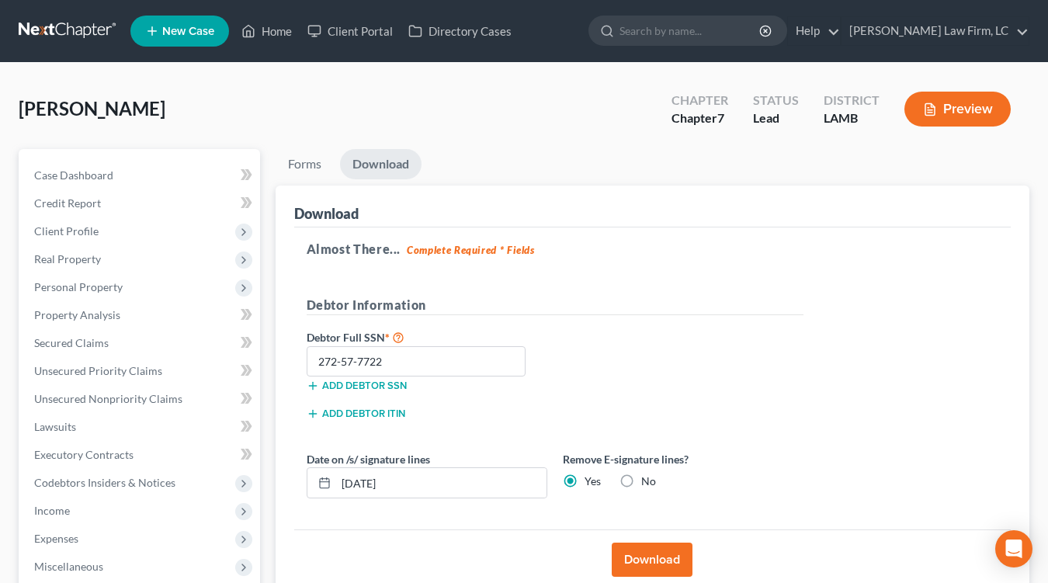
click at [61, 49] on nav "Home New Case Client Portal Directory Cases Dickson Law Firm, LC mdd@dicksonlaw…" at bounding box center [524, 31] width 1048 height 62
click at [71, 40] on link at bounding box center [68, 31] width 99 height 28
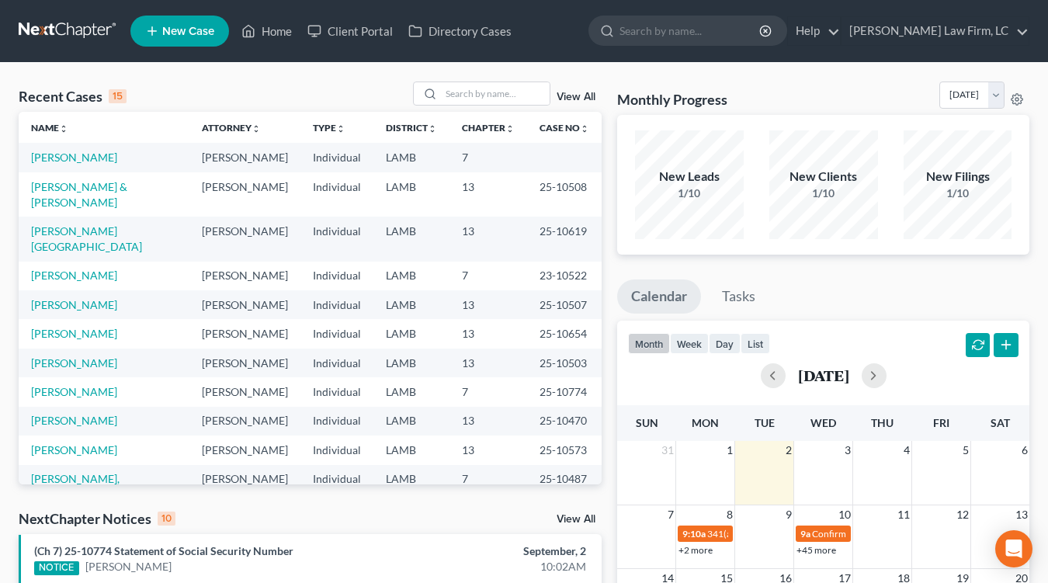
click at [261, 435] on td "[PERSON_NAME]" at bounding box center [244, 449] width 111 height 29
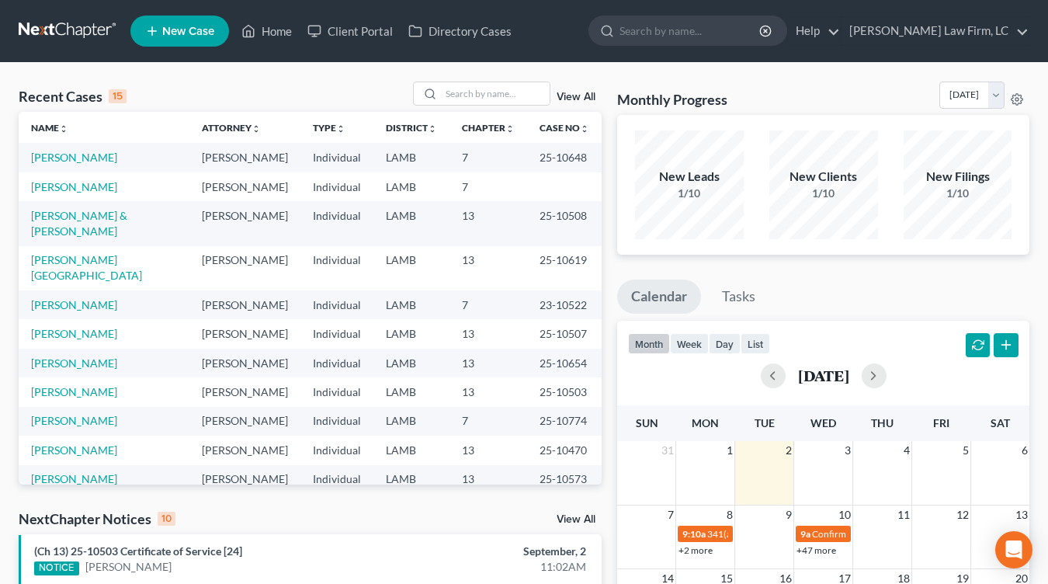
click at [300, 348] on td "Individual" at bounding box center [336, 362] width 73 height 29
drag, startPoint x: 68, startPoint y: 35, endPoint x: 169, endPoint y: 12, distance: 103.4
click at [68, 35] on link at bounding box center [68, 31] width 99 height 28
click at [55, 36] on link at bounding box center [68, 31] width 99 height 28
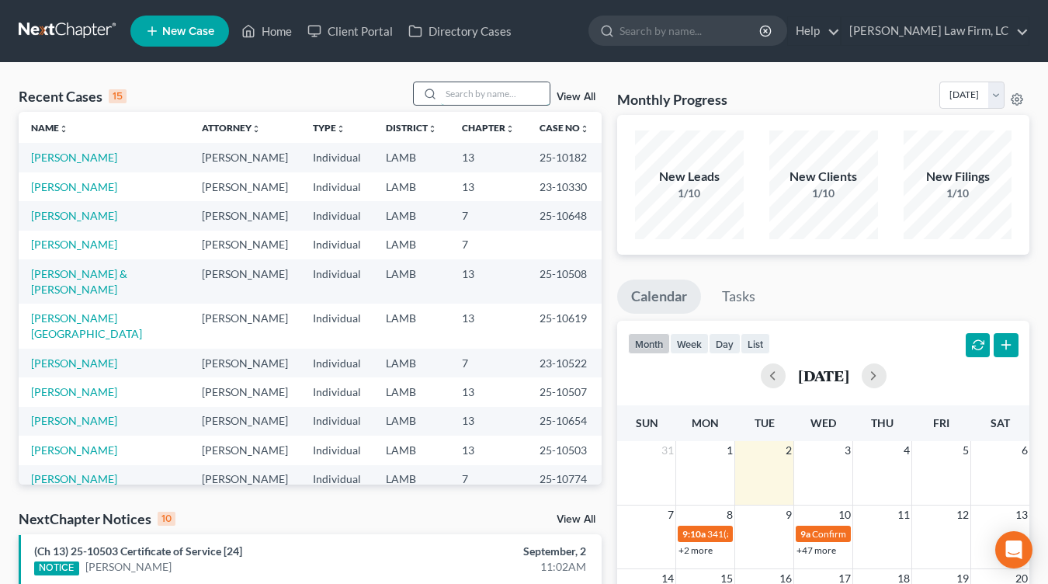
click at [507, 91] on input "search" at bounding box center [495, 93] width 109 height 23
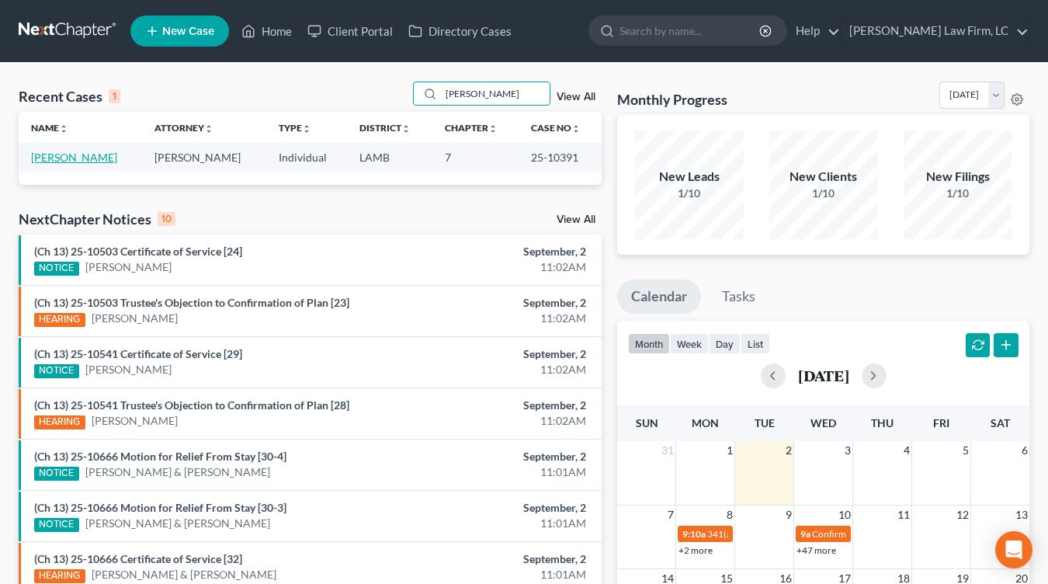
type input "[PERSON_NAME]"
click at [57, 154] on link "[PERSON_NAME]" at bounding box center [74, 157] width 86 height 13
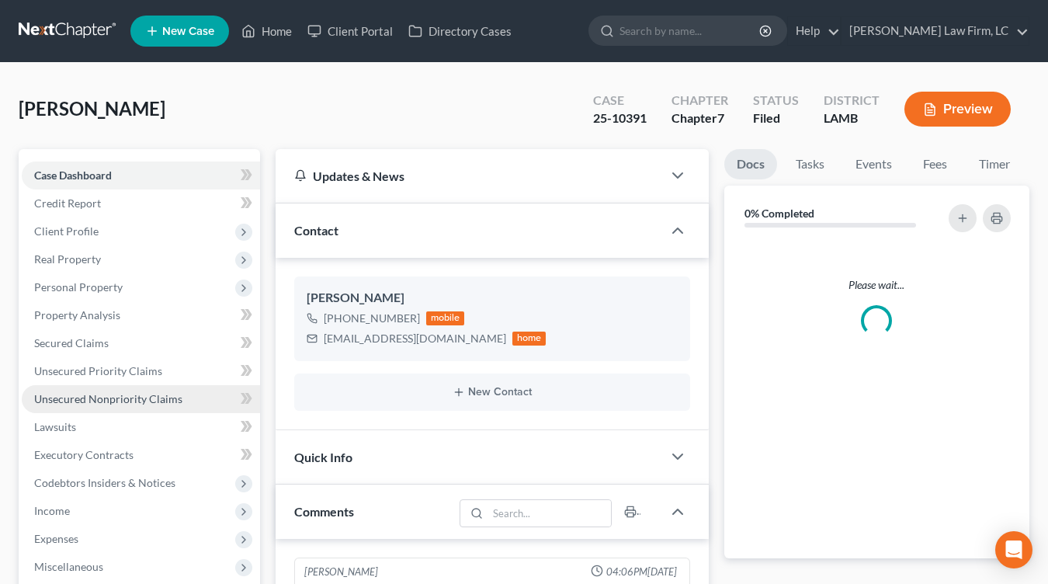
click at [142, 393] on span "Unsecured Nonpriority Claims" at bounding box center [108, 398] width 148 height 13
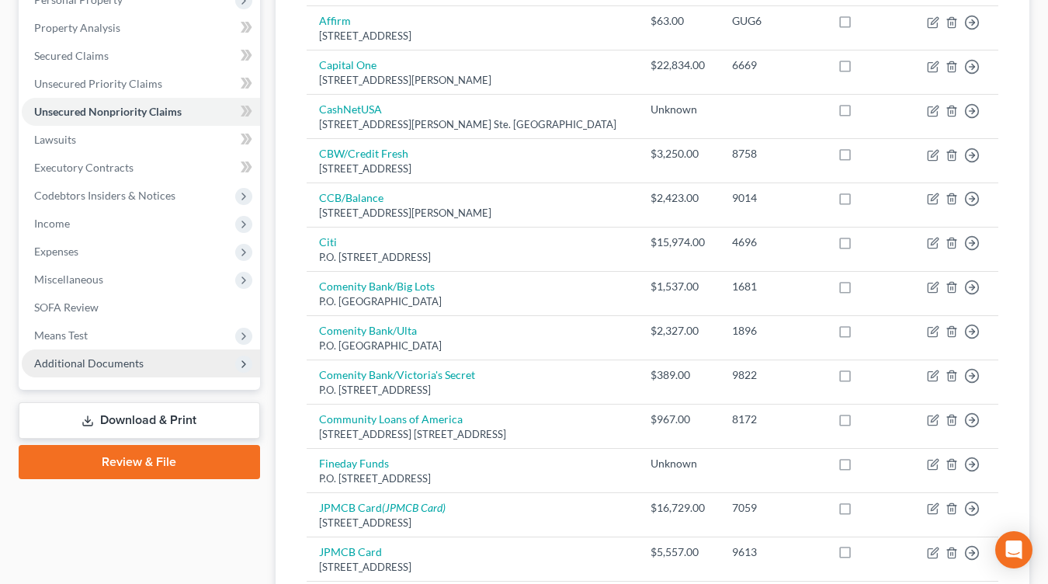
click at [104, 368] on span "Additional Documents" at bounding box center [88, 362] width 109 height 13
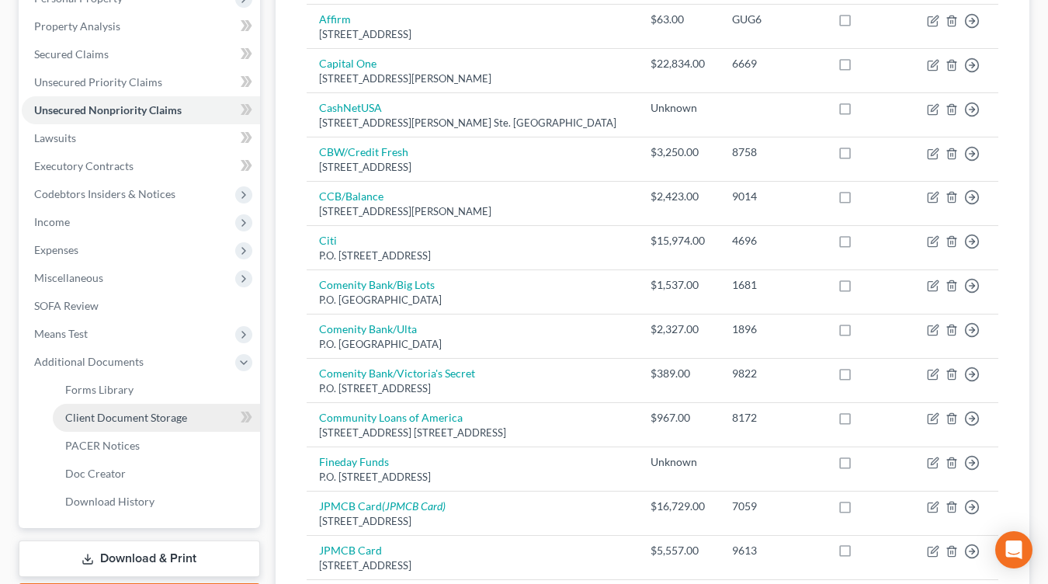
drag, startPoint x: 115, startPoint y: 423, endPoint x: 113, endPoint y: 449, distance: 26.5
click at [113, 449] on span "PACER Notices" at bounding box center [102, 446] width 74 height 13
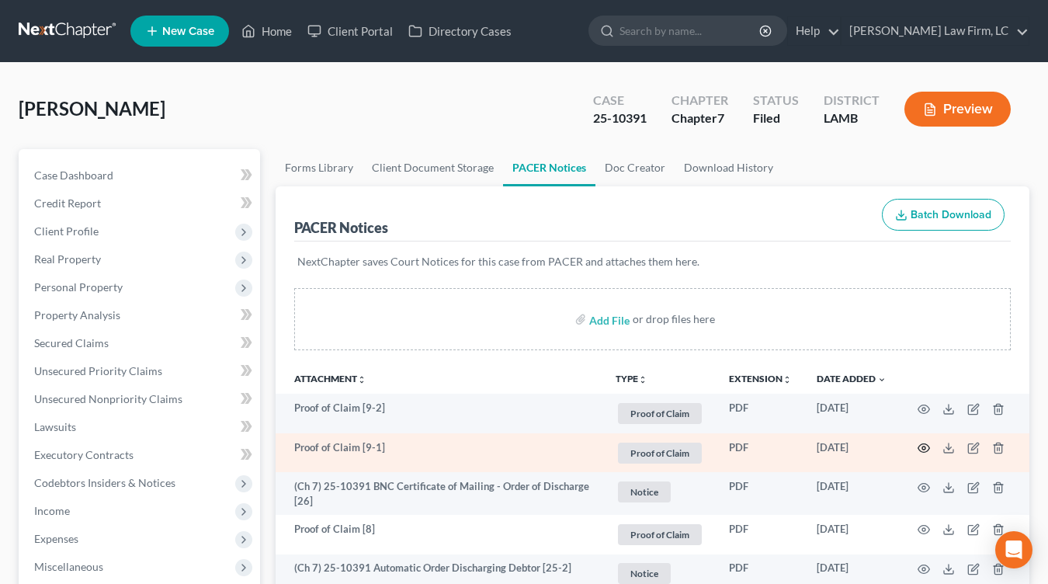
click at [924, 446] on circle "button" at bounding box center [923, 447] width 3 height 3
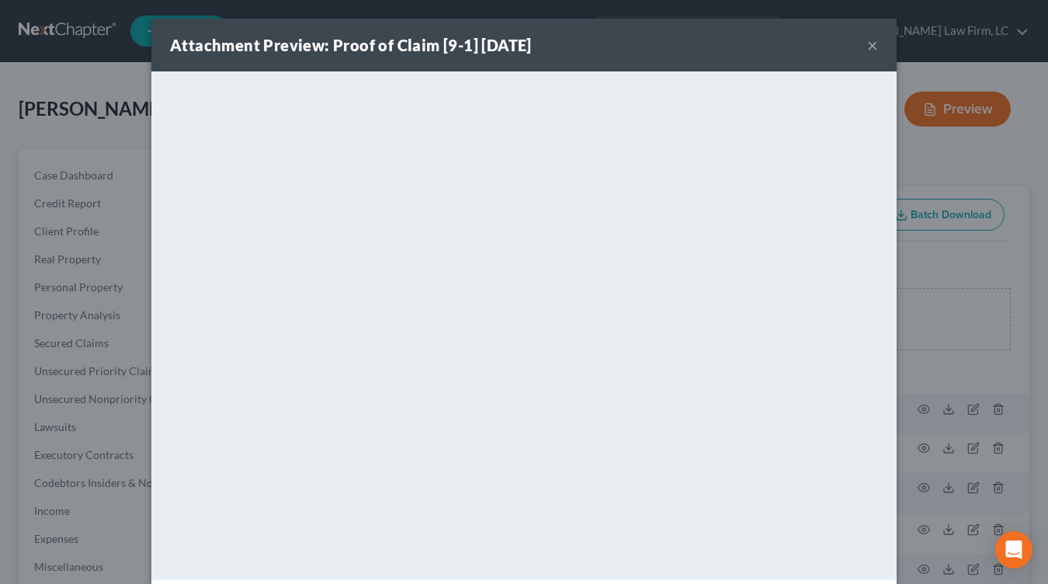
click at [968, 386] on div "Attachment Preview: Proof of Claim [9-1] 09/02/2025 × <object ng-attr-data='htt…" at bounding box center [524, 292] width 1048 height 584
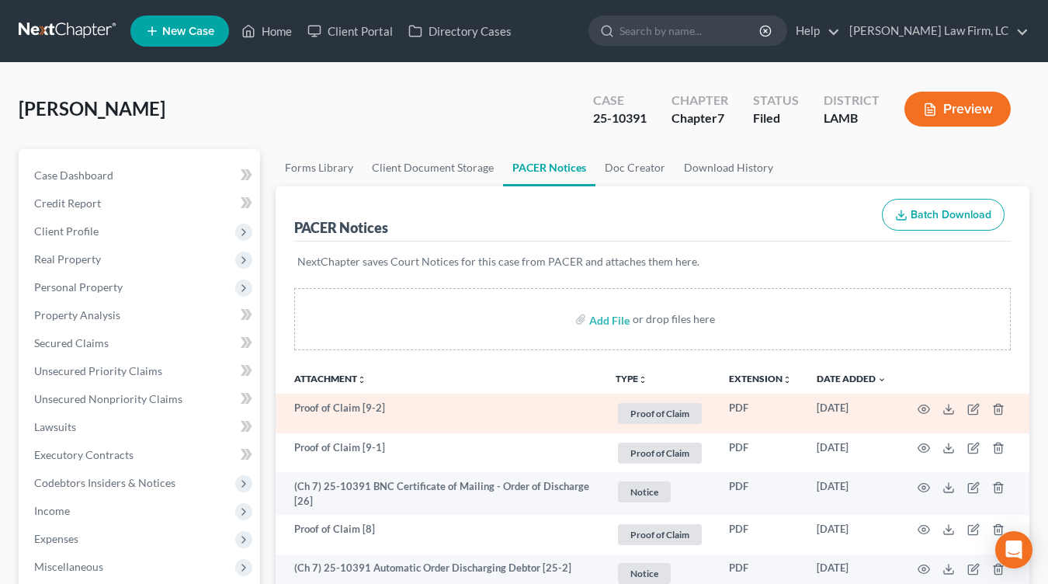
click at [921, 416] on td at bounding box center [964, 413] width 130 height 40
click at [923, 408] on circle "button" at bounding box center [923, 408] width 3 height 3
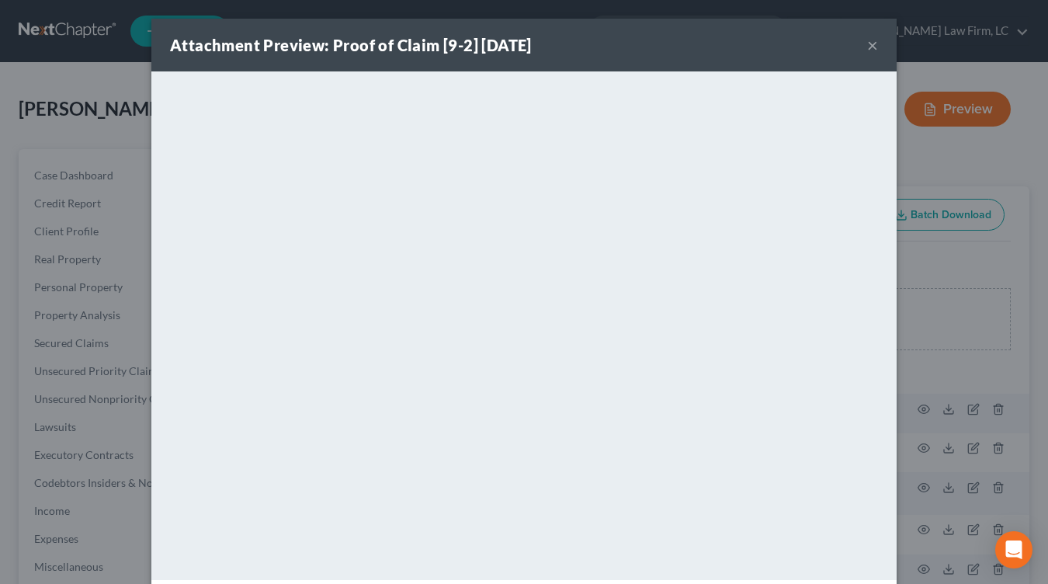
click at [975, 255] on div "Attachment Preview: Proof of Claim [9-2] 09/02/2025 × <object ng-attr-data='htt…" at bounding box center [524, 292] width 1048 height 584
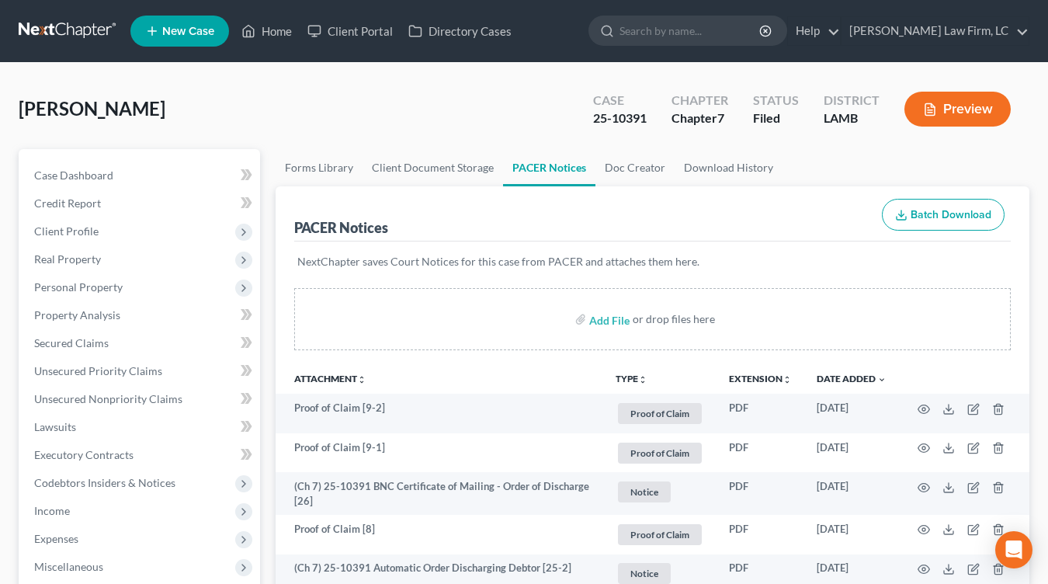
click at [74, 33] on link at bounding box center [68, 31] width 99 height 28
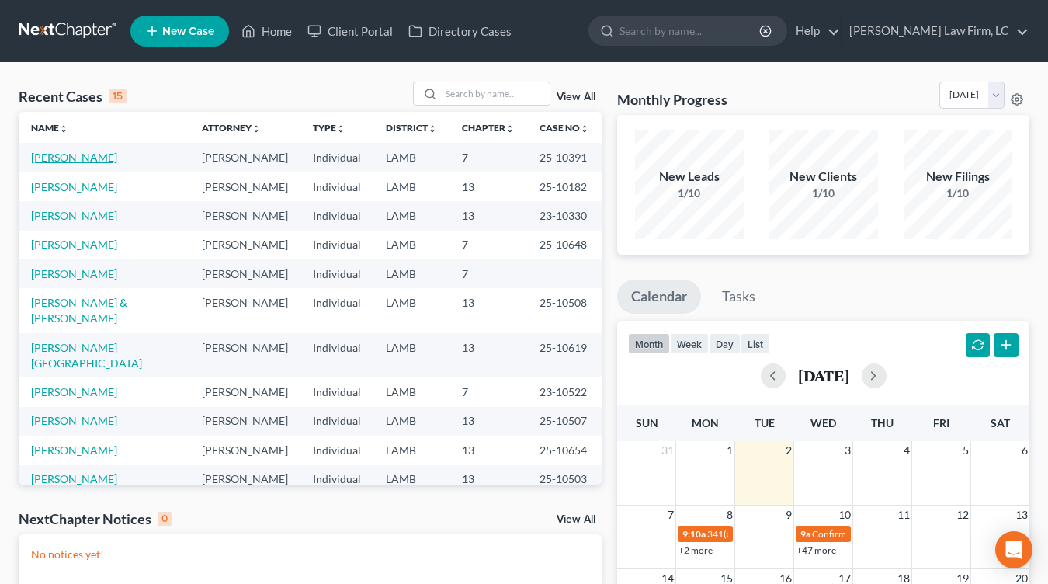
click at [61, 154] on link "[PERSON_NAME]" at bounding box center [74, 157] width 86 height 13
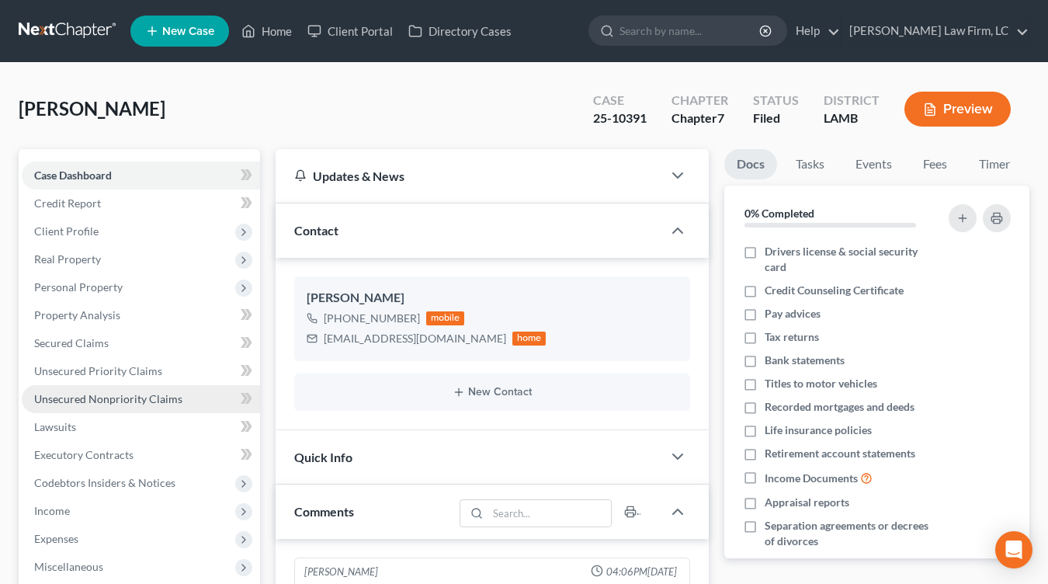
click at [87, 386] on link "Unsecured Nonpriority Claims" at bounding box center [141, 399] width 238 height 28
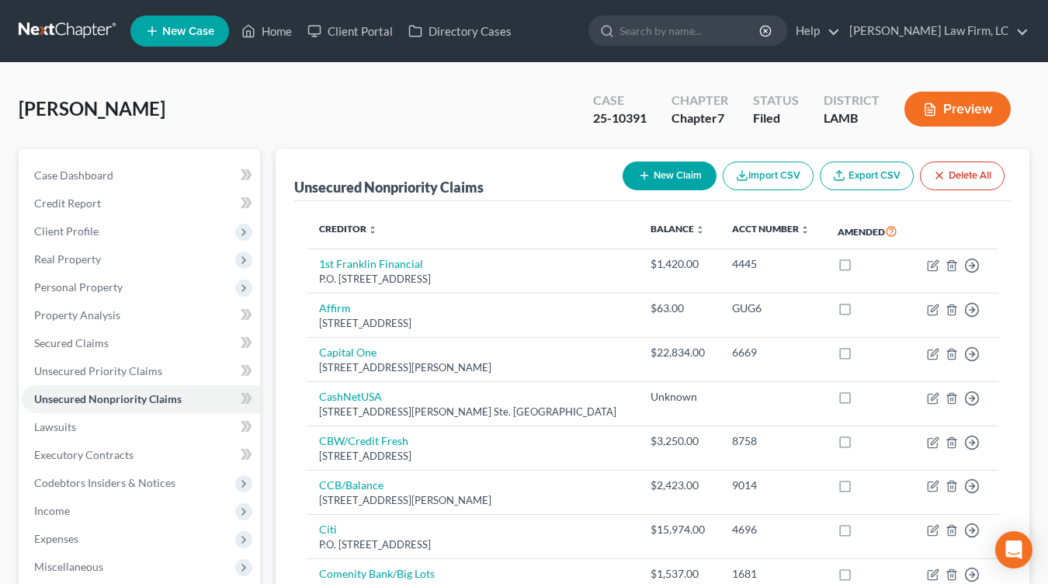
click at [28, 25] on link at bounding box center [68, 31] width 99 height 28
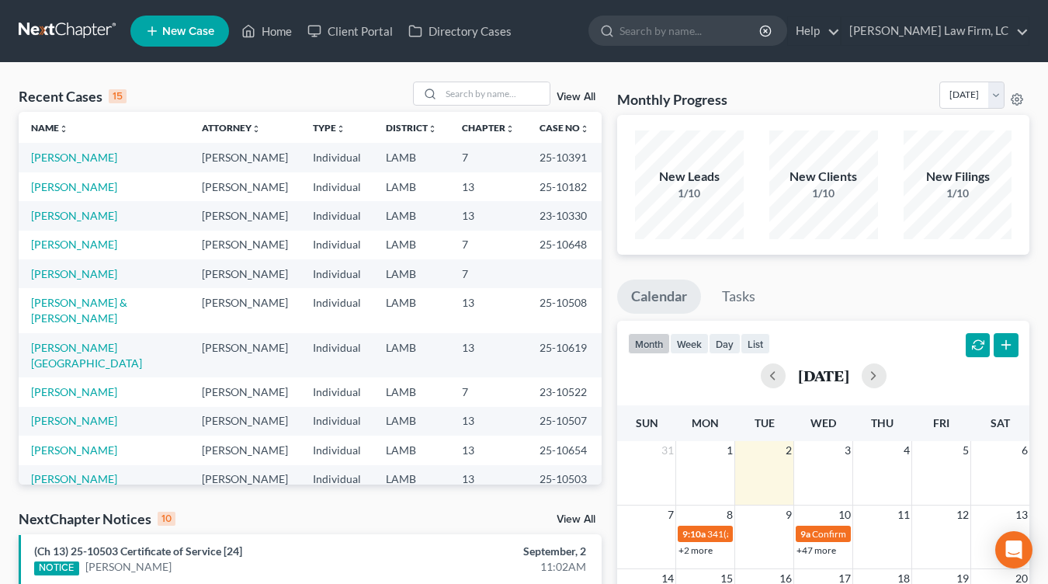
click at [99, 30] on link at bounding box center [68, 31] width 99 height 28
click at [418, 407] on td "LAMB" at bounding box center [411, 421] width 76 height 29
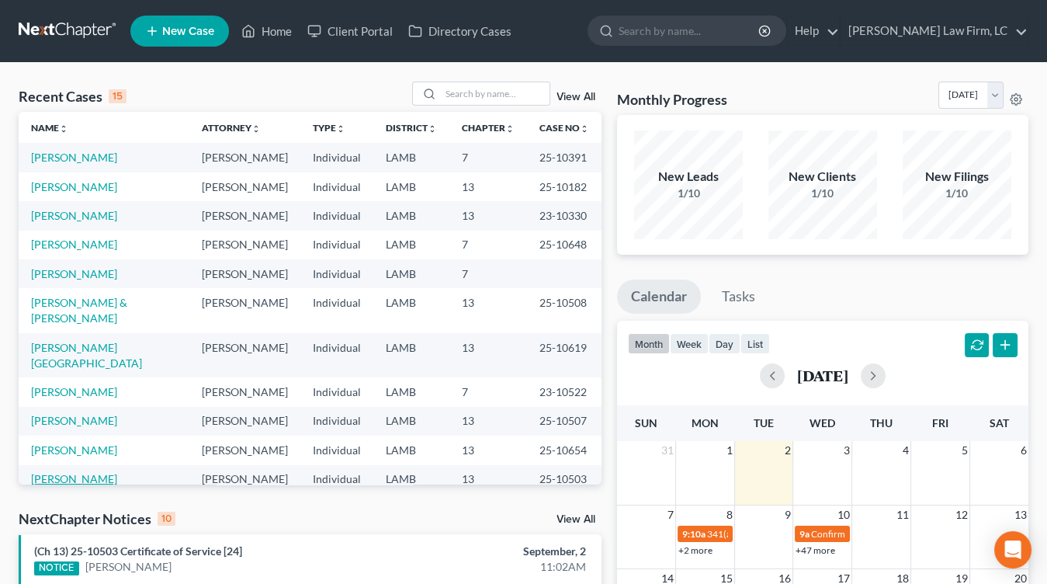
click at [74, 472] on link "[PERSON_NAME]" at bounding box center [74, 478] width 86 height 13
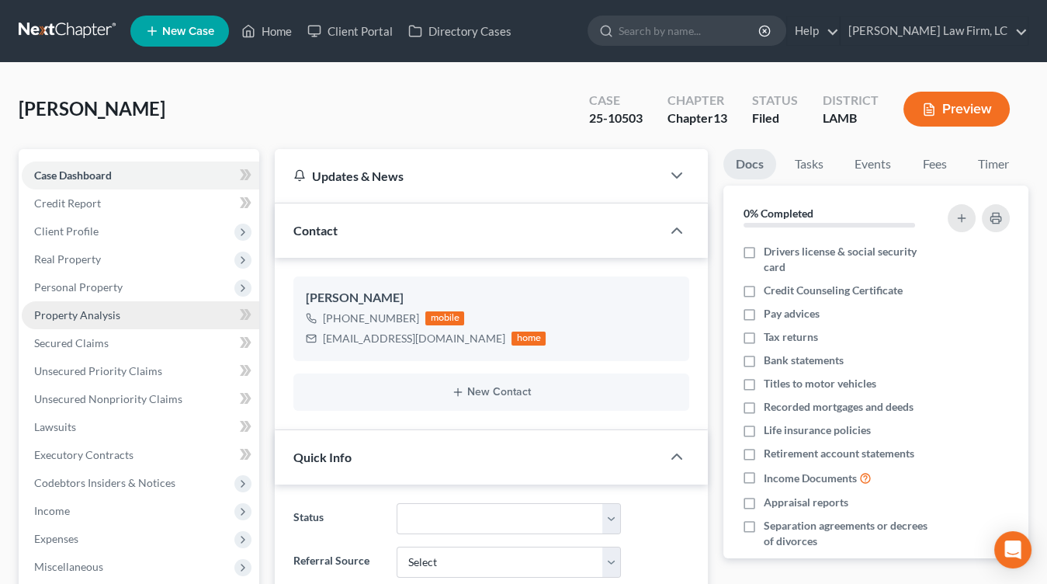
click at [124, 313] on link "Property Analysis" at bounding box center [140, 315] width 237 height 28
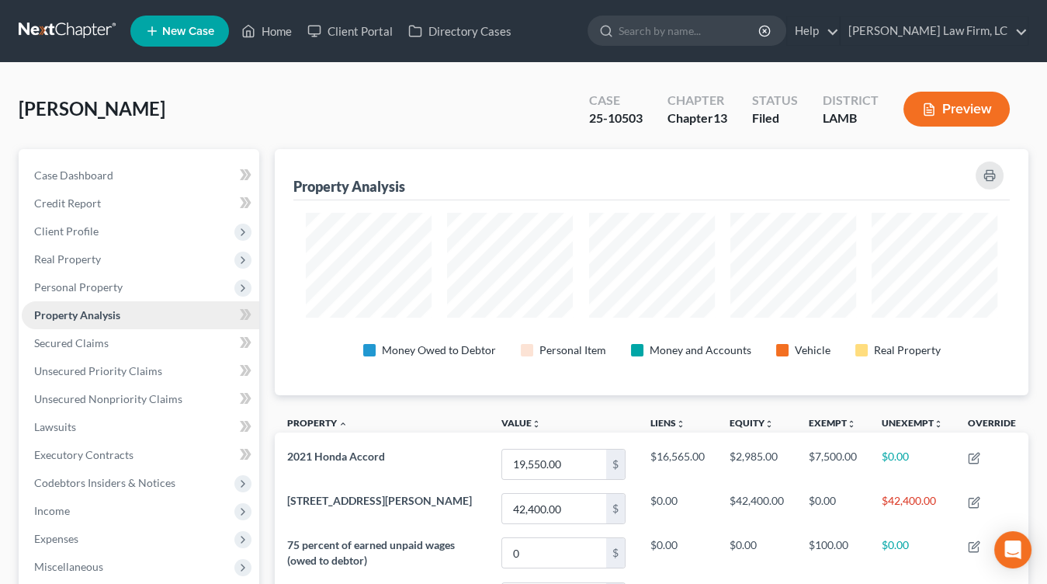
scroll to position [245, 753]
click at [10, 26] on nav "Home New Case Client Portal Directory Cases Dickson Law Firm, LC mdd@dicksonlaw…" at bounding box center [523, 31] width 1047 height 62
click at [19, 28] on link at bounding box center [68, 31] width 99 height 28
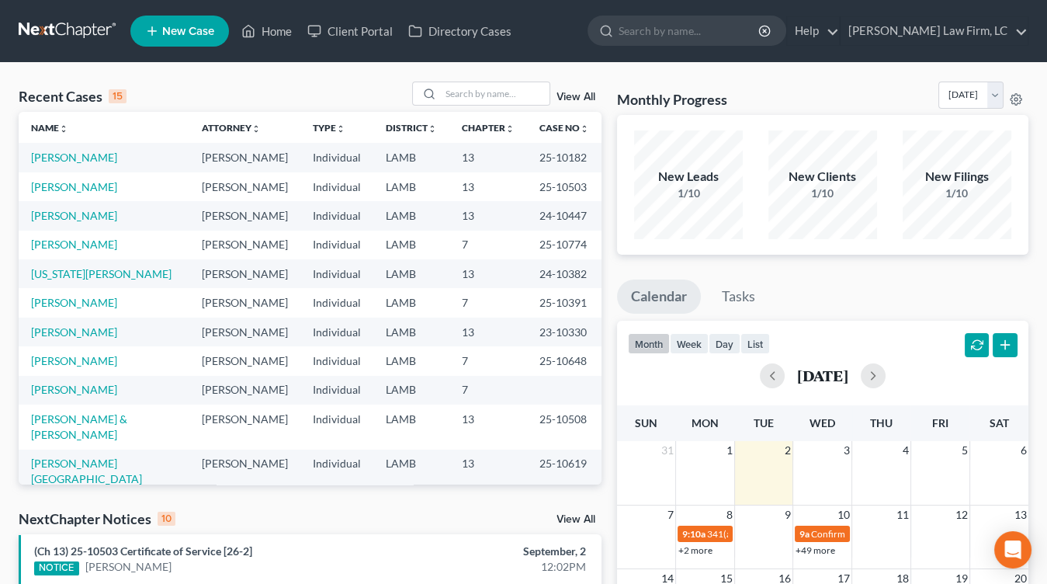
click at [71, 29] on link at bounding box center [68, 31] width 99 height 28
